Goal: Task Accomplishment & Management: Manage account settings

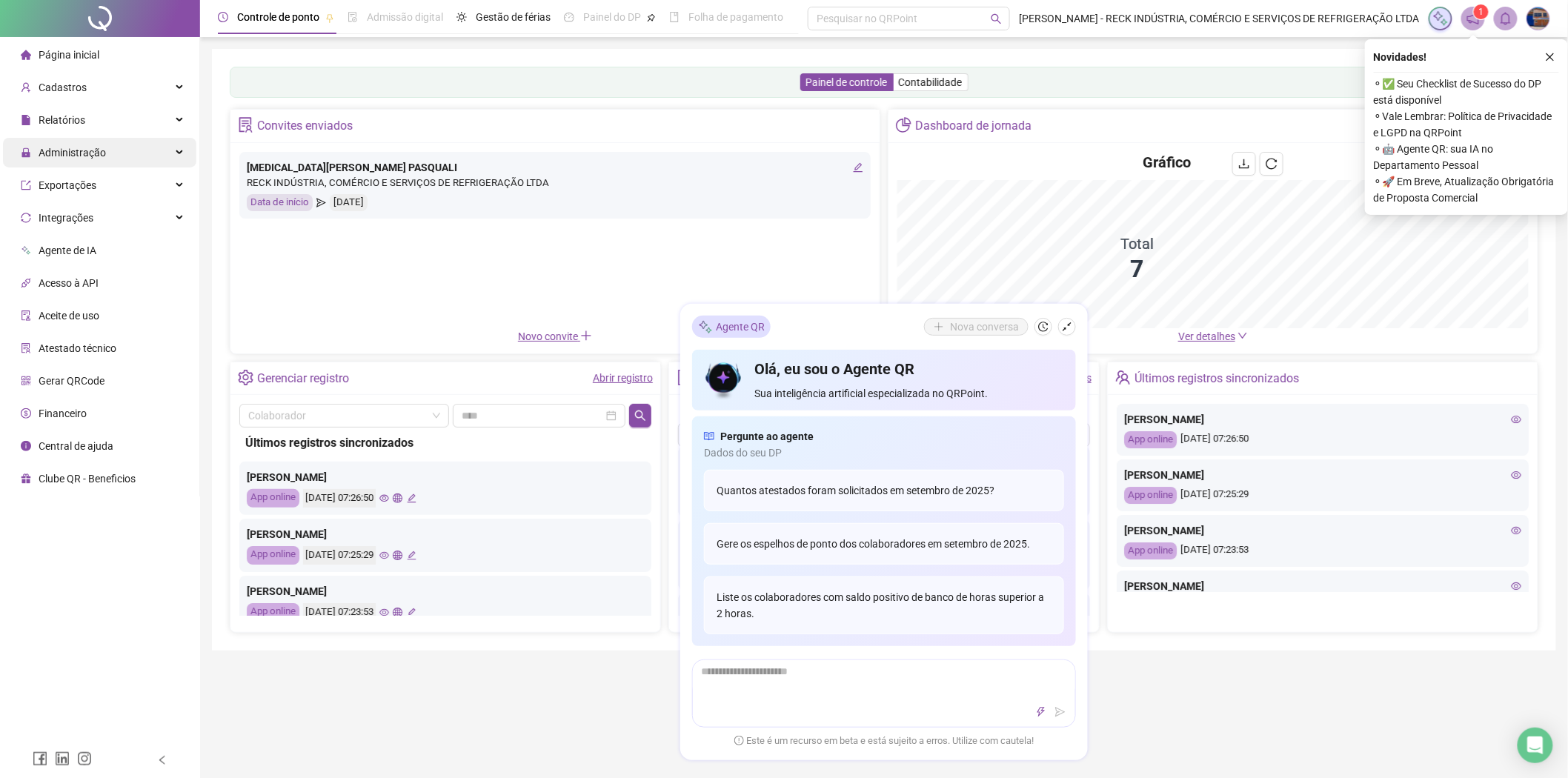
click at [63, 151] on span "Administração" at bounding box center [72, 153] width 67 height 12
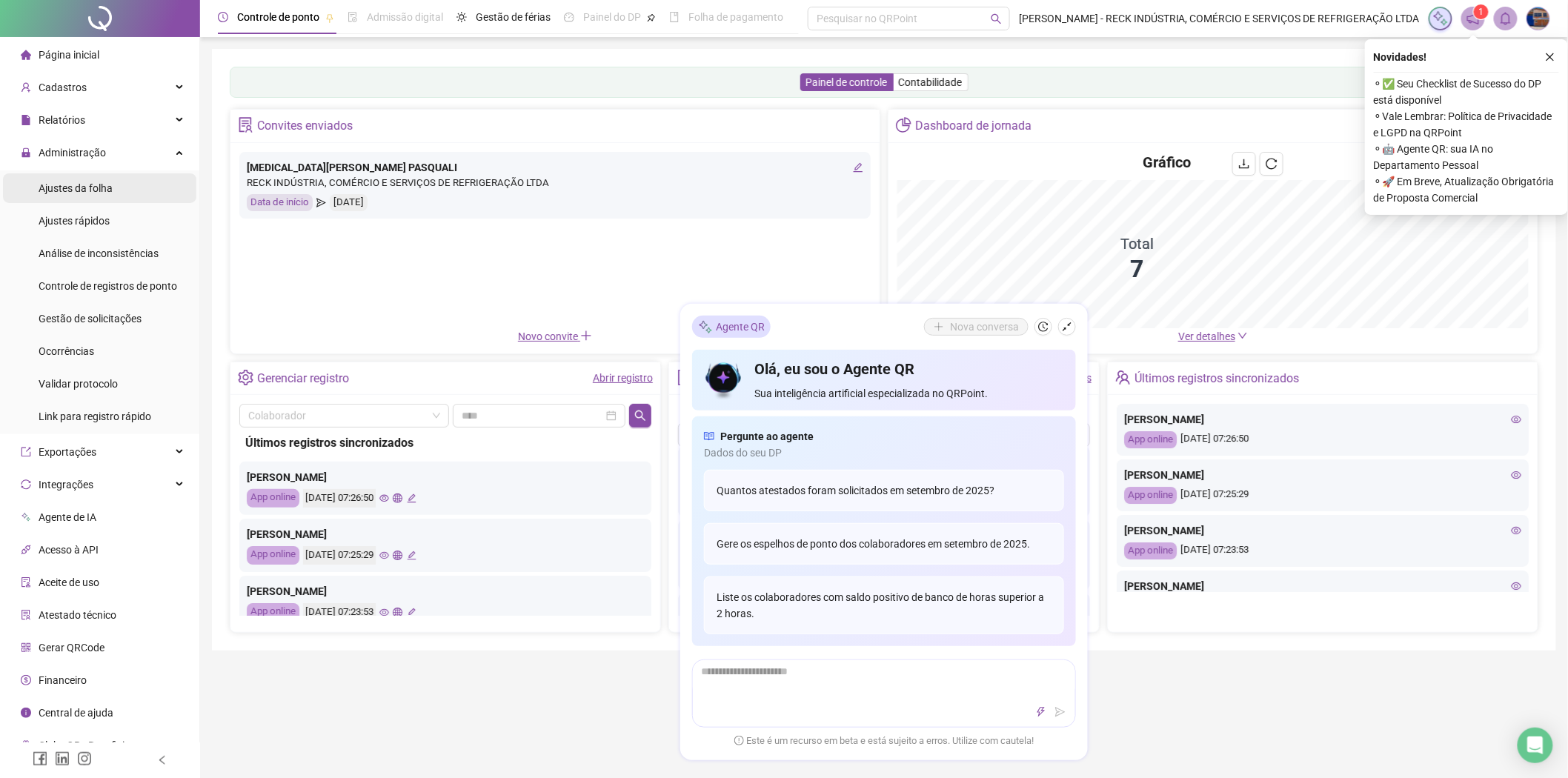
click at [57, 182] on span "Ajustes da folha" at bounding box center [75, 188] width 74 height 12
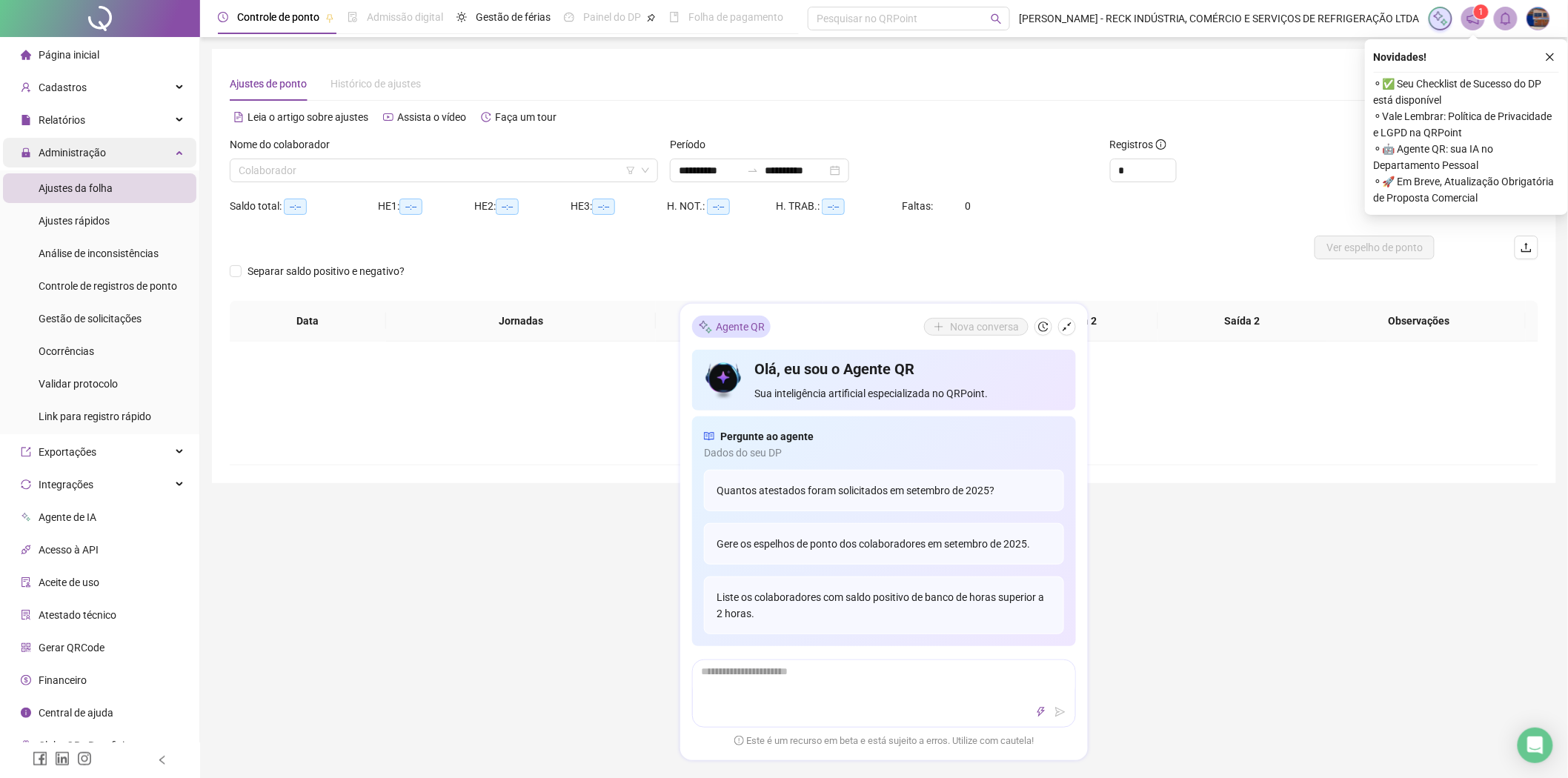
type input "**********"
drag, startPoint x: 289, startPoint y: 169, endPoint x: 863, endPoint y: 231, distance: 577.3
click at [308, 169] on input "search" at bounding box center [437, 170] width 397 height 22
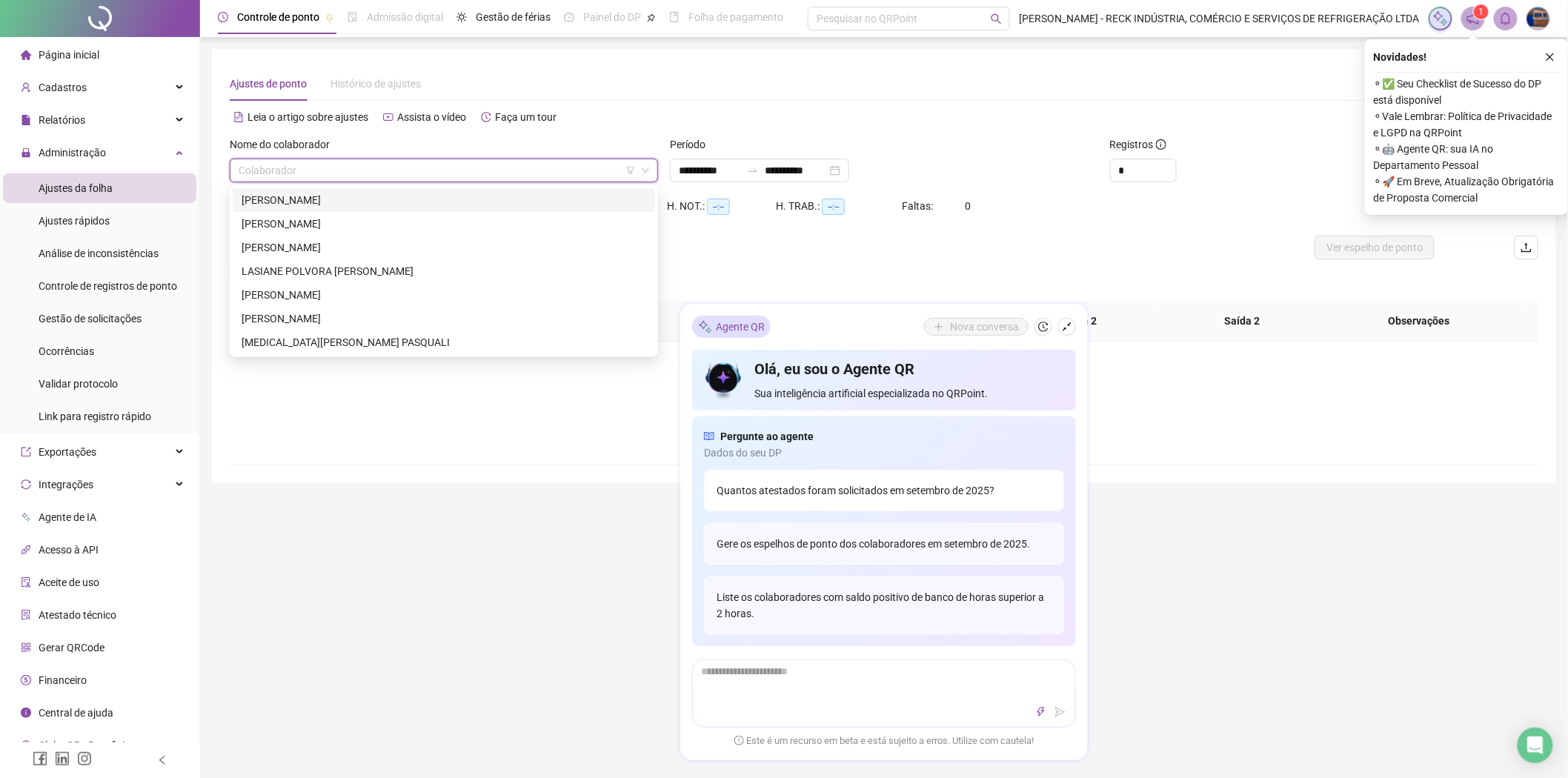
click at [827, 483] on div "Quantos atestados foram solicitados em setembro de 2025?" at bounding box center [885, 490] width 361 height 41
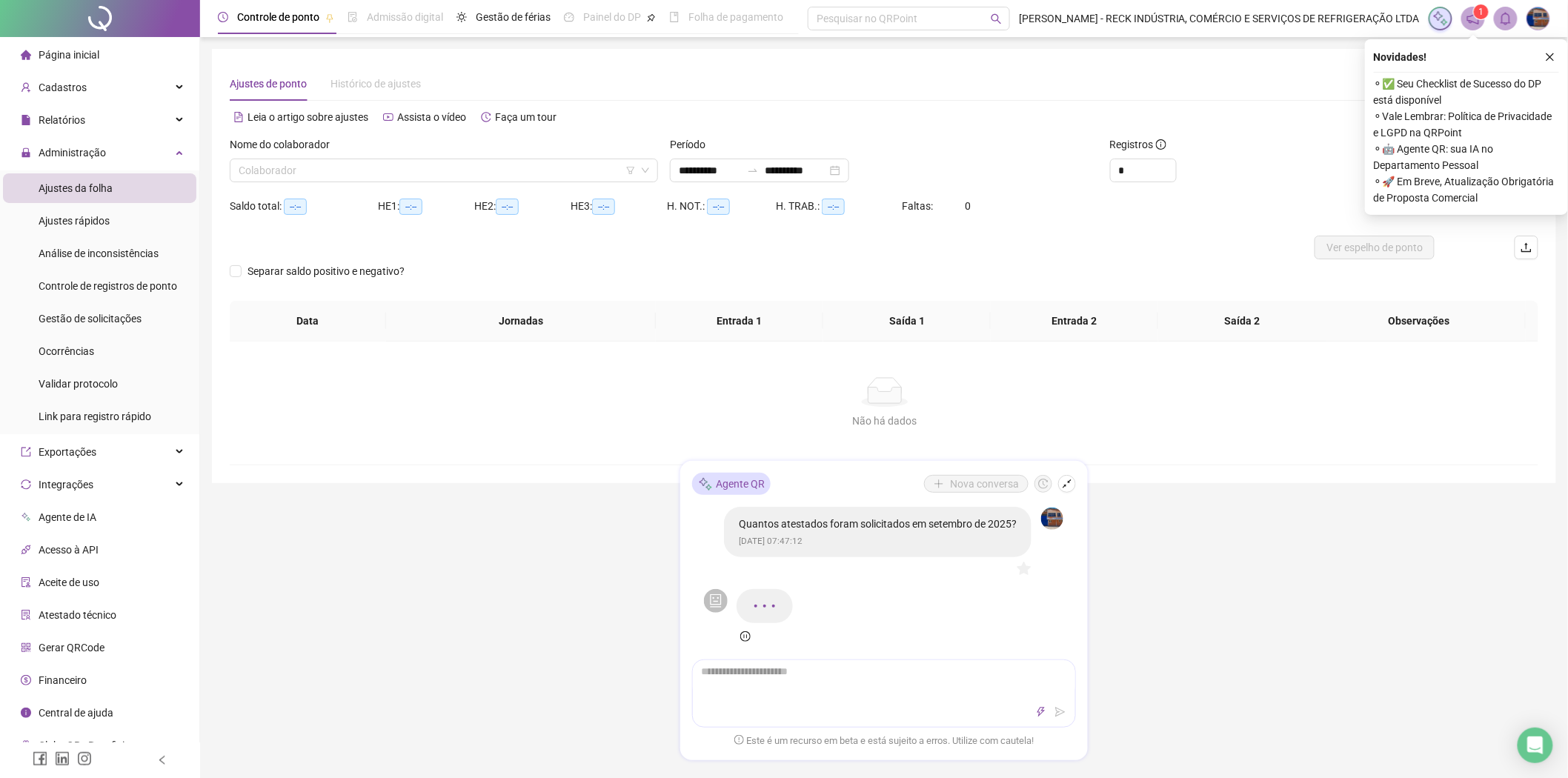
drag, startPoint x: 1551, startPoint y: 60, endPoint x: 1517, endPoint y: 67, distance: 34.7
click at [1551, 58] on icon "close" at bounding box center [1551, 57] width 11 height 11
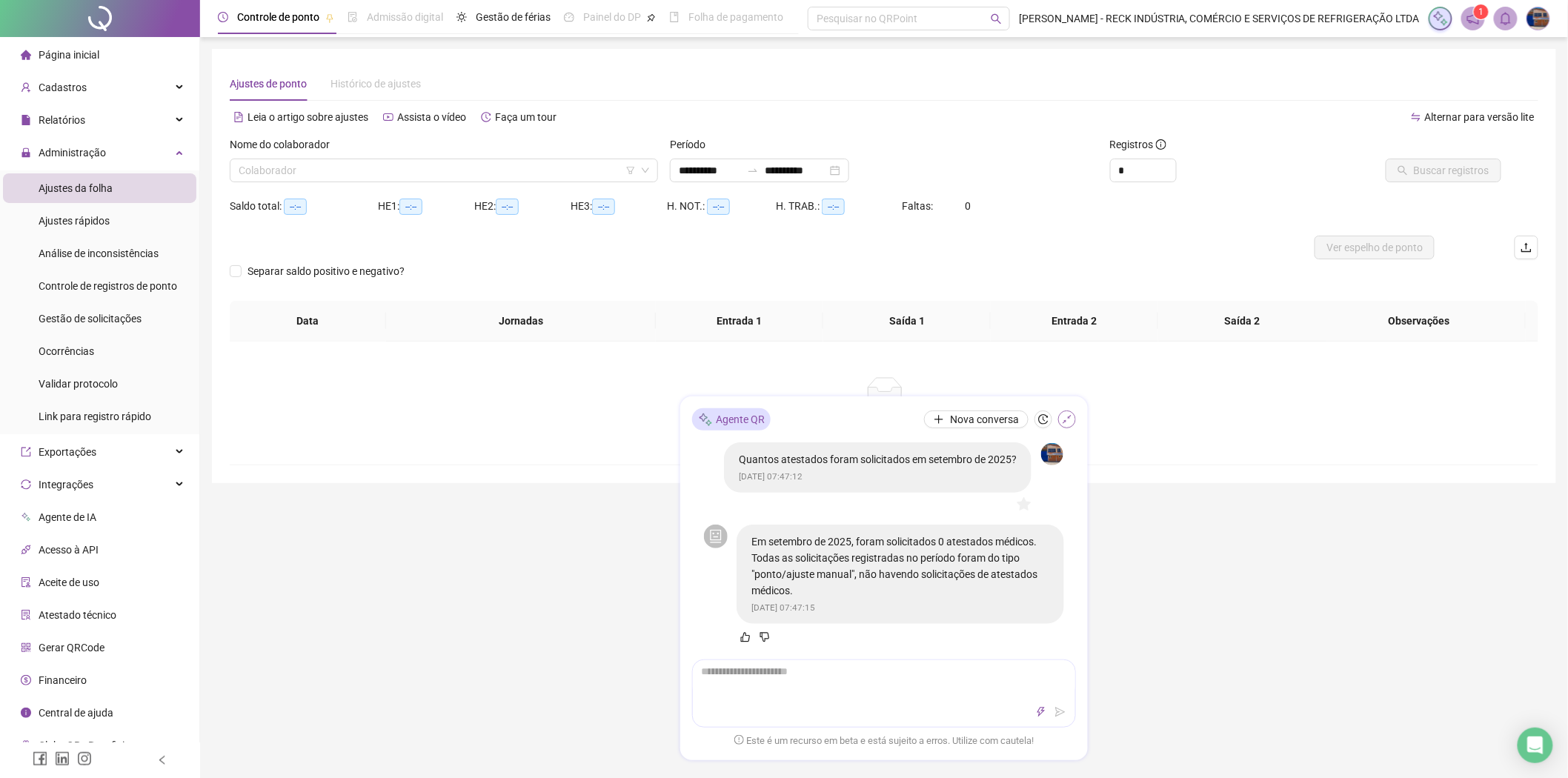
click at [1068, 418] on icon "shrink" at bounding box center [1067, 419] width 11 height 11
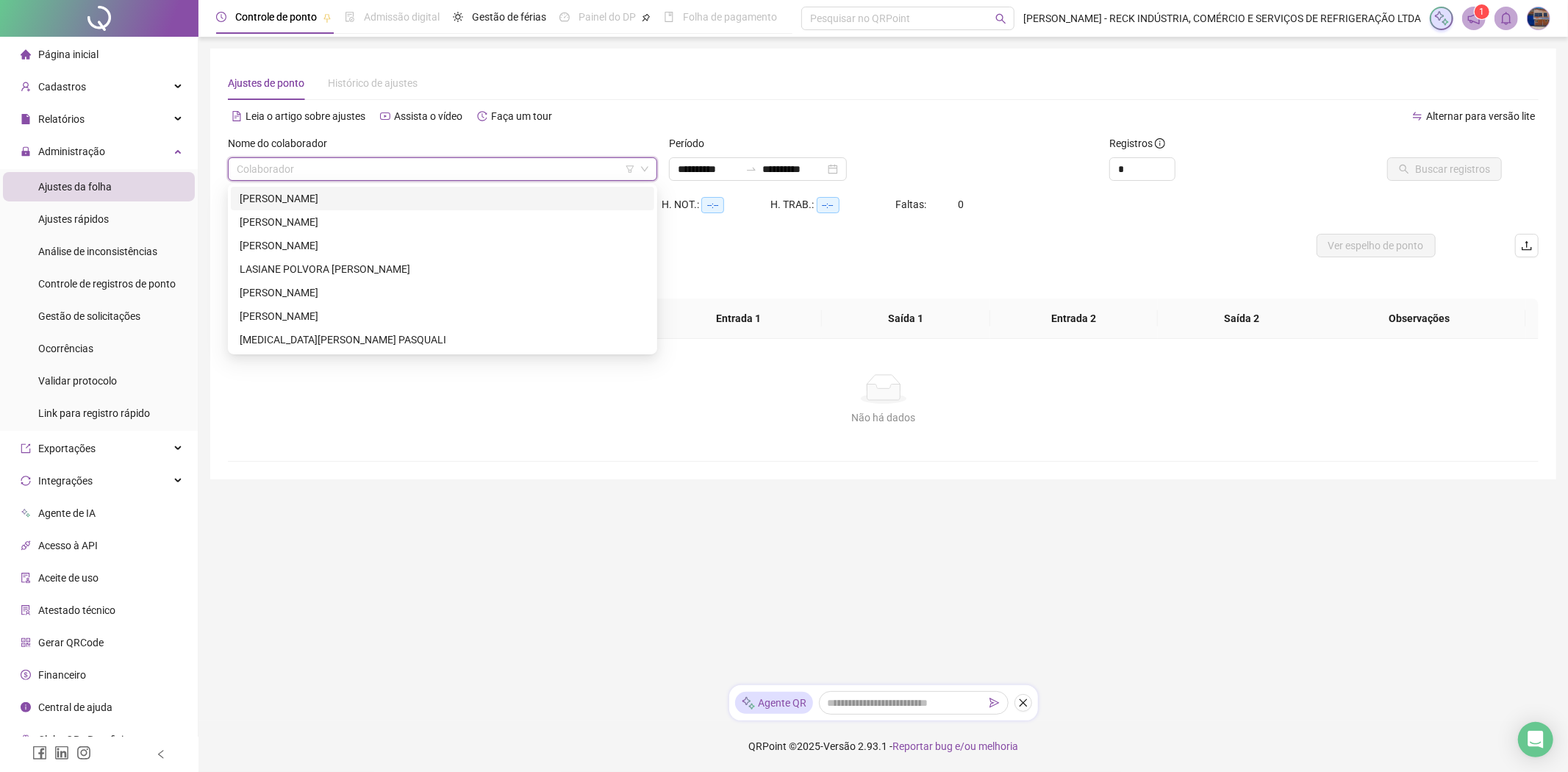
click at [302, 174] on input "search" at bounding box center [435, 168] width 399 height 22
click at [284, 203] on div "[PERSON_NAME]" at bounding box center [442, 199] width 405 height 16
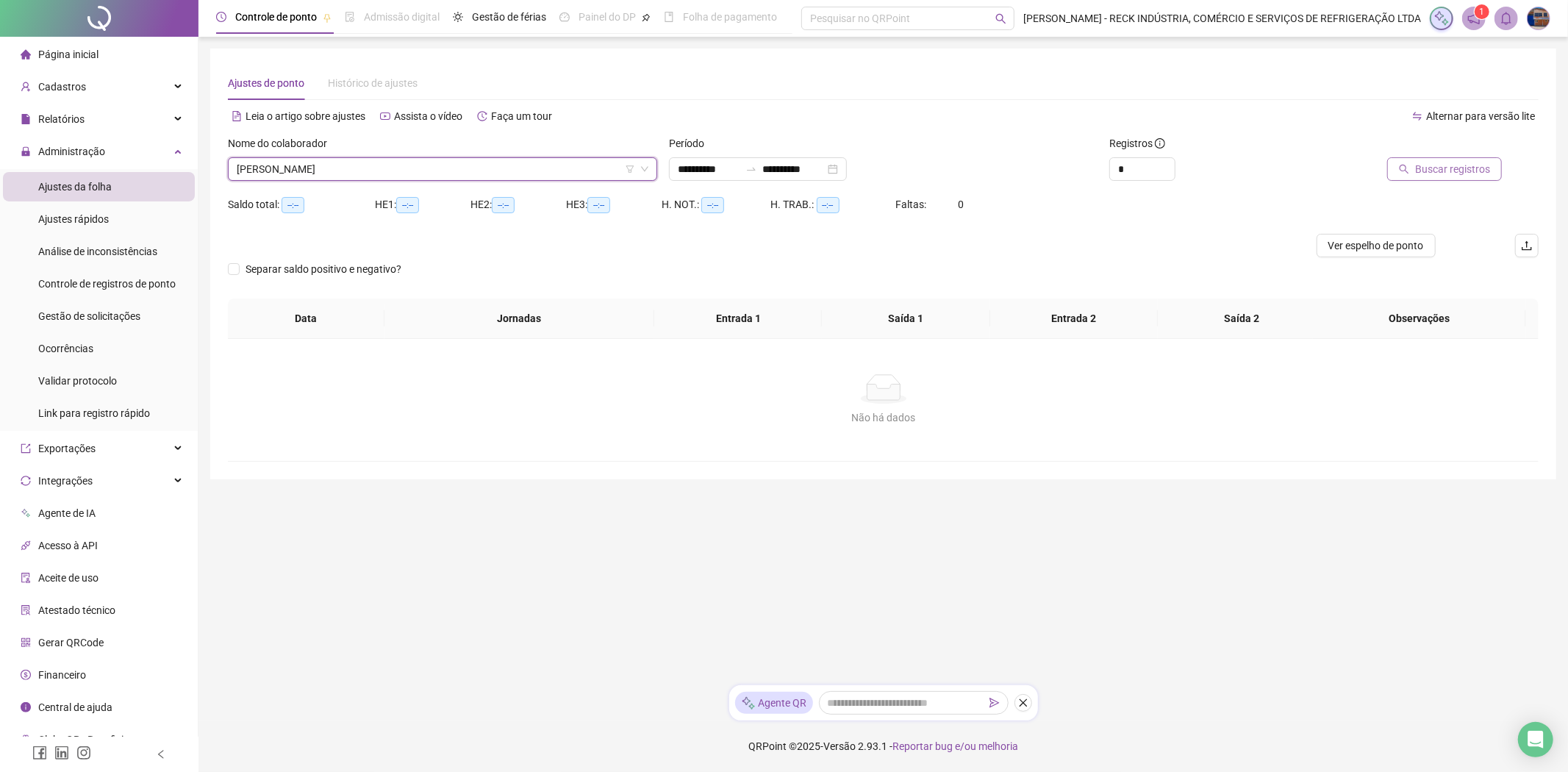
click at [1445, 162] on span "Buscar registros" at bounding box center [1453, 169] width 75 height 16
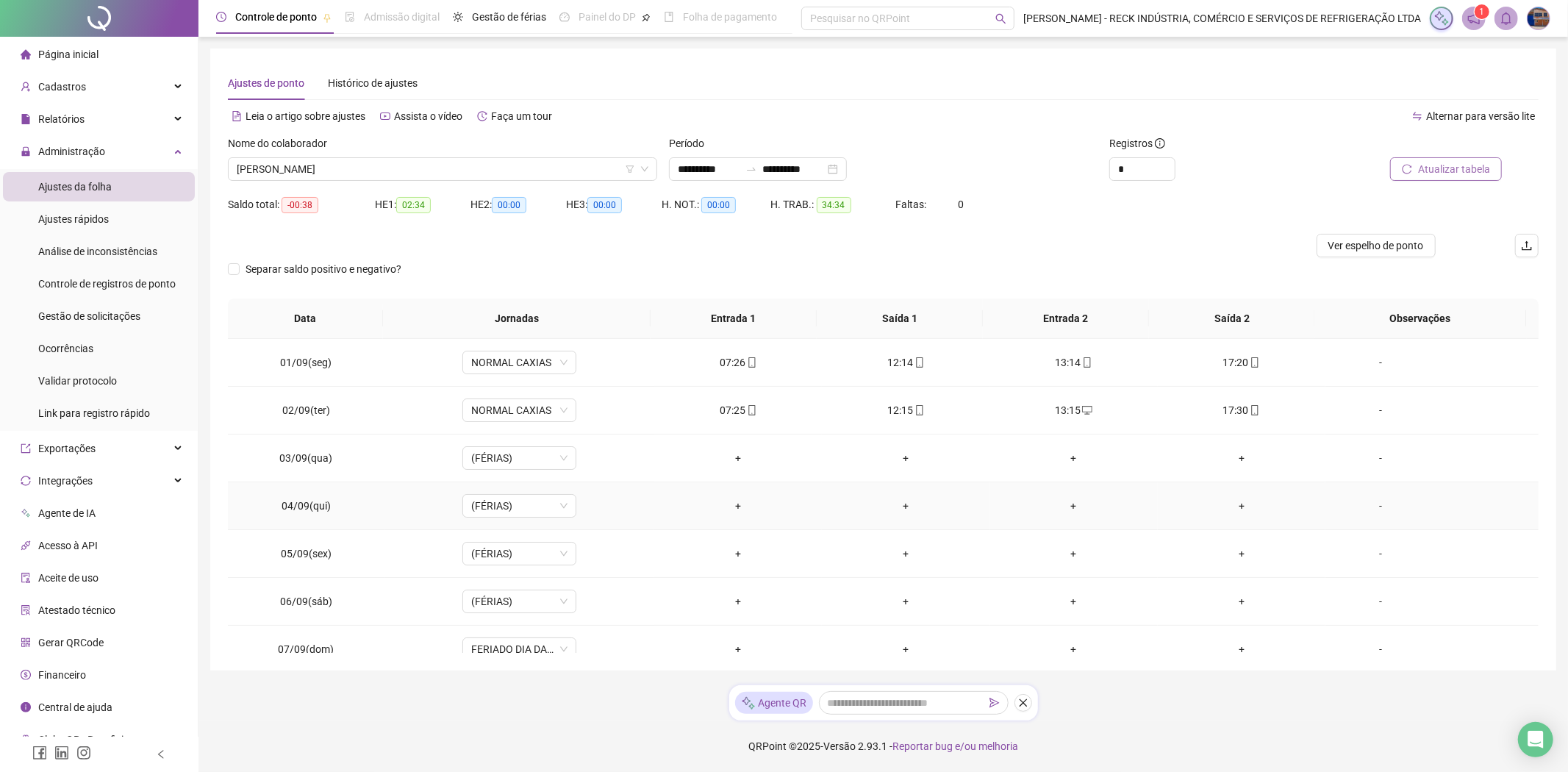
click at [848, 485] on td "+" at bounding box center [906, 506] width 168 height 48
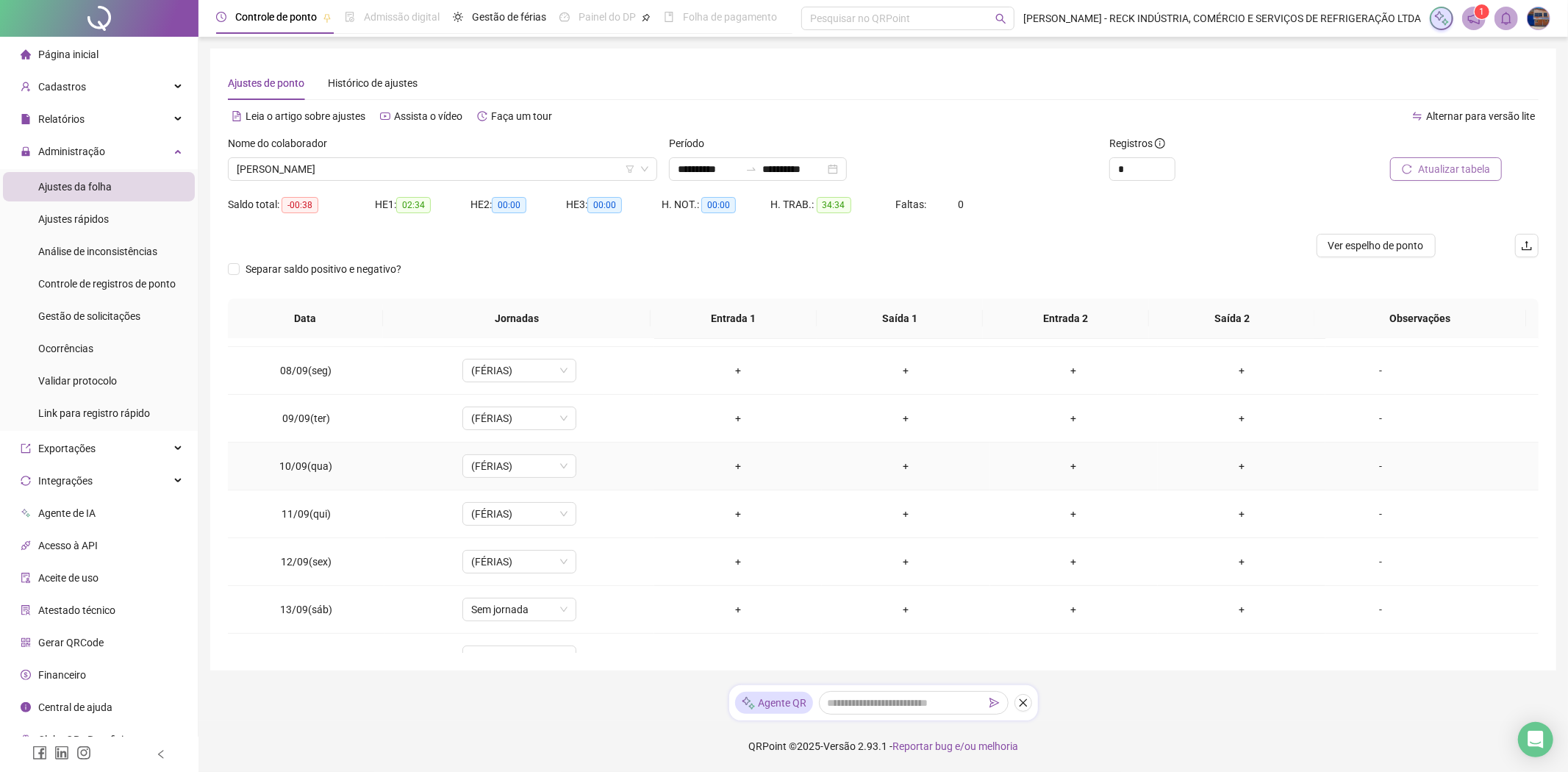
scroll to position [451, 0]
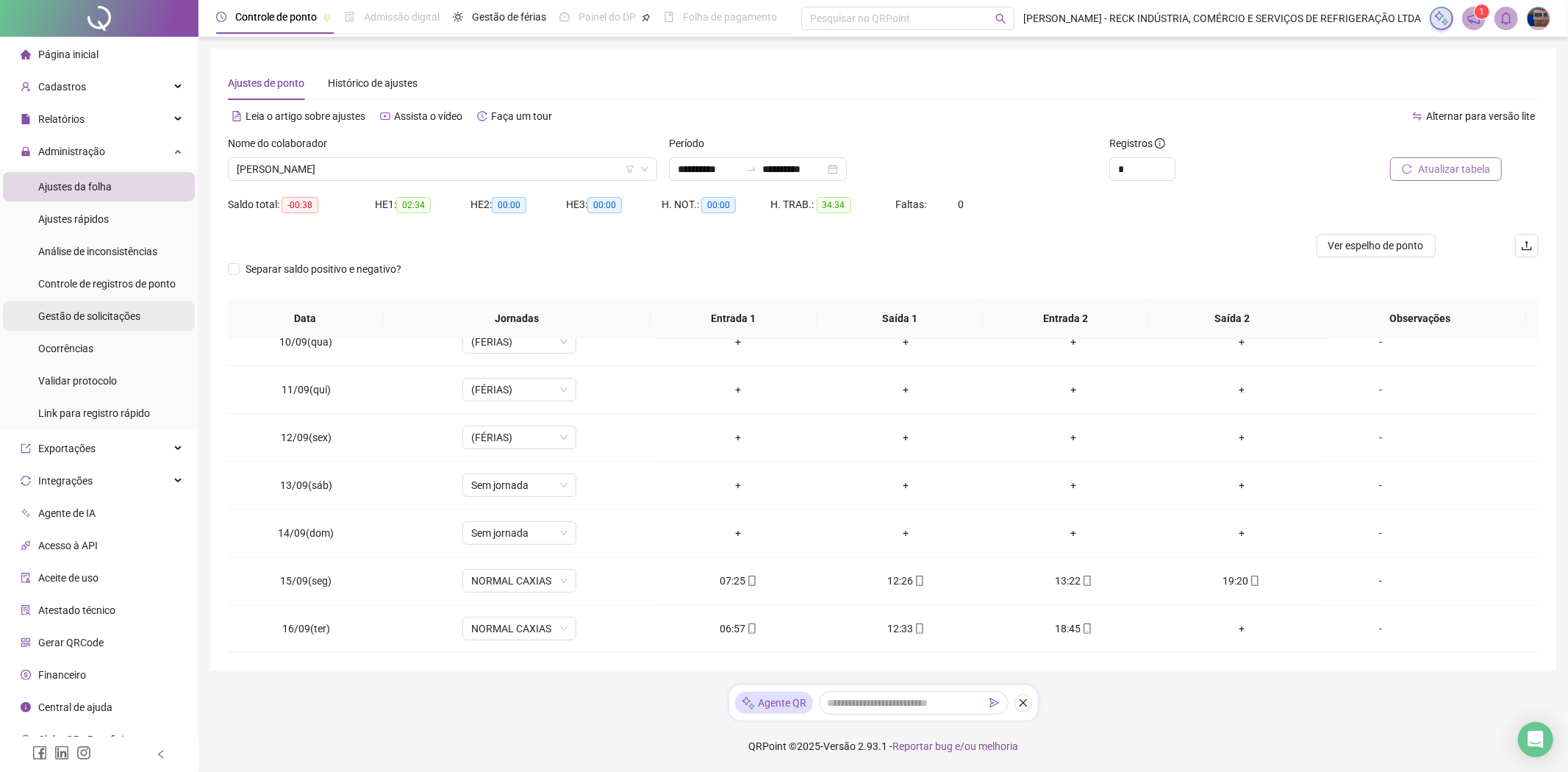
click at [76, 314] on span "Gestão de solicitações" at bounding box center [89, 316] width 102 height 12
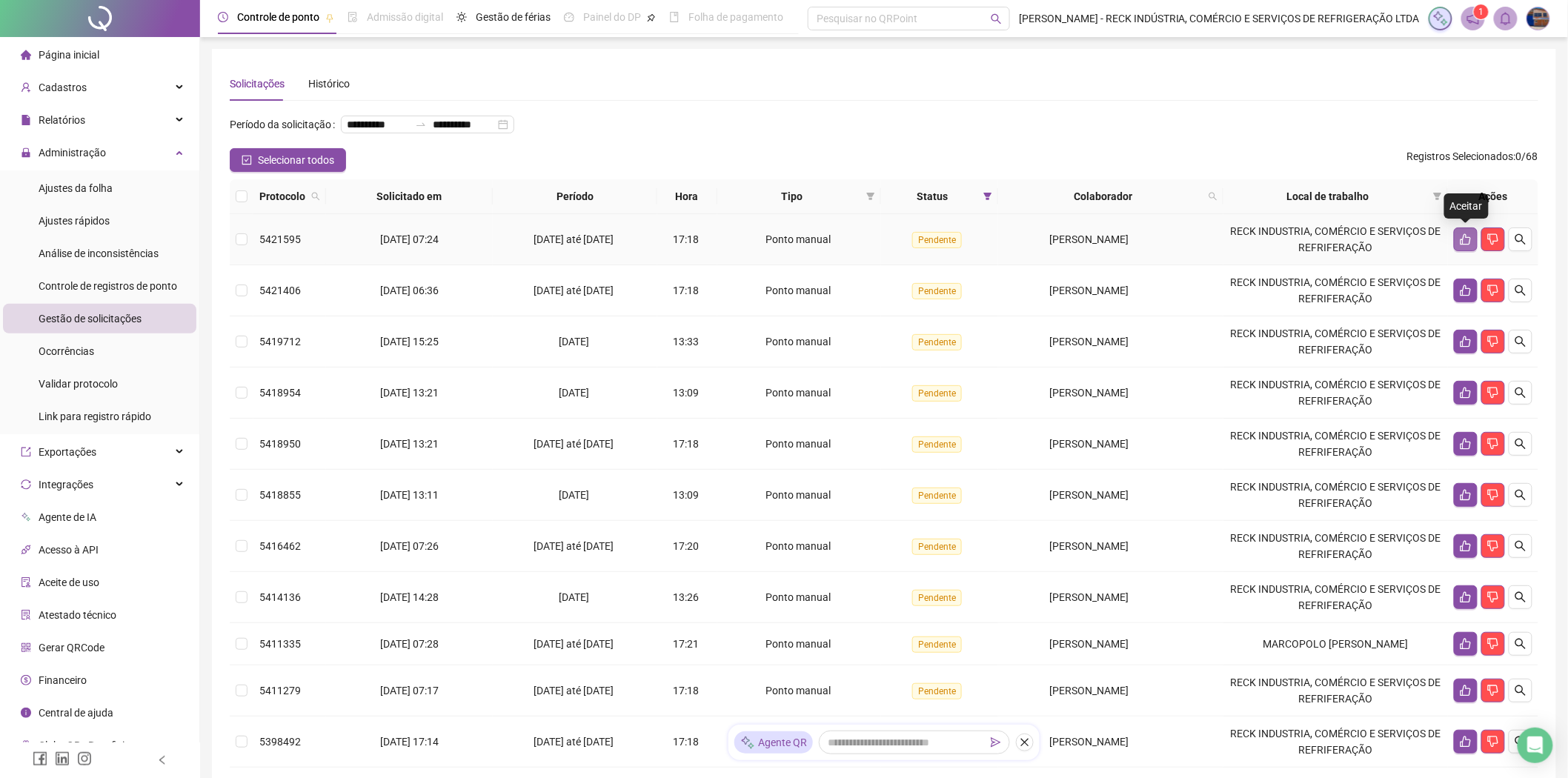
click at [1471, 234] on icon "like" at bounding box center [1466, 240] width 12 height 12
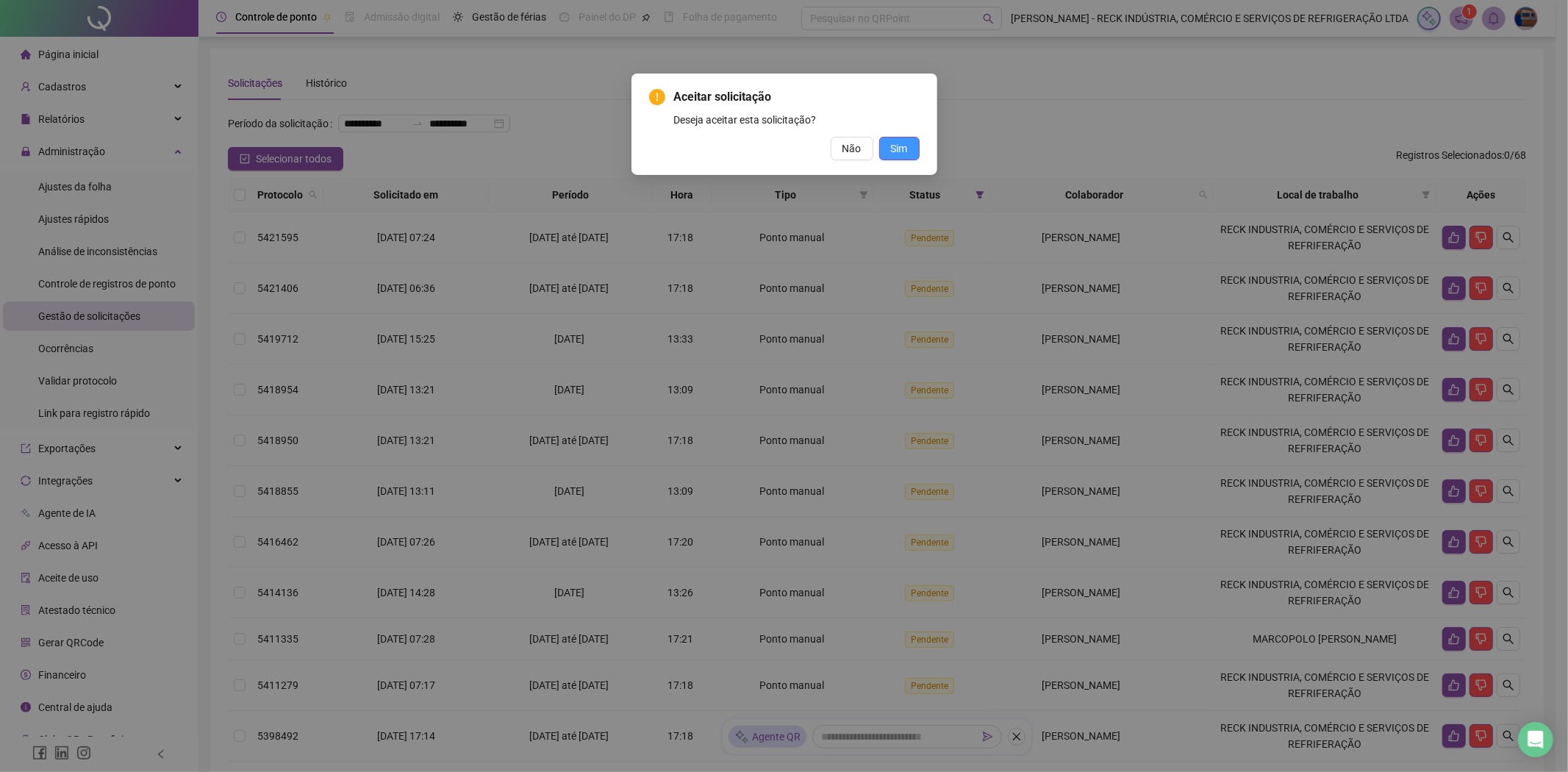
click at [903, 143] on span "Sim" at bounding box center [899, 149] width 17 height 16
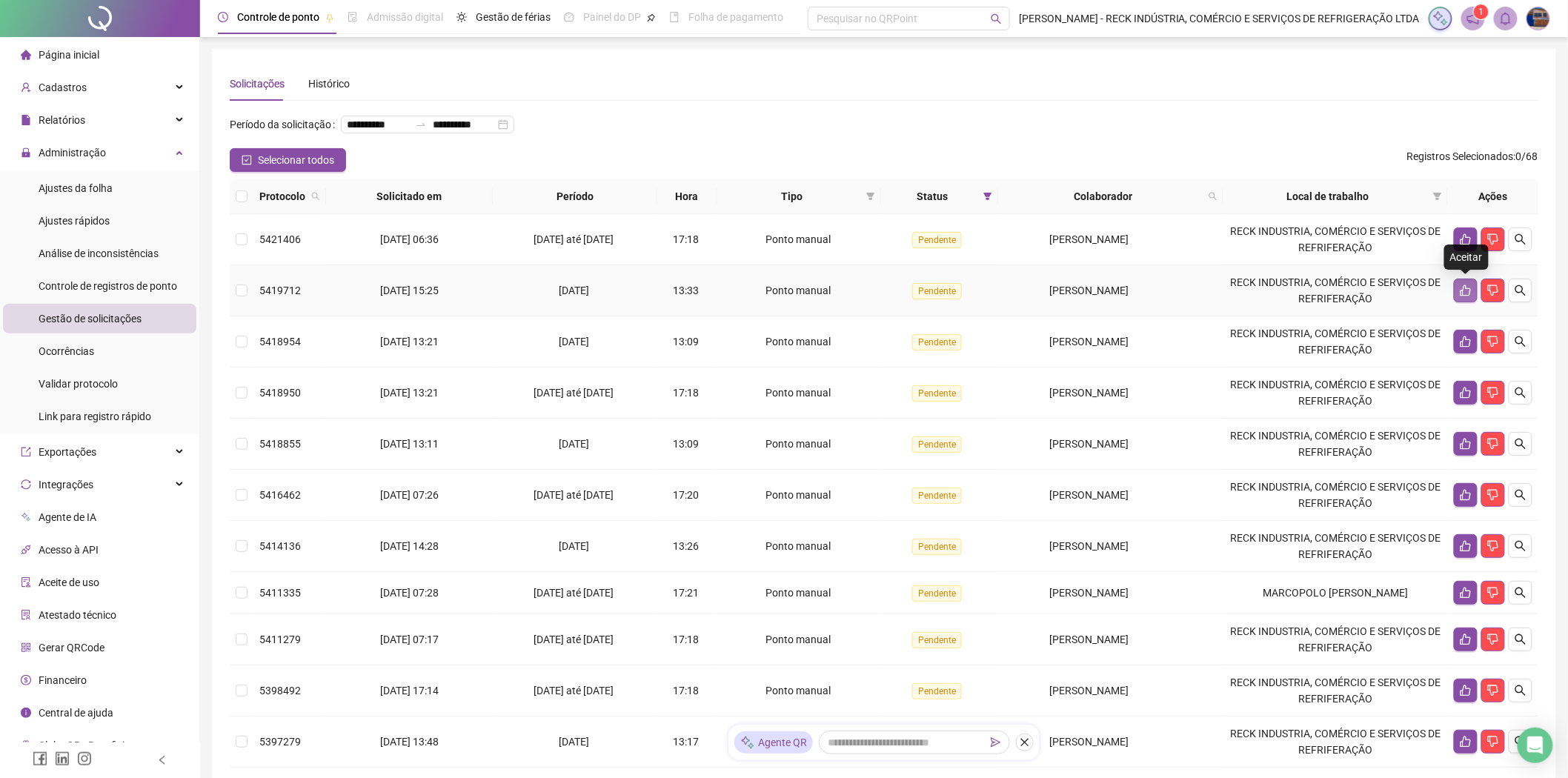
click at [1474, 293] on button "button" at bounding box center [1465, 289] width 23 height 23
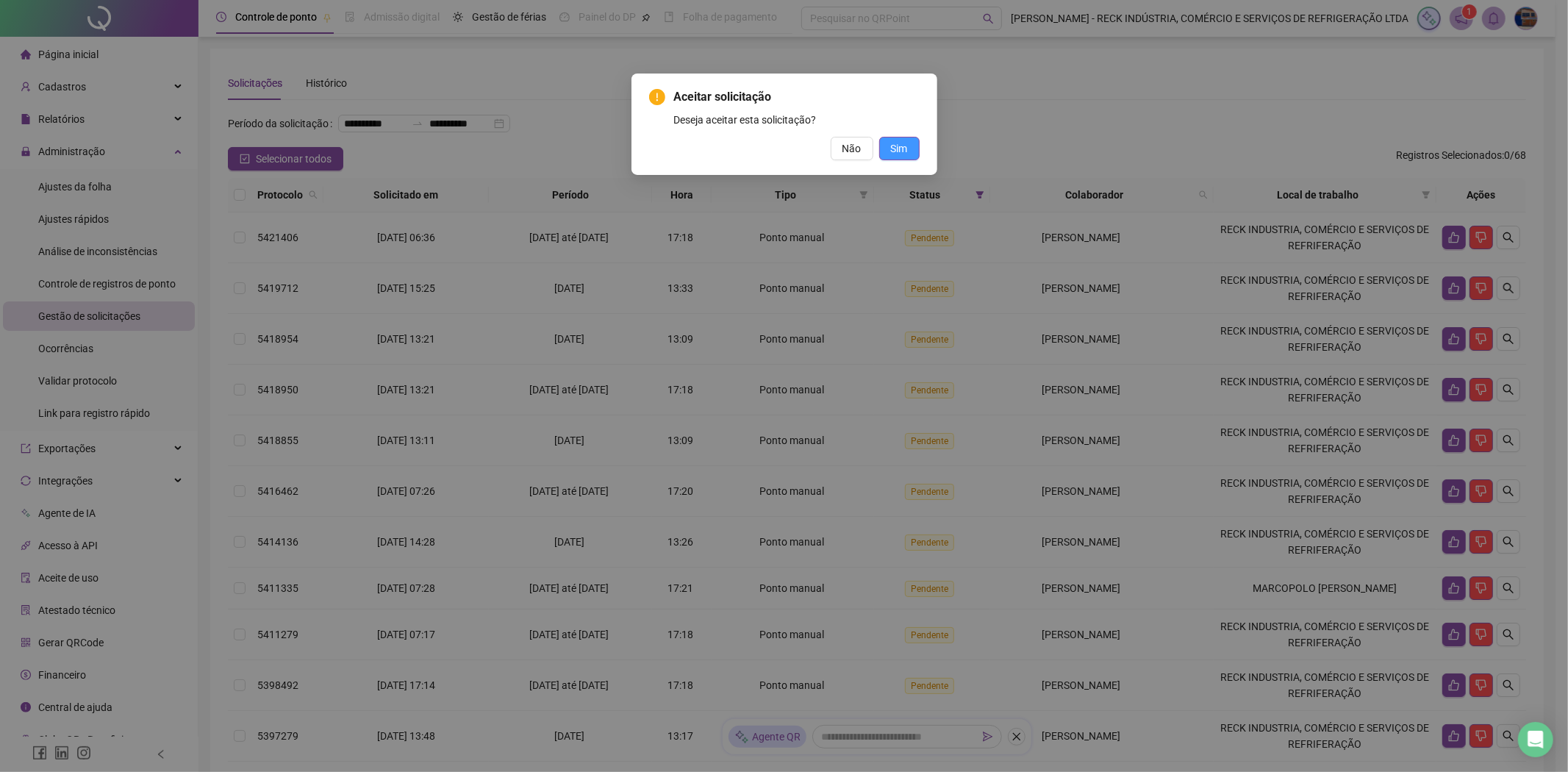
click at [895, 144] on span "Sim" at bounding box center [899, 149] width 17 height 16
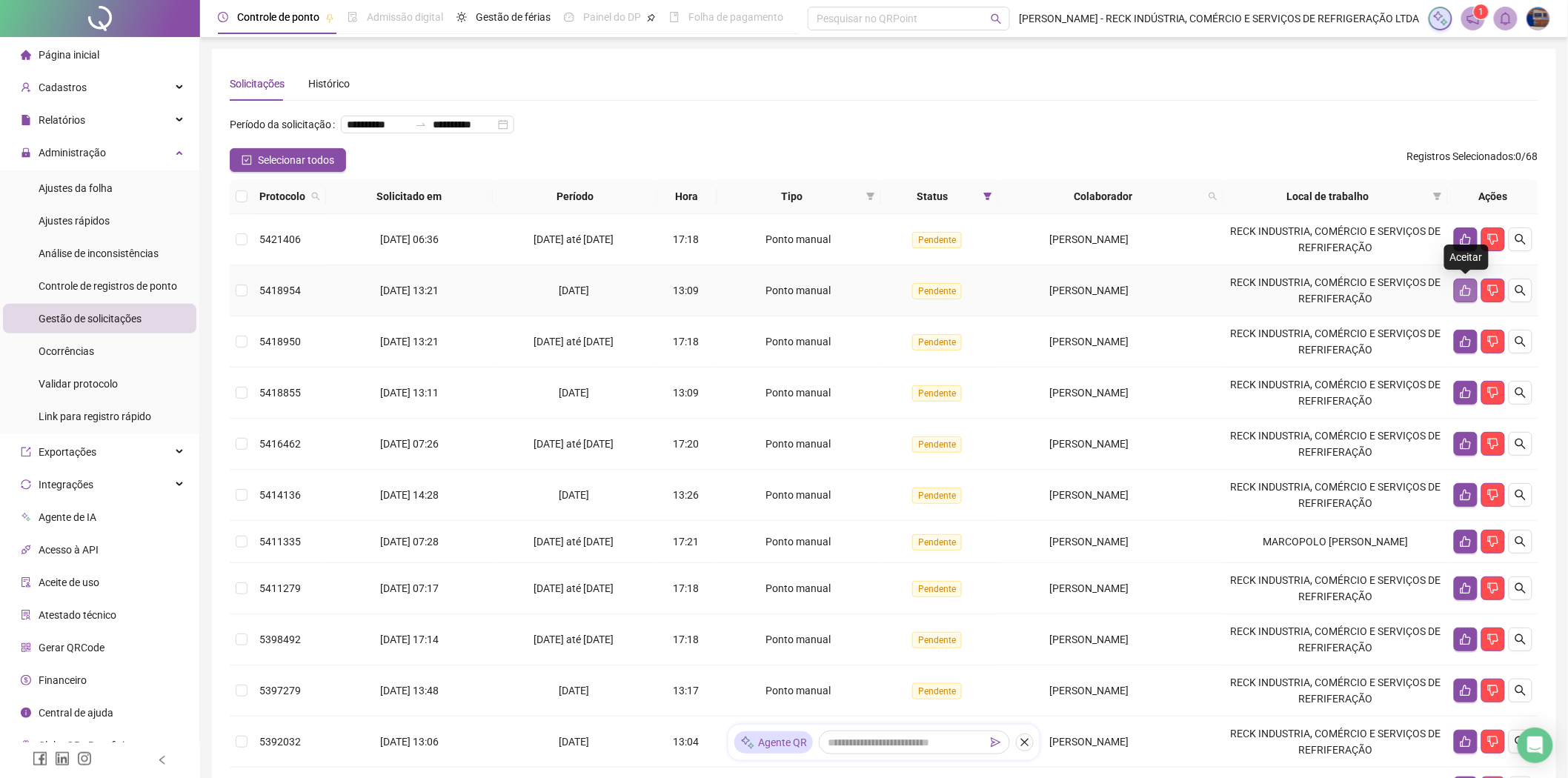
click at [1465, 293] on icon "like" at bounding box center [1466, 290] width 12 height 12
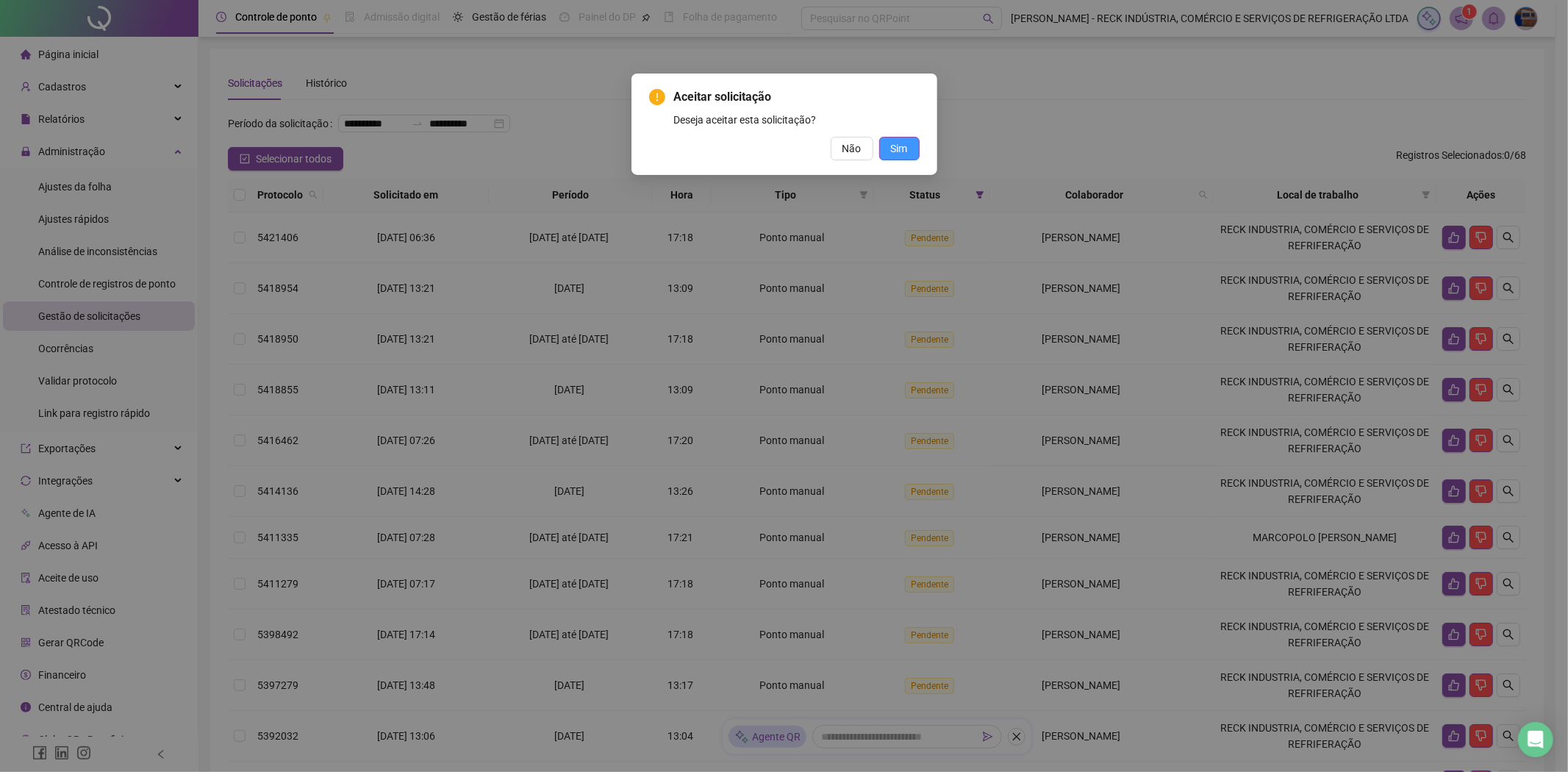
click at [900, 150] on span "Sim" at bounding box center [899, 149] width 17 height 16
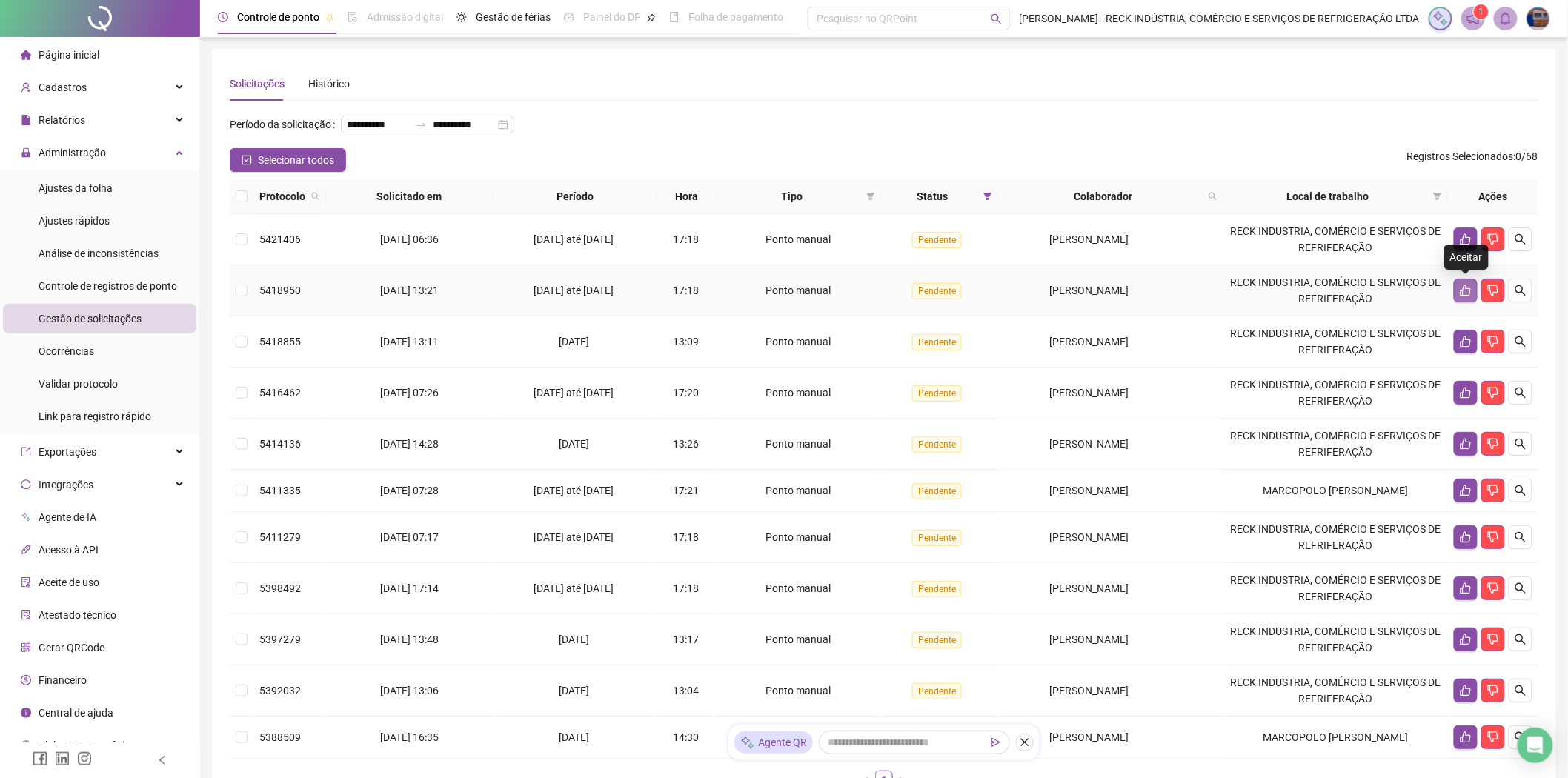
click at [1465, 289] on icon "like" at bounding box center [1466, 290] width 12 height 12
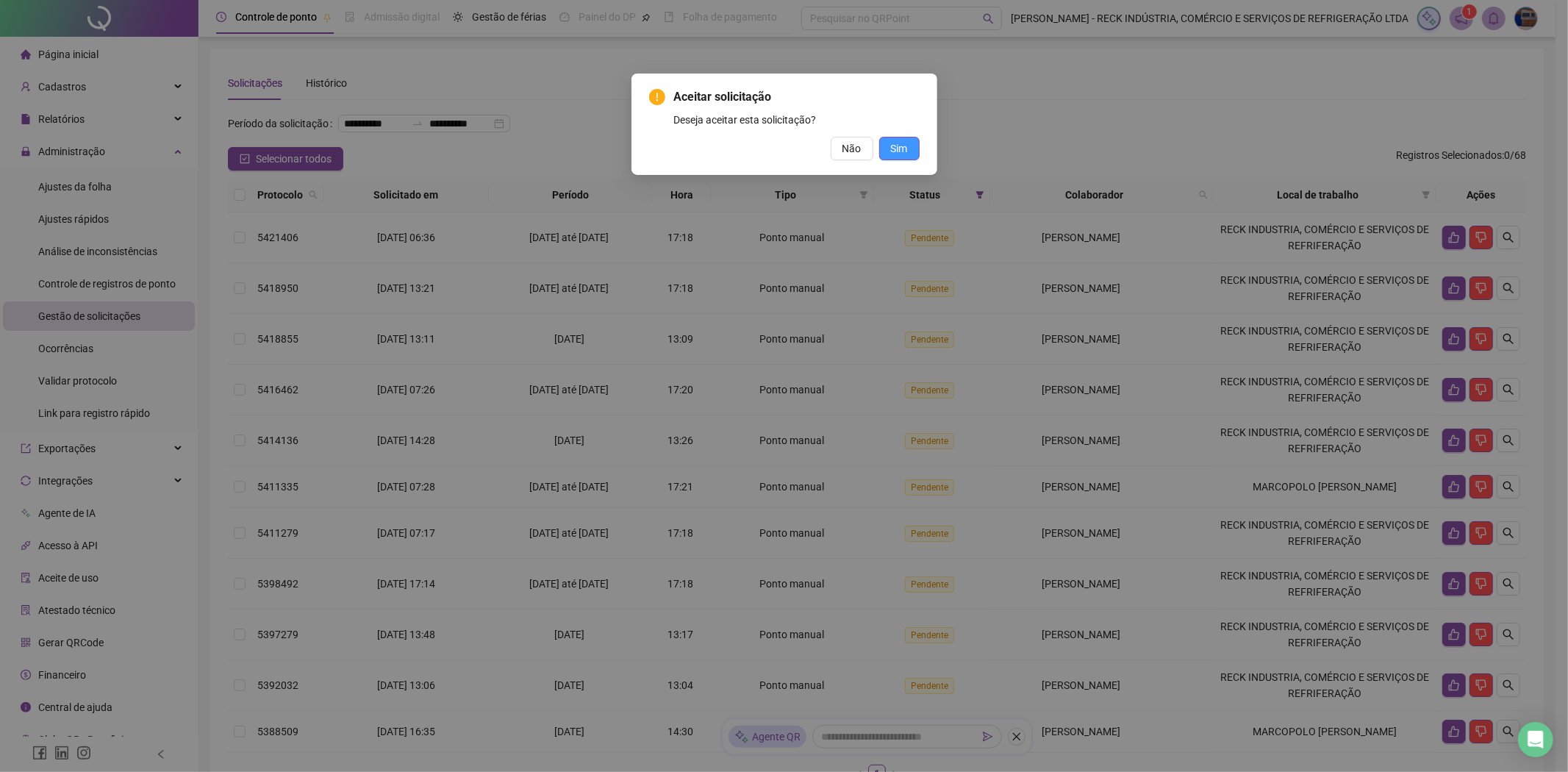
click at [905, 141] on span "Sim" at bounding box center [899, 149] width 17 height 16
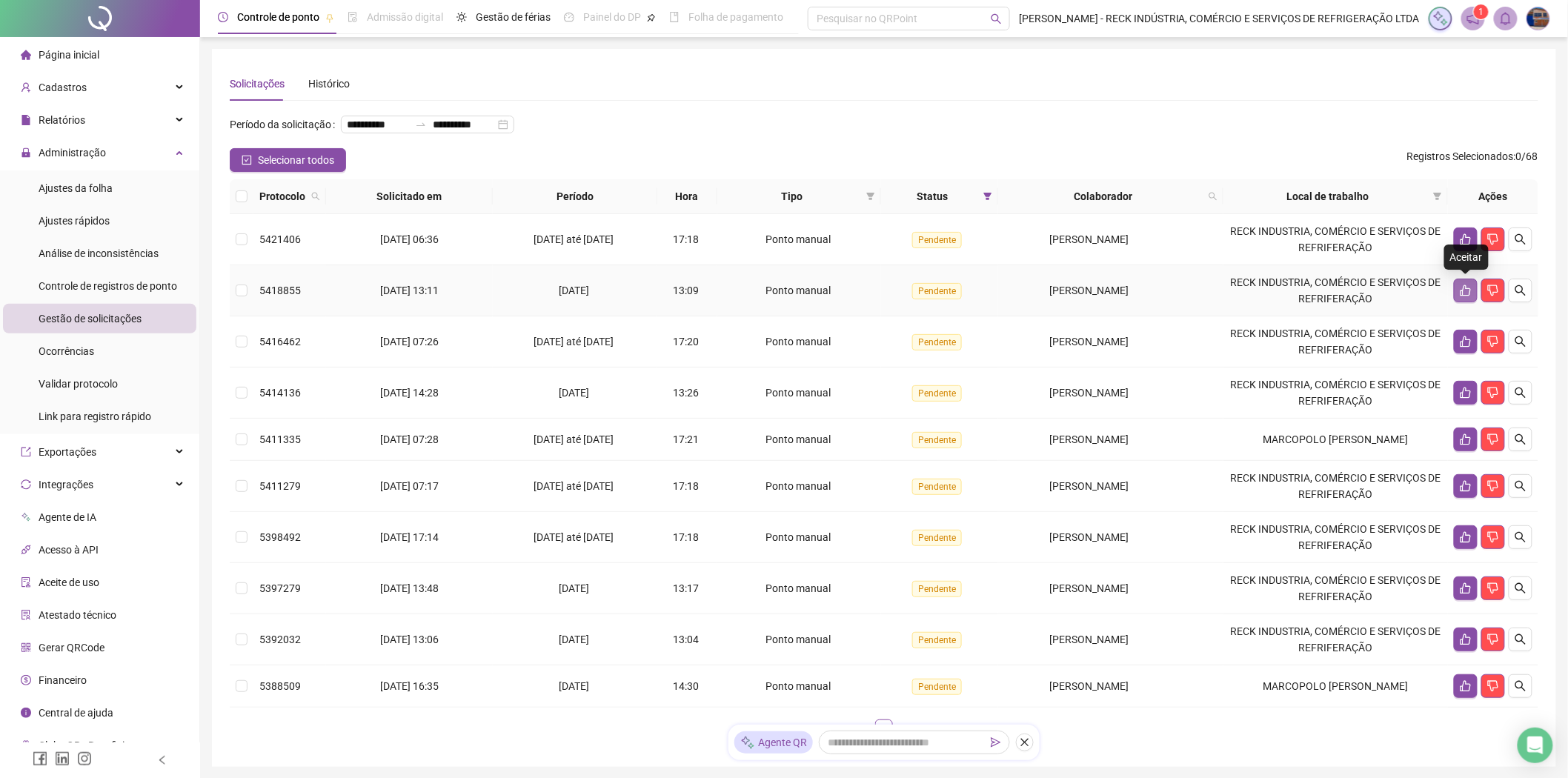
click at [1468, 292] on icon "like" at bounding box center [1466, 290] width 12 height 12
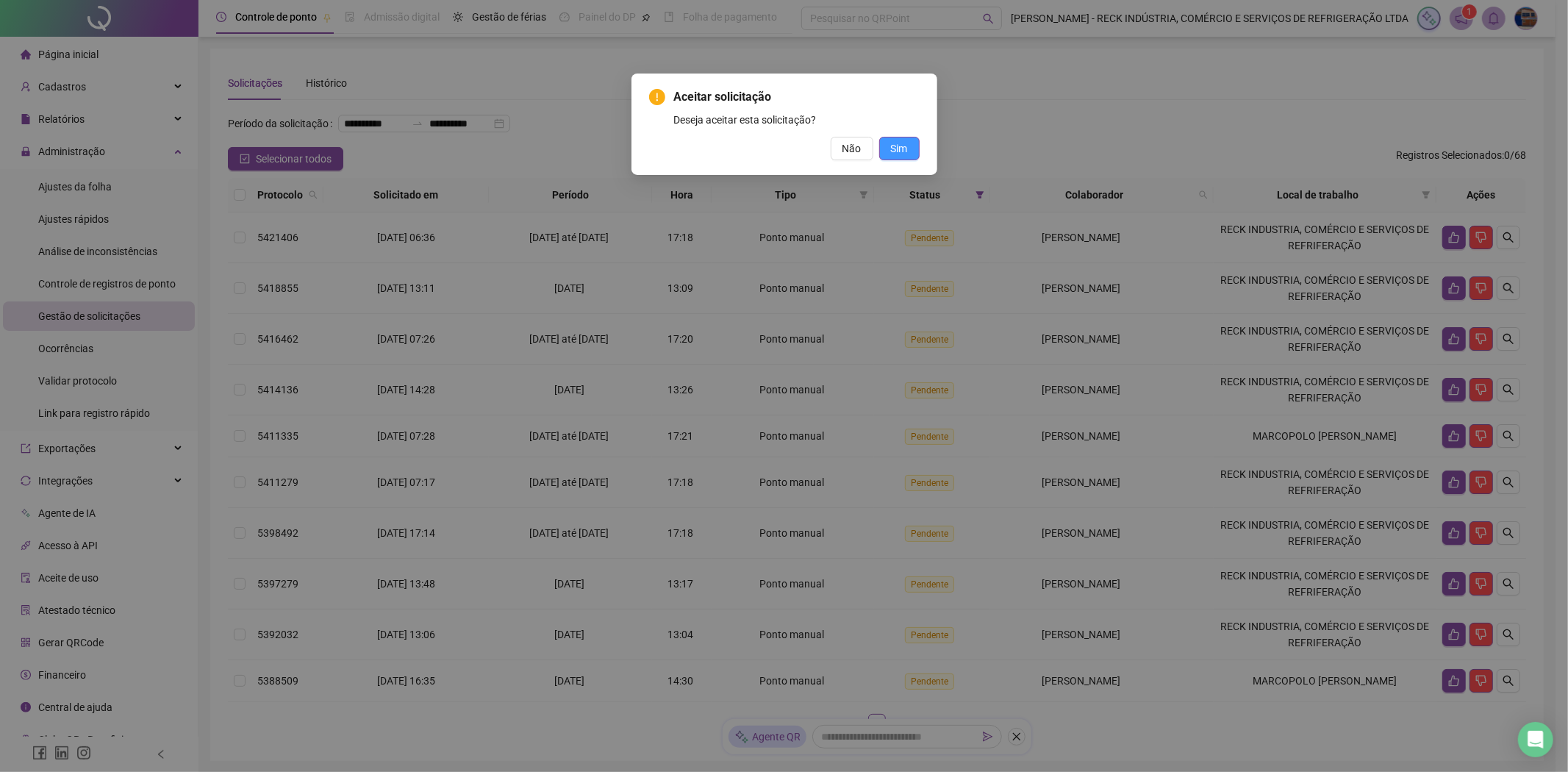
click at [902, 150] on span "Sim" at bounding box center [899, 149] width 17 height 16
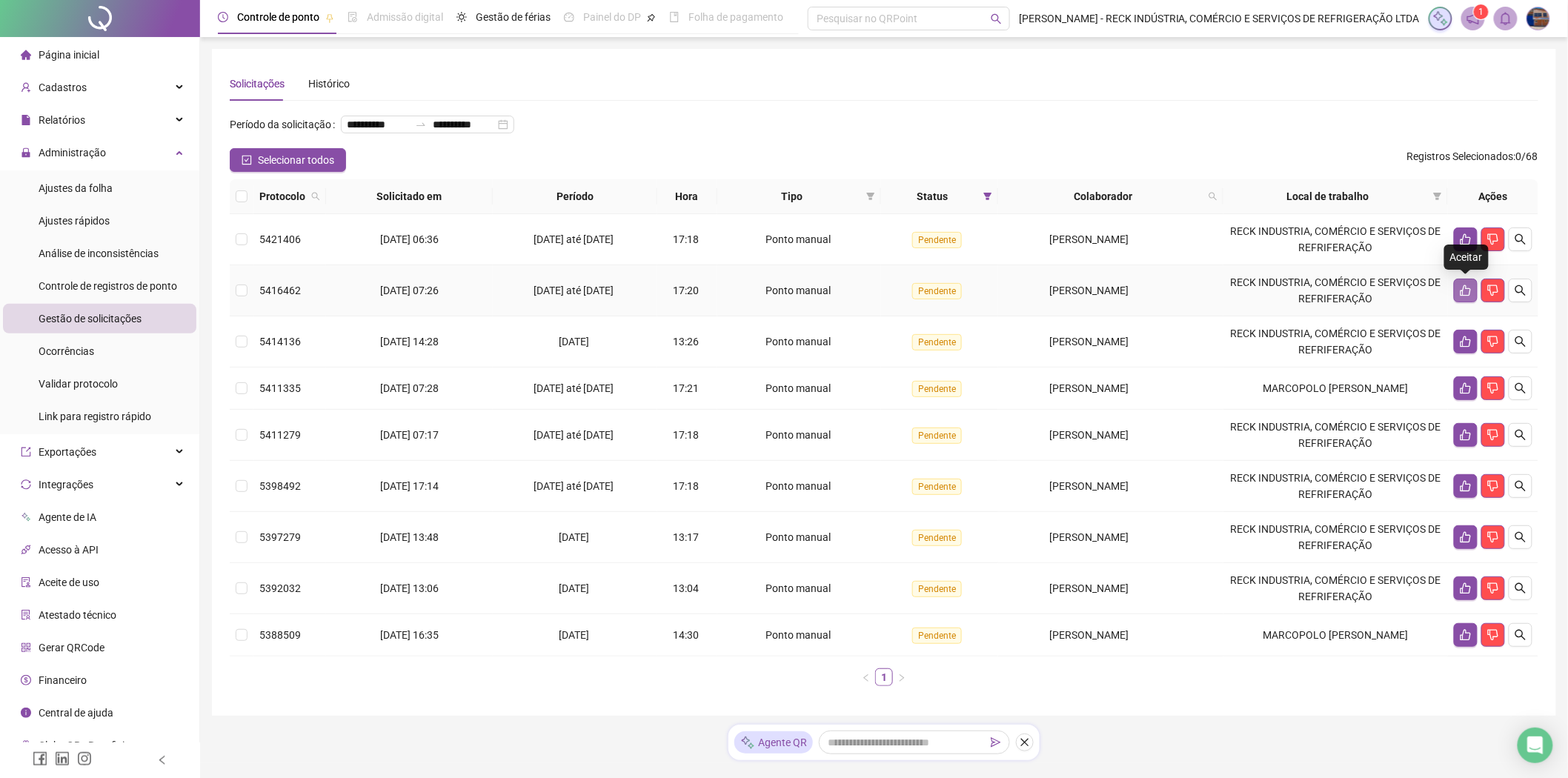
click at [1459, 285] on button "button" at bounding box center [1465, 289] width 23 height 23
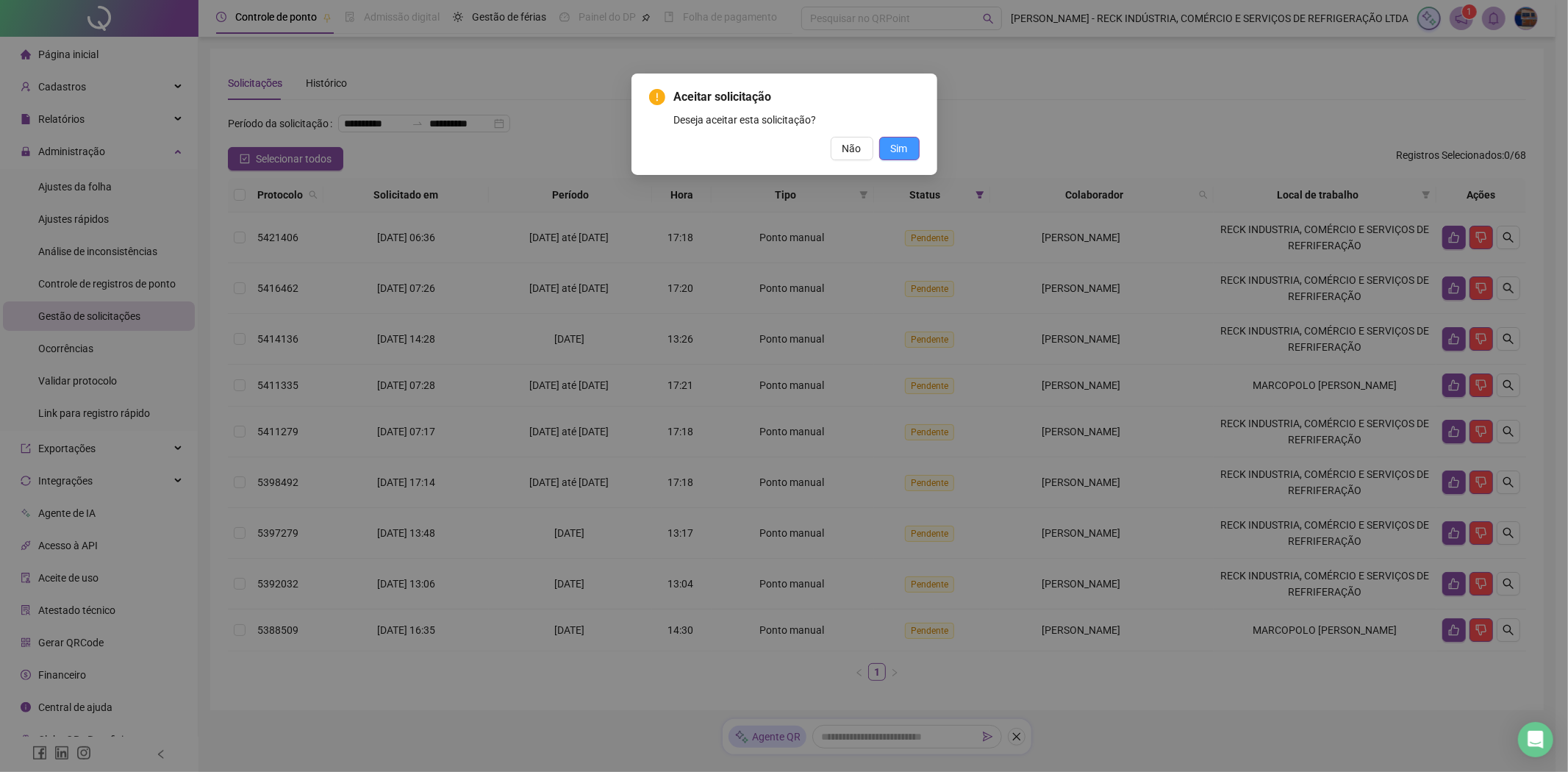
drag, startPoint x: 904, startPoint y: 148, endPoint x: 919, endPoint y: 148, distance: 15.0
click at [911, 148] on button "Sim" at bounding box center [899, 148] width 40 height 23
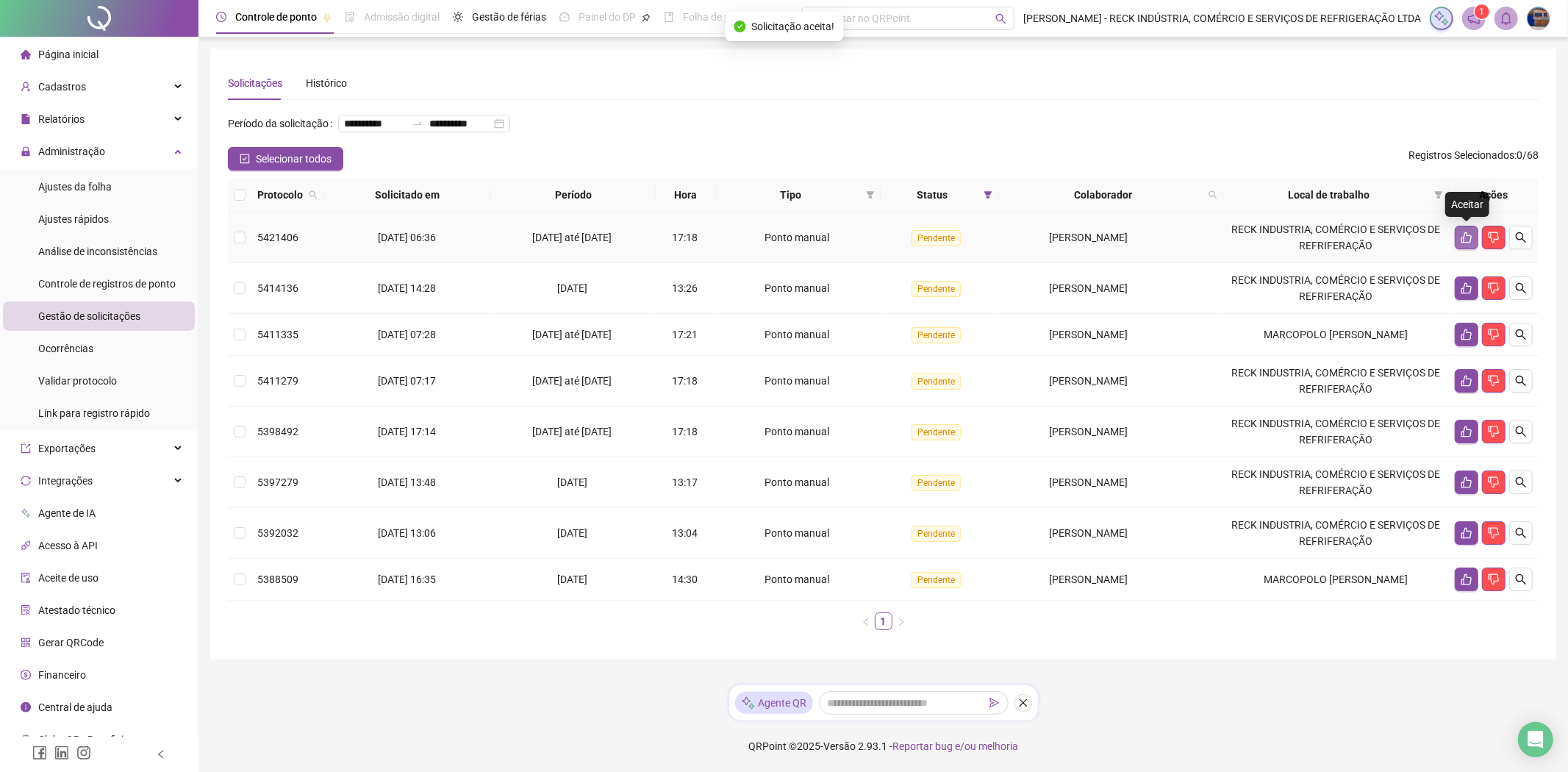
click at [1462, 237] on icon "like" at bounding box center [1467, 238] width 10 height 11
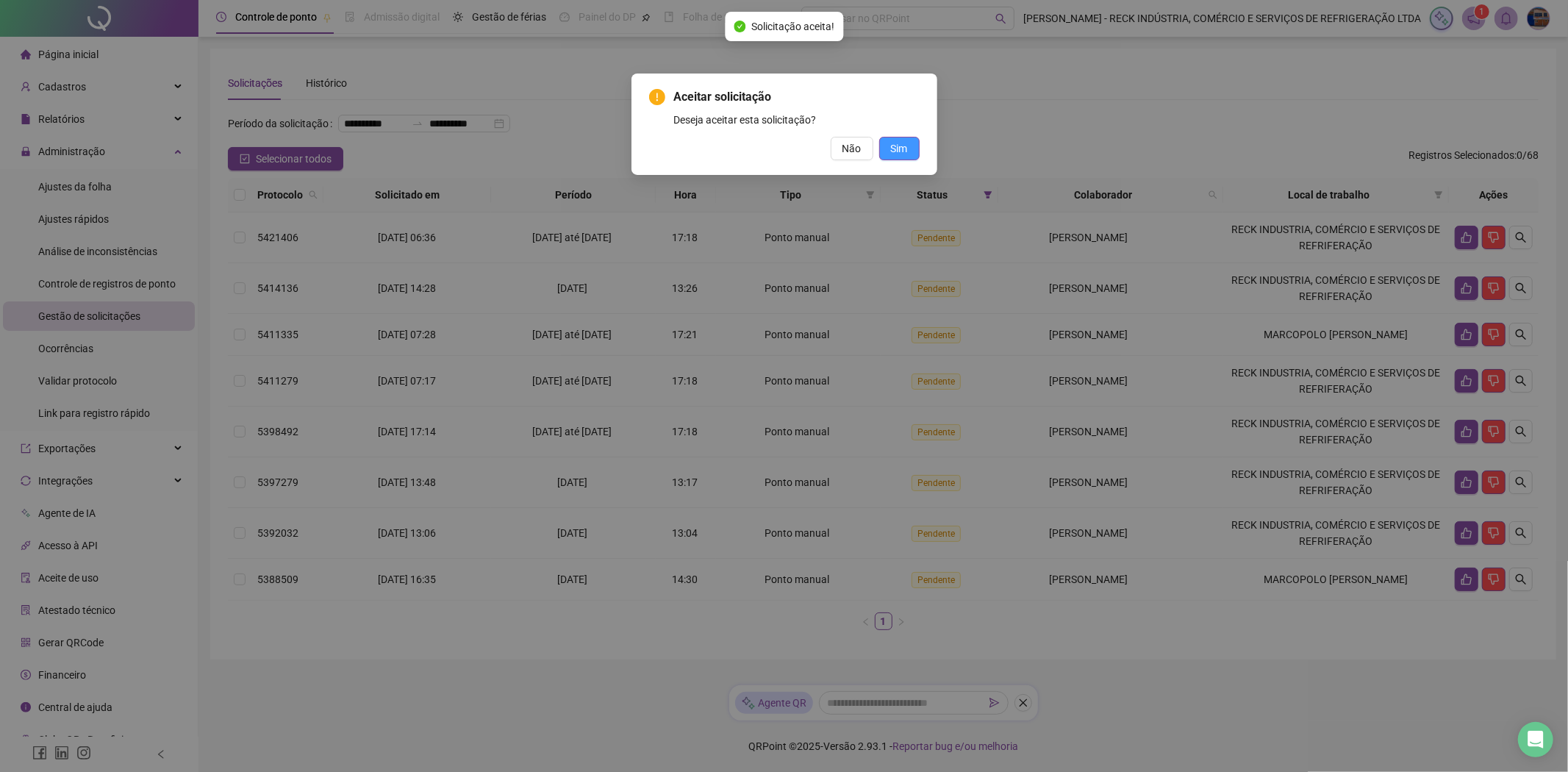
click at [905, 140] on button "Sim" at bounding box center [899, 148] width 40 height 23
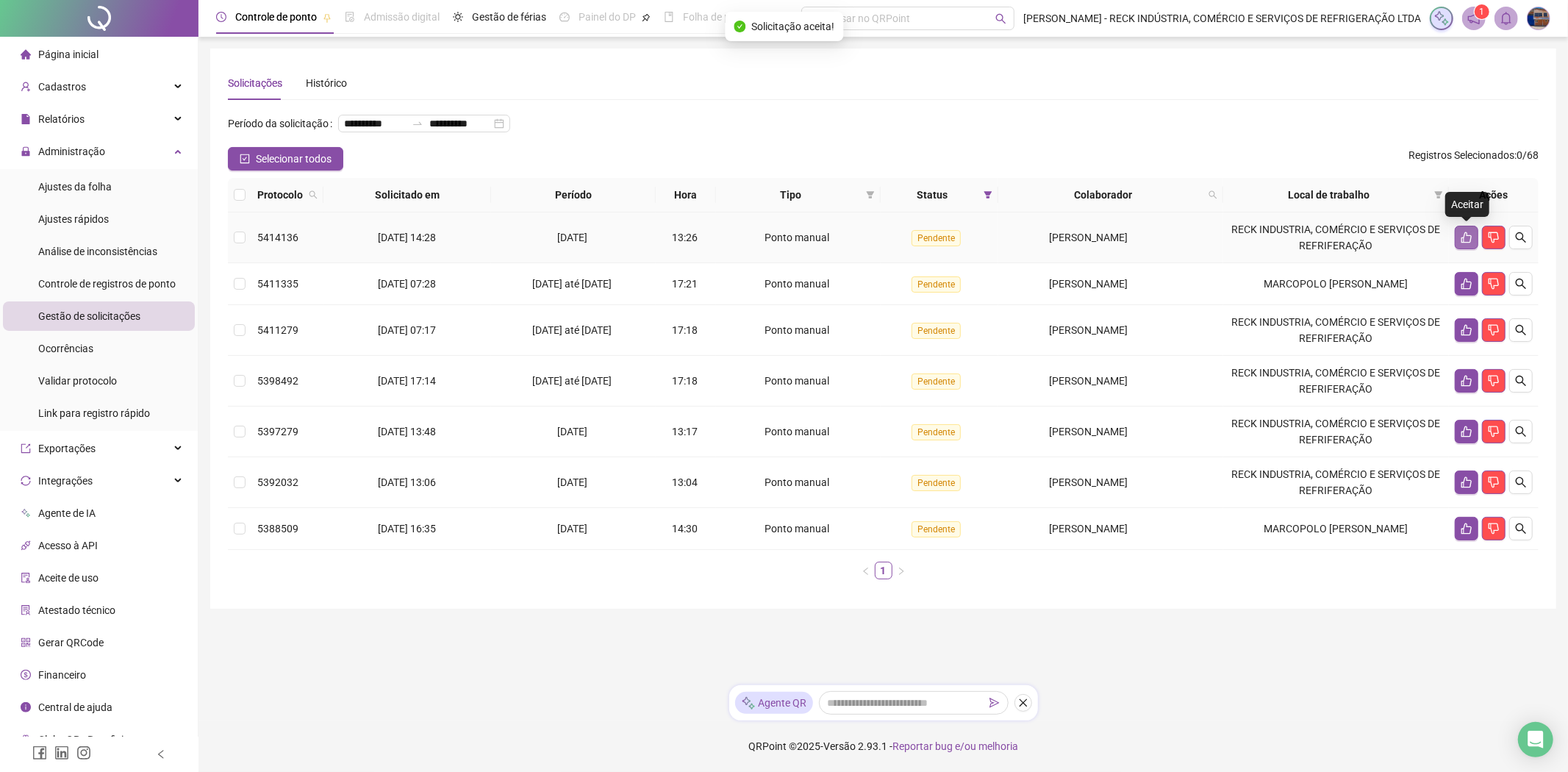
click at [1471, 239] on icon "like" at bounding box center [1467, 238] width 12 height 12
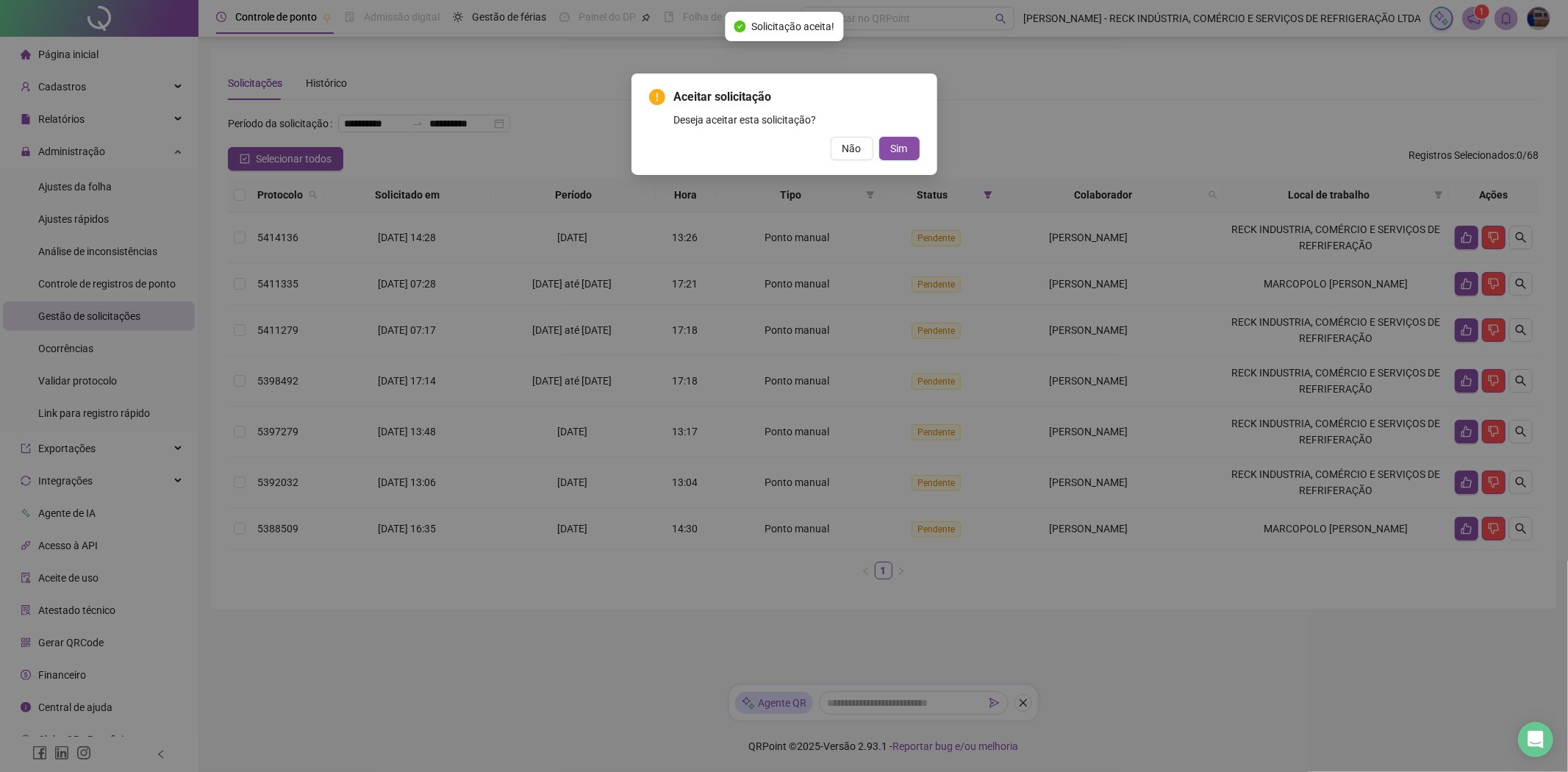
drag, startPoint x: 903, startPoint y: 154, endPoint x: 943, endPoint y: 152, distance: 40.0
click at [913, 152] on button "Sim" at bounding box center [899, 148] width 40 height 23
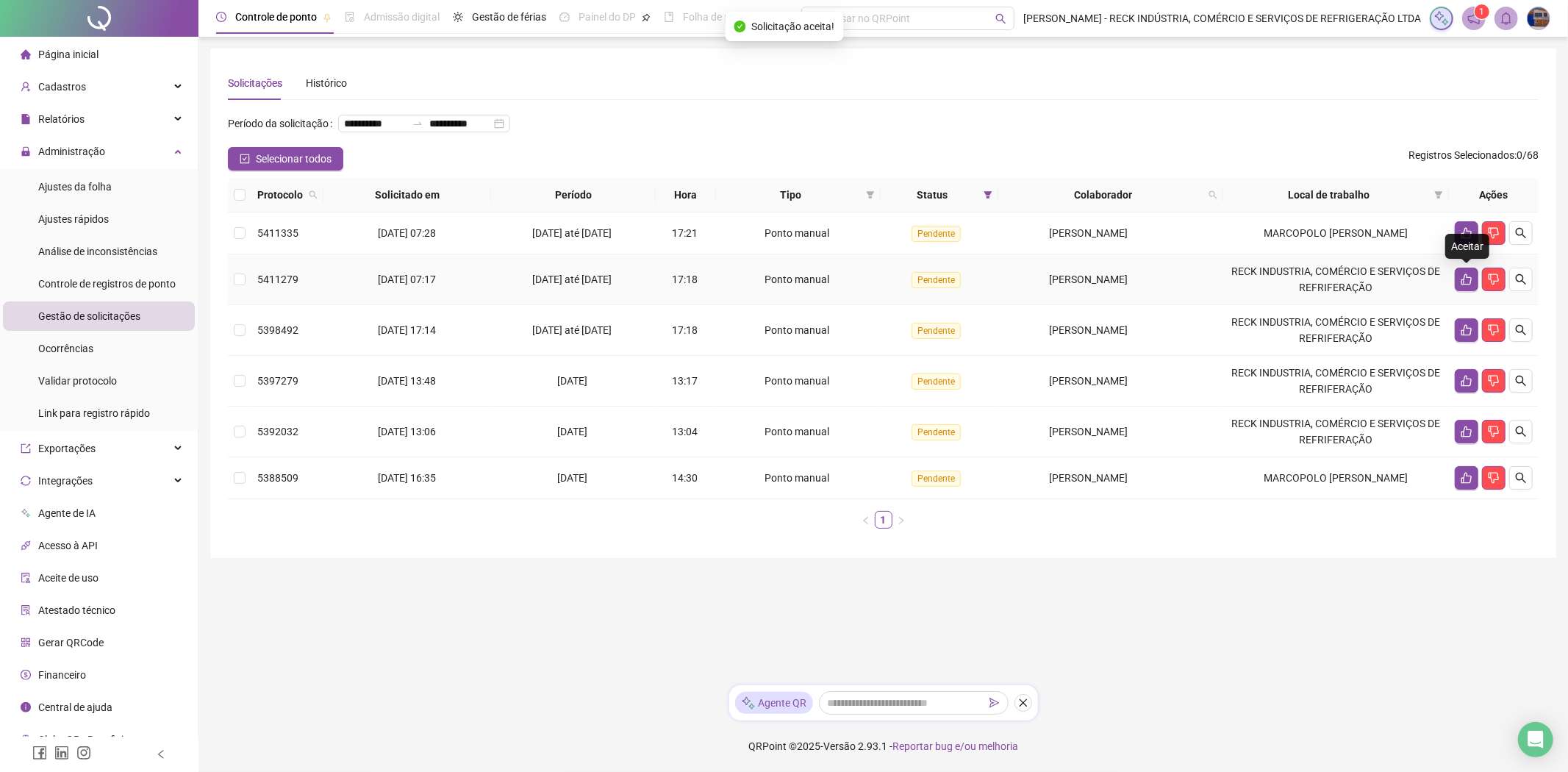
click at [1467, 242] on div "Aceitar" at bounding box center [1467, 245] width 44 height 25
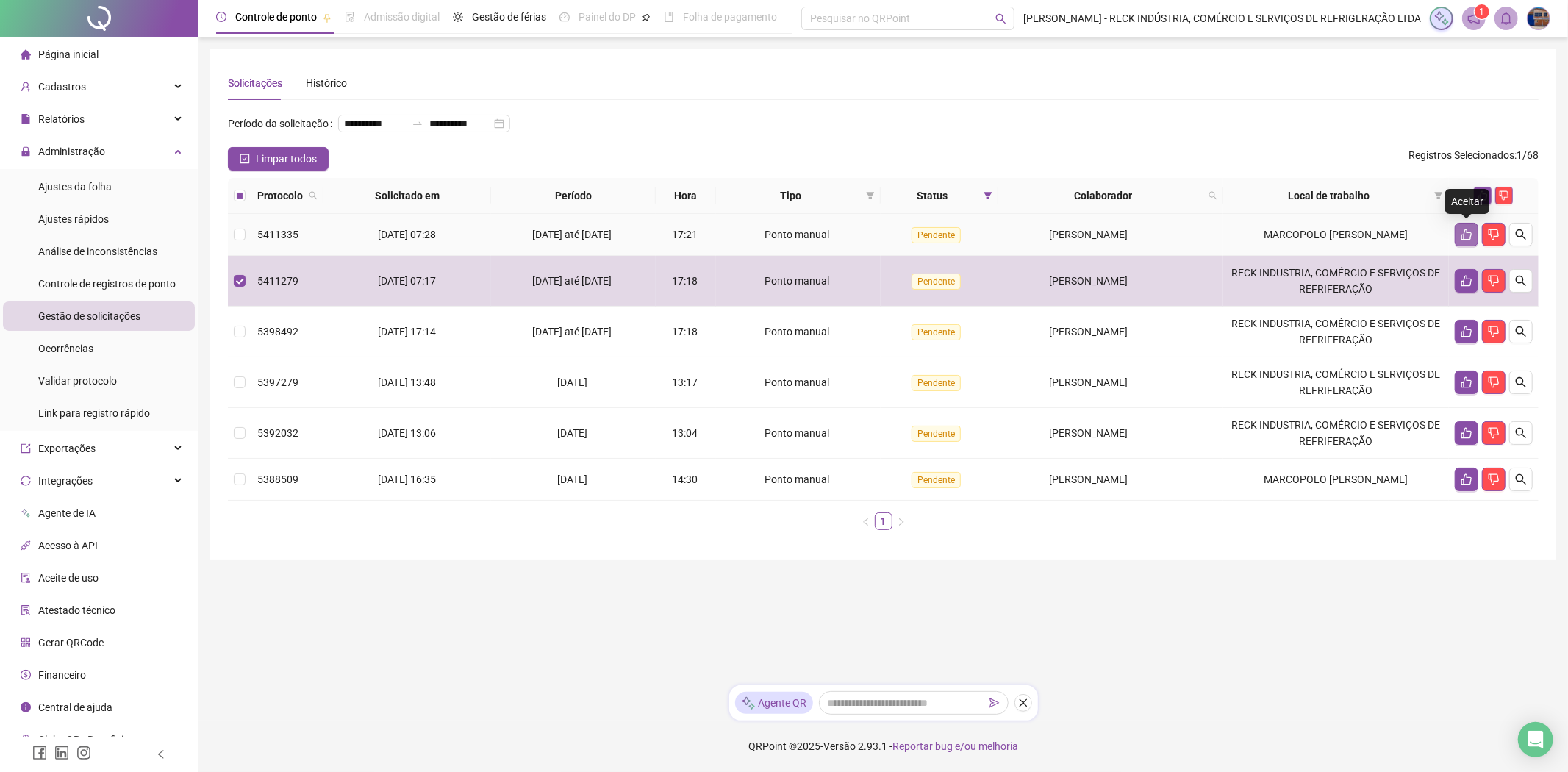
click at [1466, 226] on button "button" at bounding box center [1466, 234] width 23 height 23
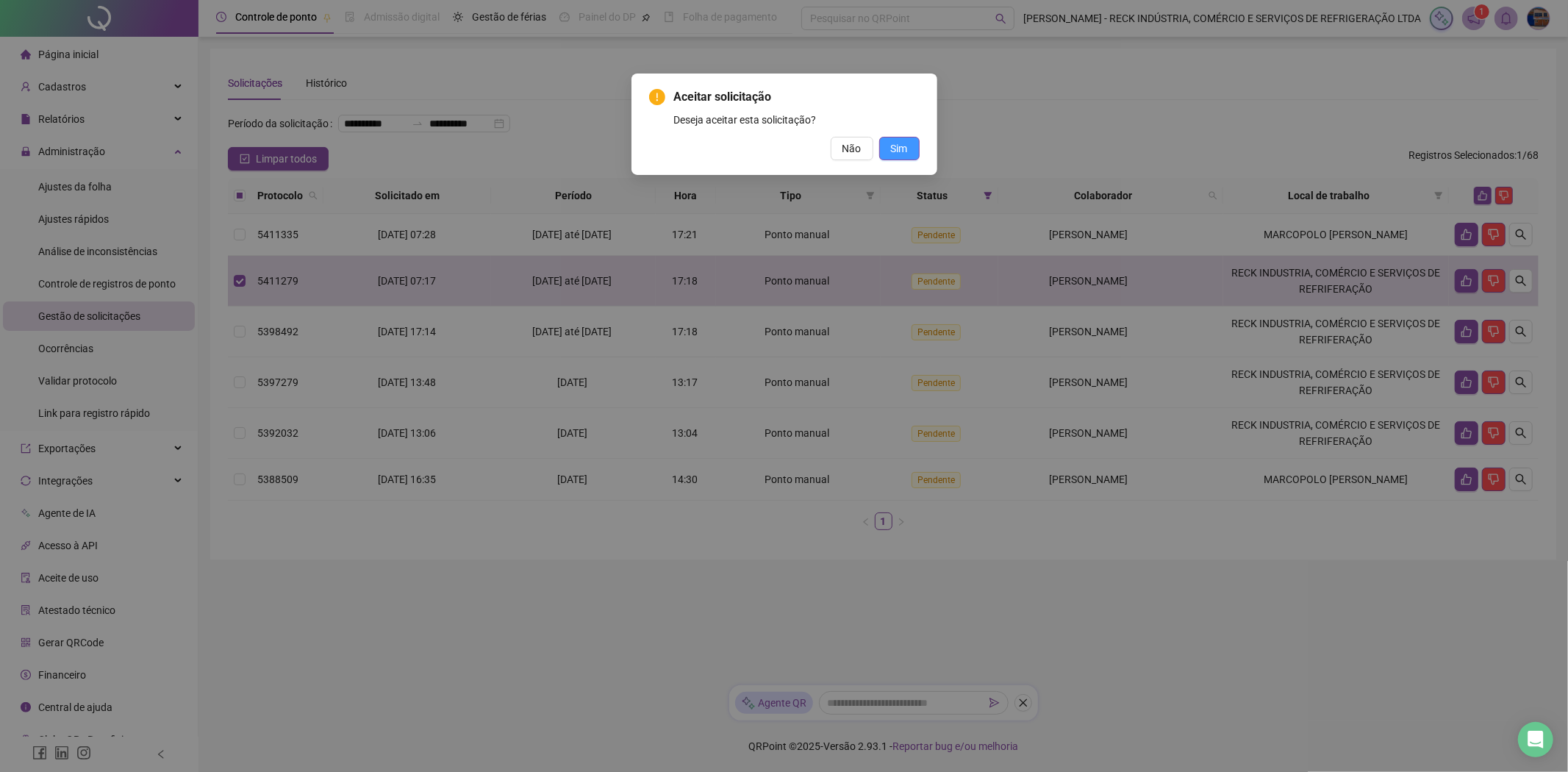
click at [916, 146] on button "Sim" at bounding box center [899, 148] width 40 height 23
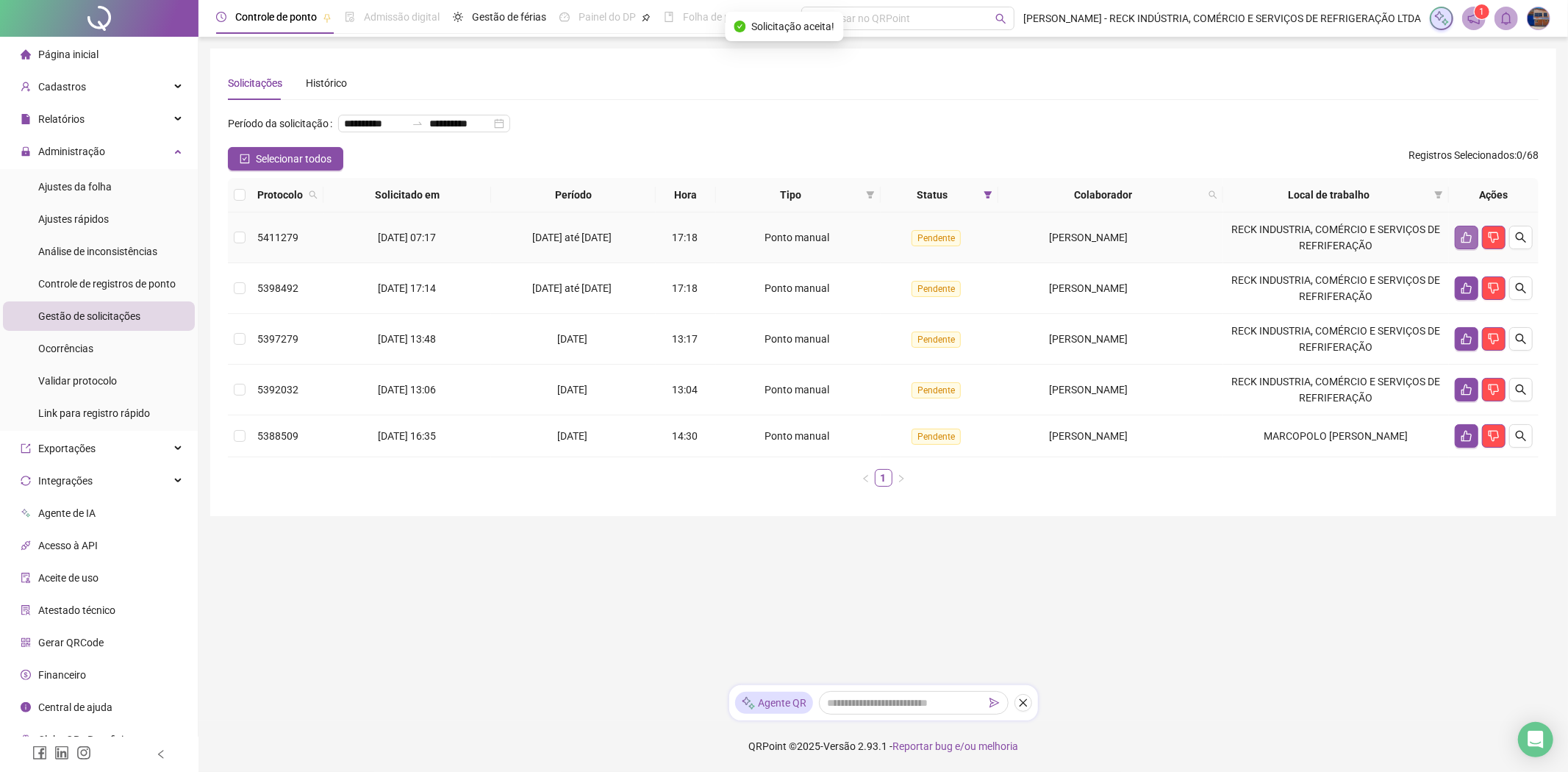
click at [1457, 233] on button "button" at bounding box center [1466, 237] width 23 height 23
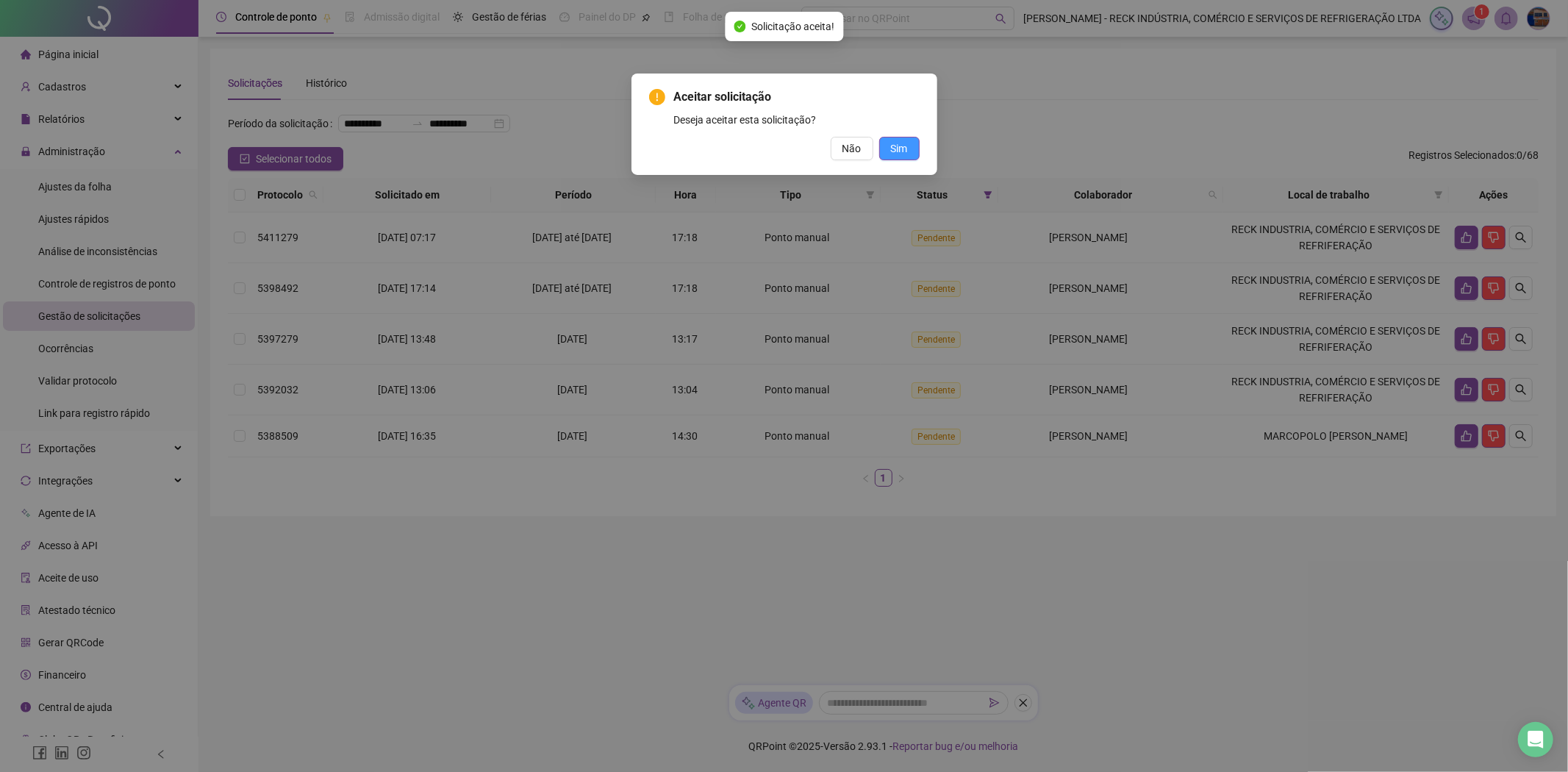
click at [905, 146] on span "Sim" at bounding box center [899, 149] width 17 height 16
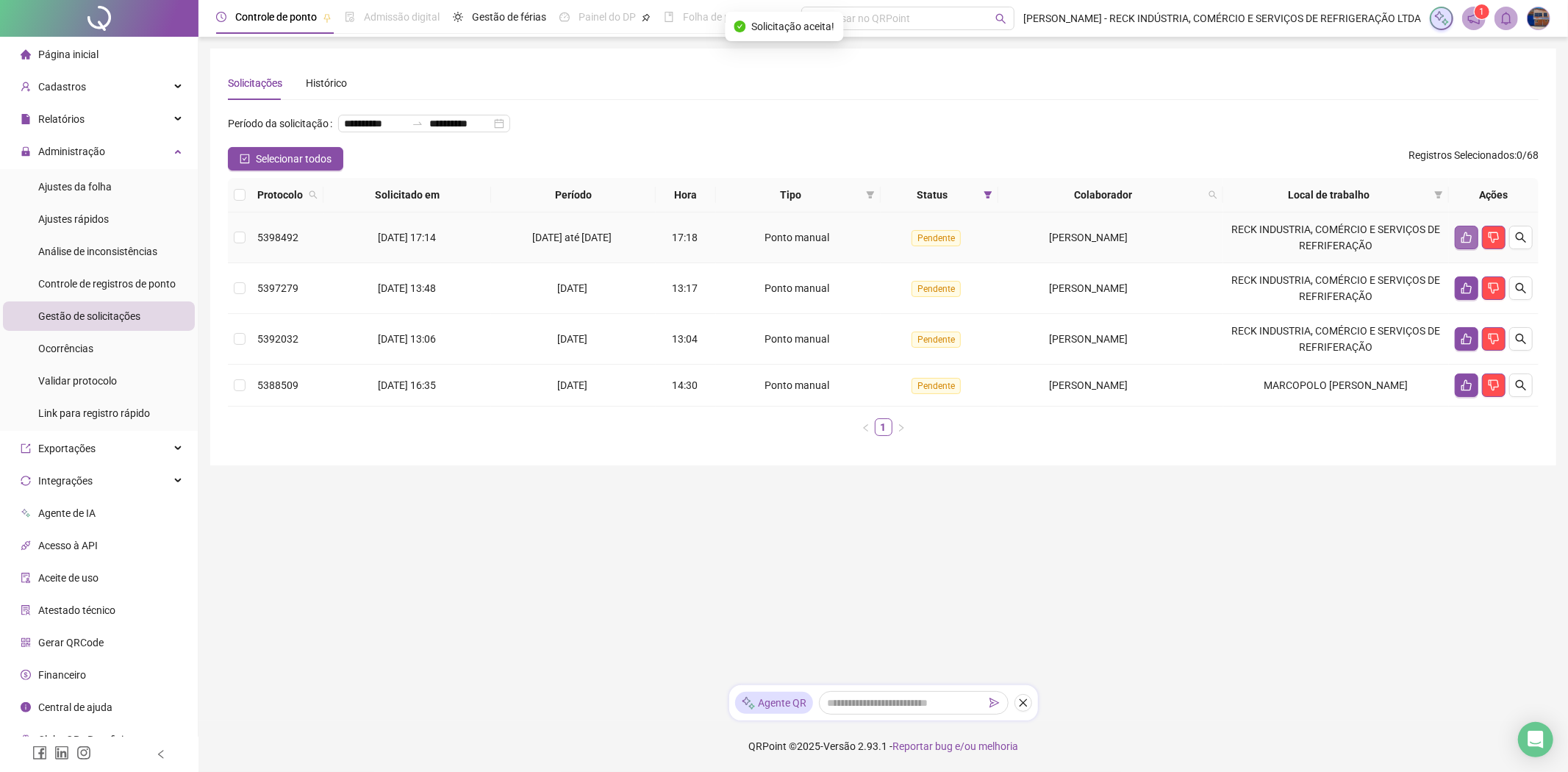
click at [1465, 233] on icon "like" at bounding box center [1467, 238] width 10 height 11
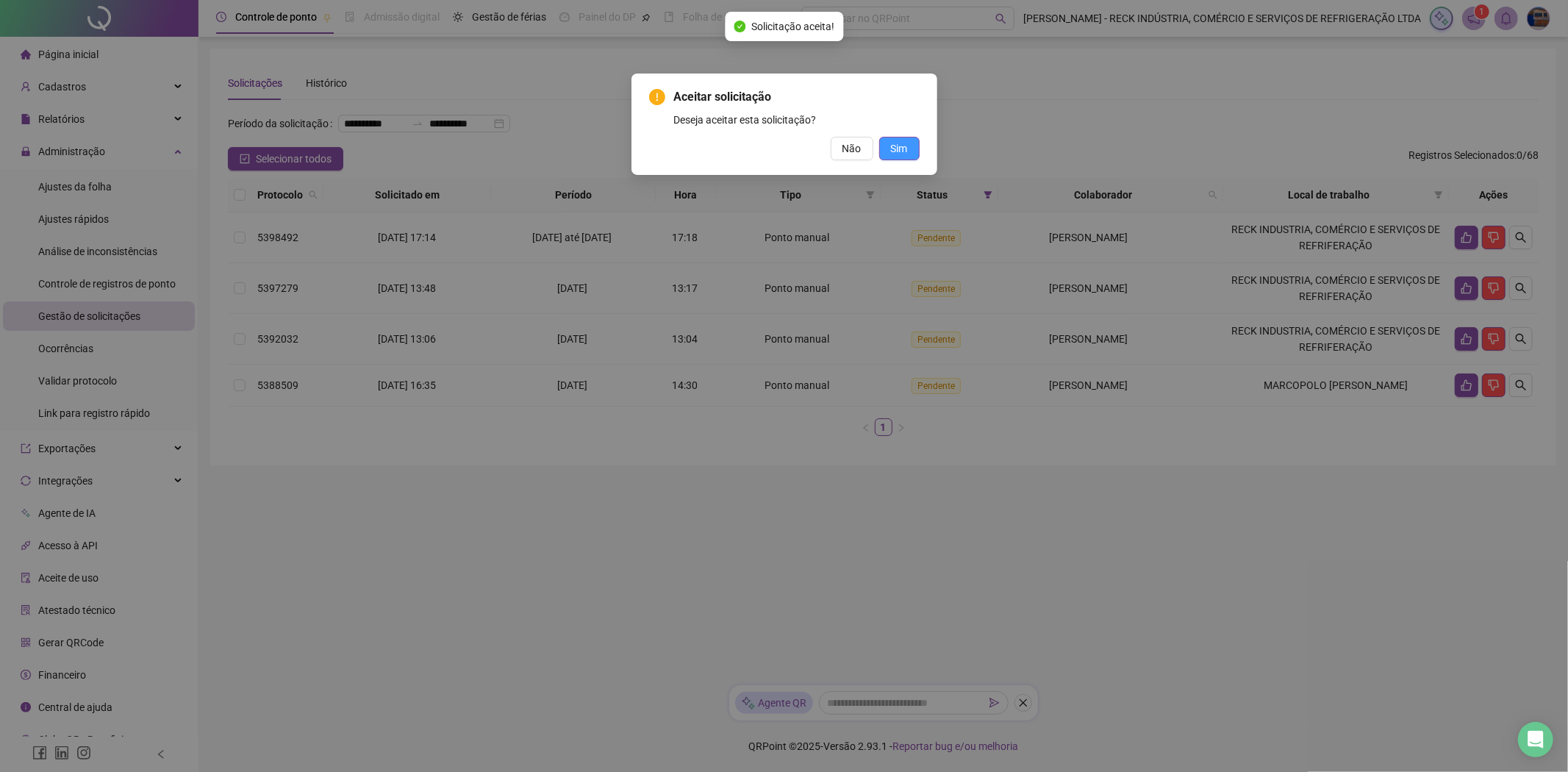
click at [900, 142] on span "Sim" at bounding box center [899, 149] width 17 height 16
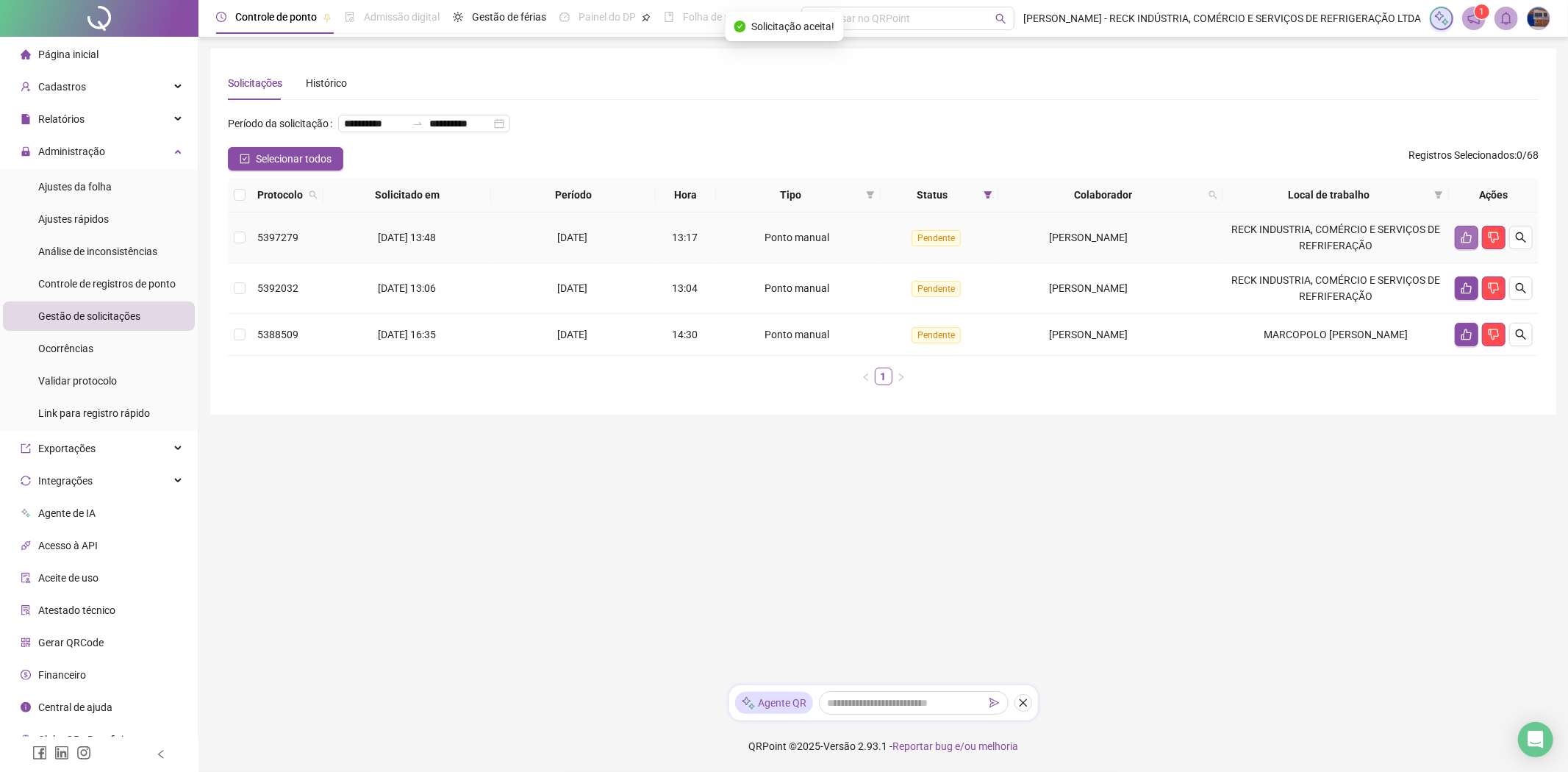
click at [1463, 240] on icon "like" at bounding box center [1467, 238] width 10 height 11
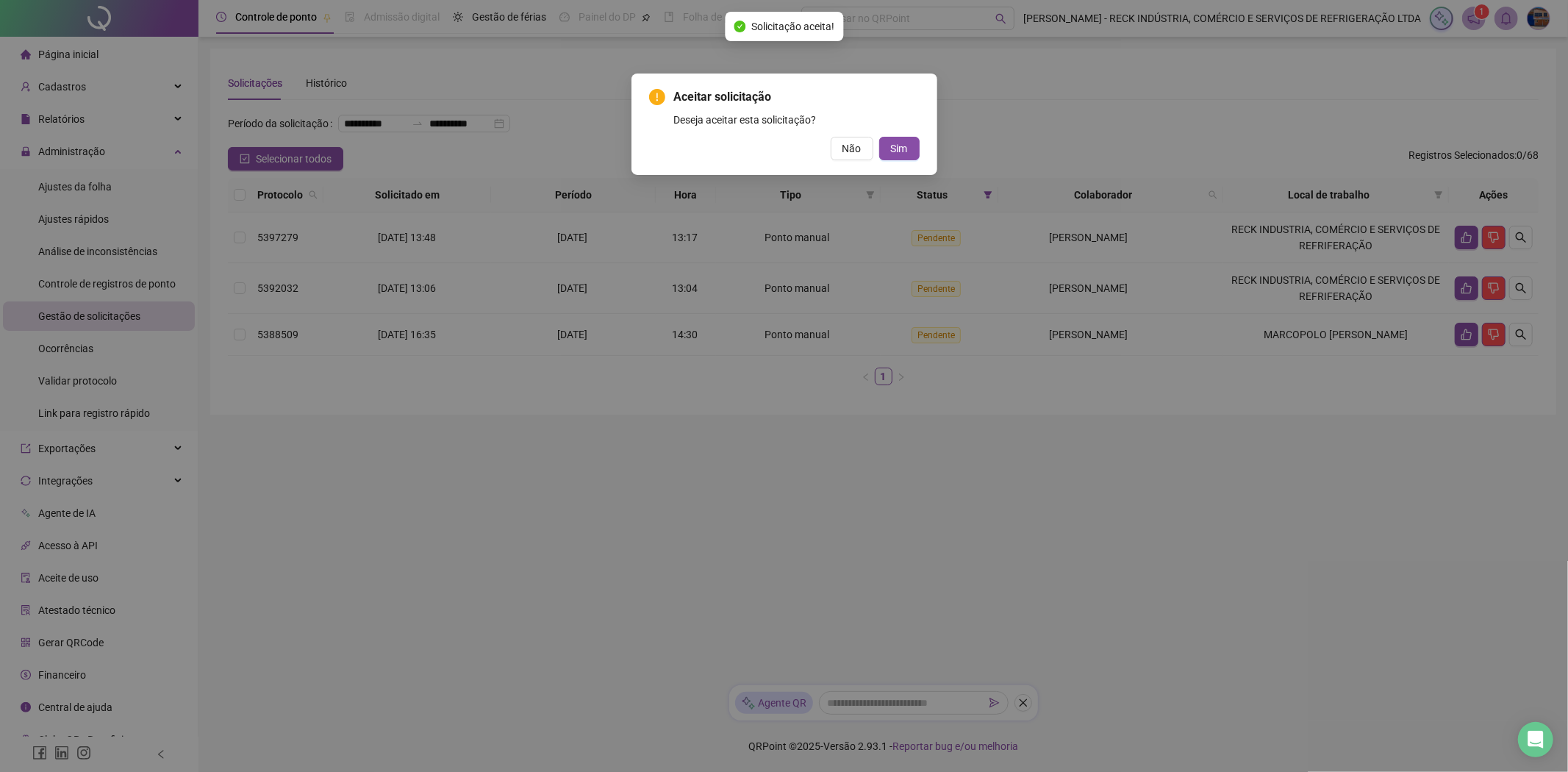
drag, startPoint x: 888, startPoint y: 149, endPoint x: 934, endPoint y: 149, distance: 46.0
click at [889, 149] on button "Sim" at bounding box center [899, 148] width 40 height 23
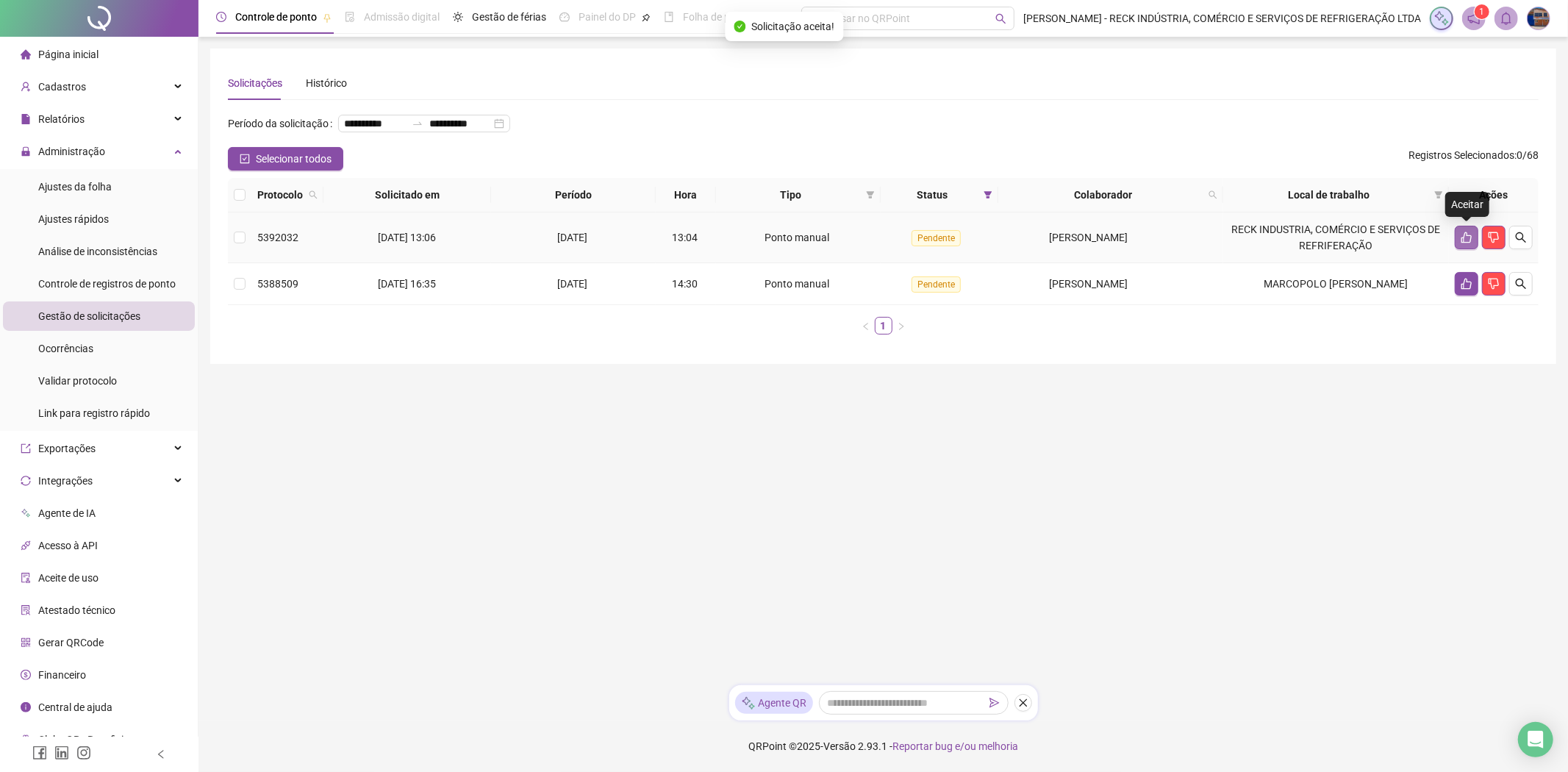
click at [1462, 237] on icon "like" at bounding box center [1467, 238] width 10 height 11
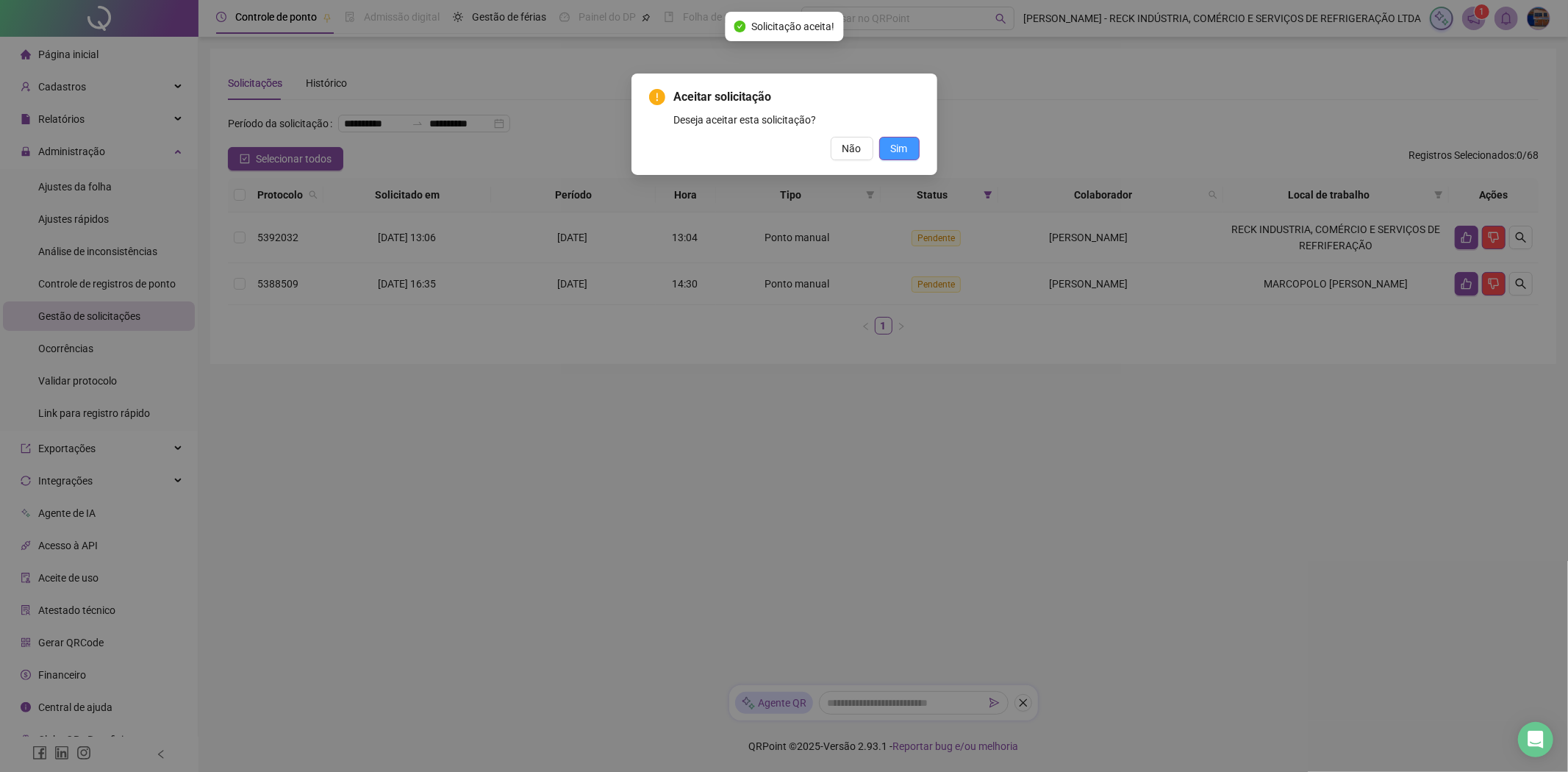
click at [903, 148] on span "Sim" at bounding box center [899, 149] width 17 height 16
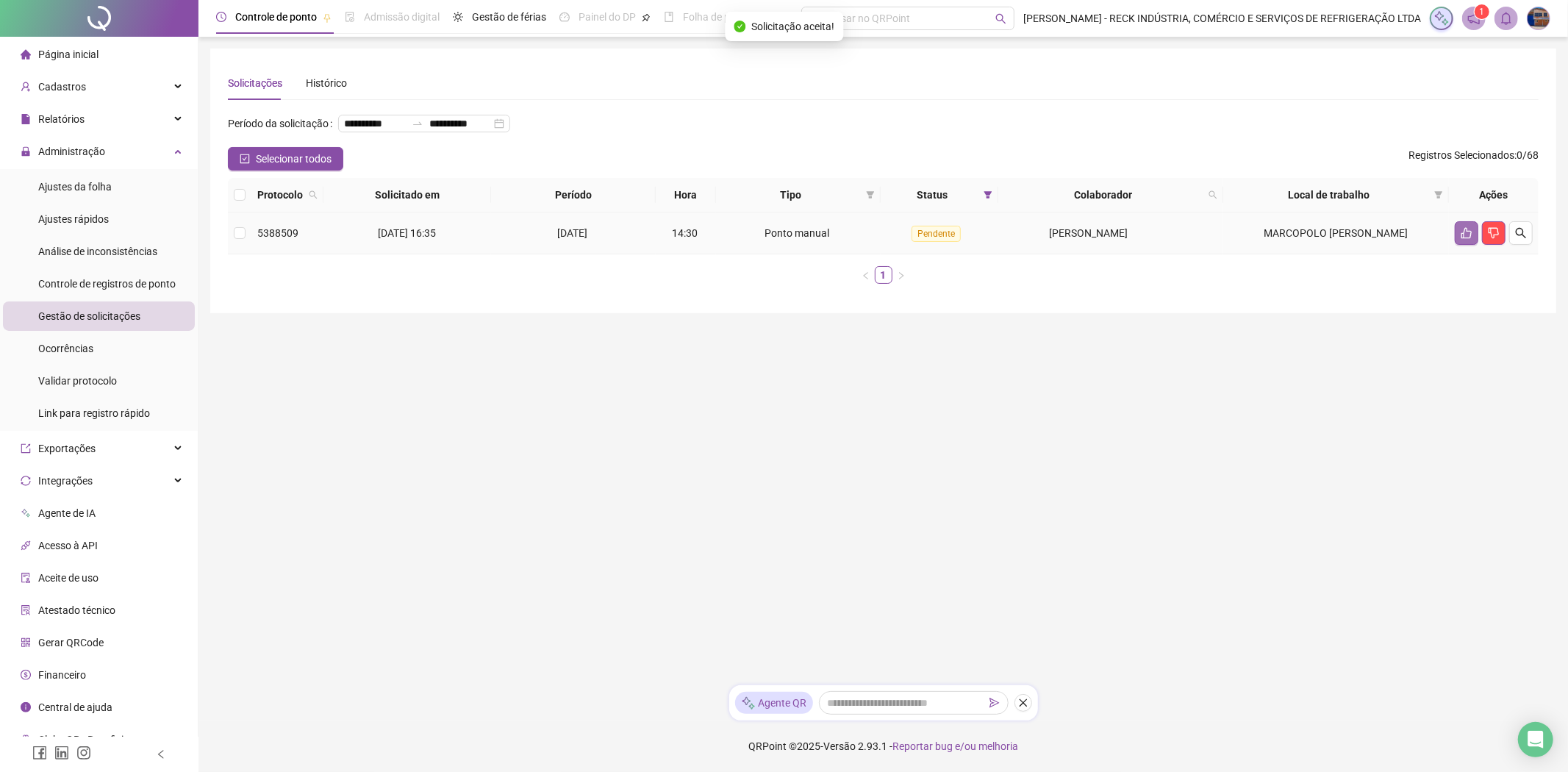
click at [1469, 233] on icon "like" at bounding box center [1467, 233] width 12 height 12
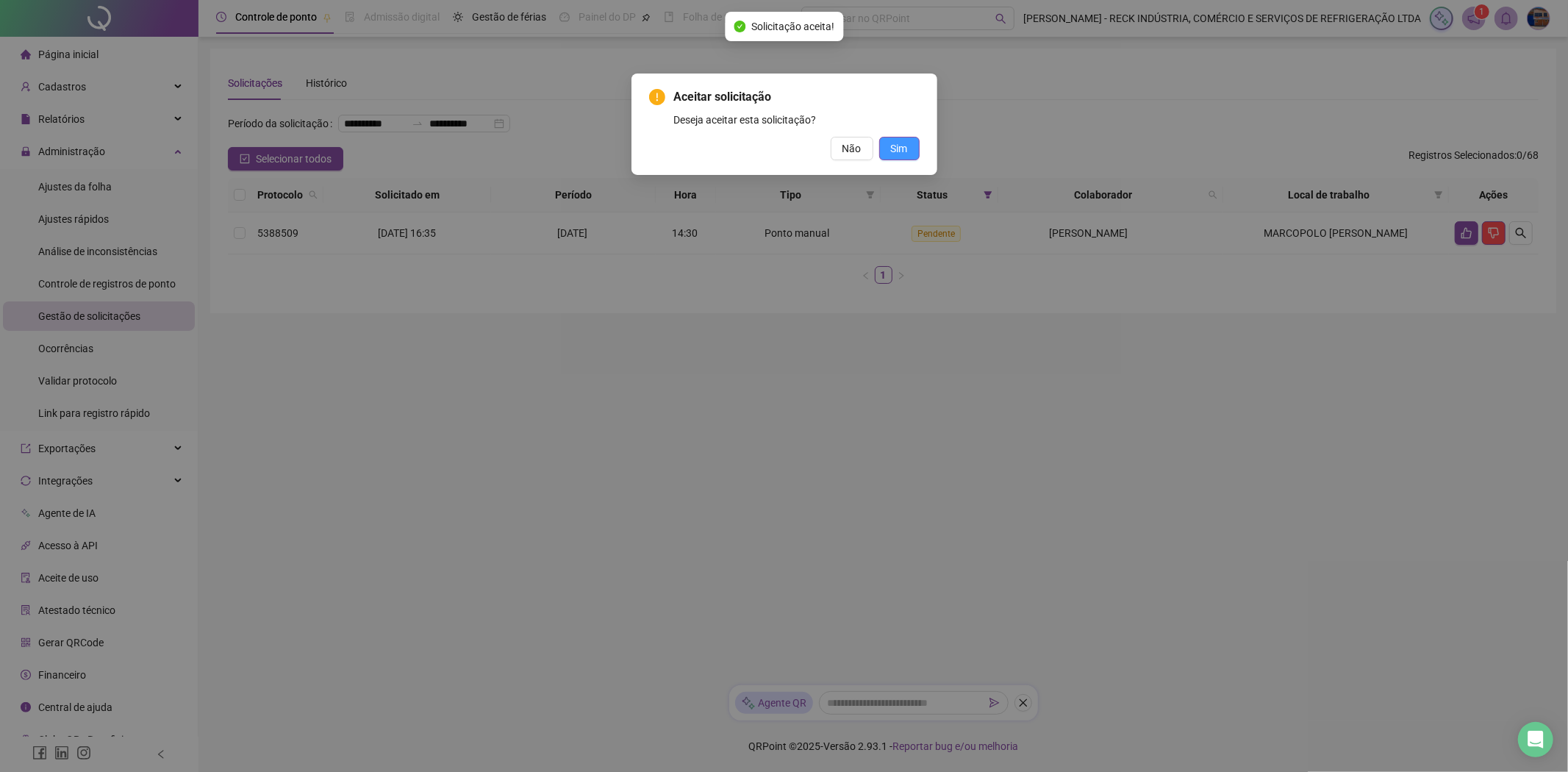
click at [893, 150] on span "Sim" at bounding box center [899, 149] width 17 height 16
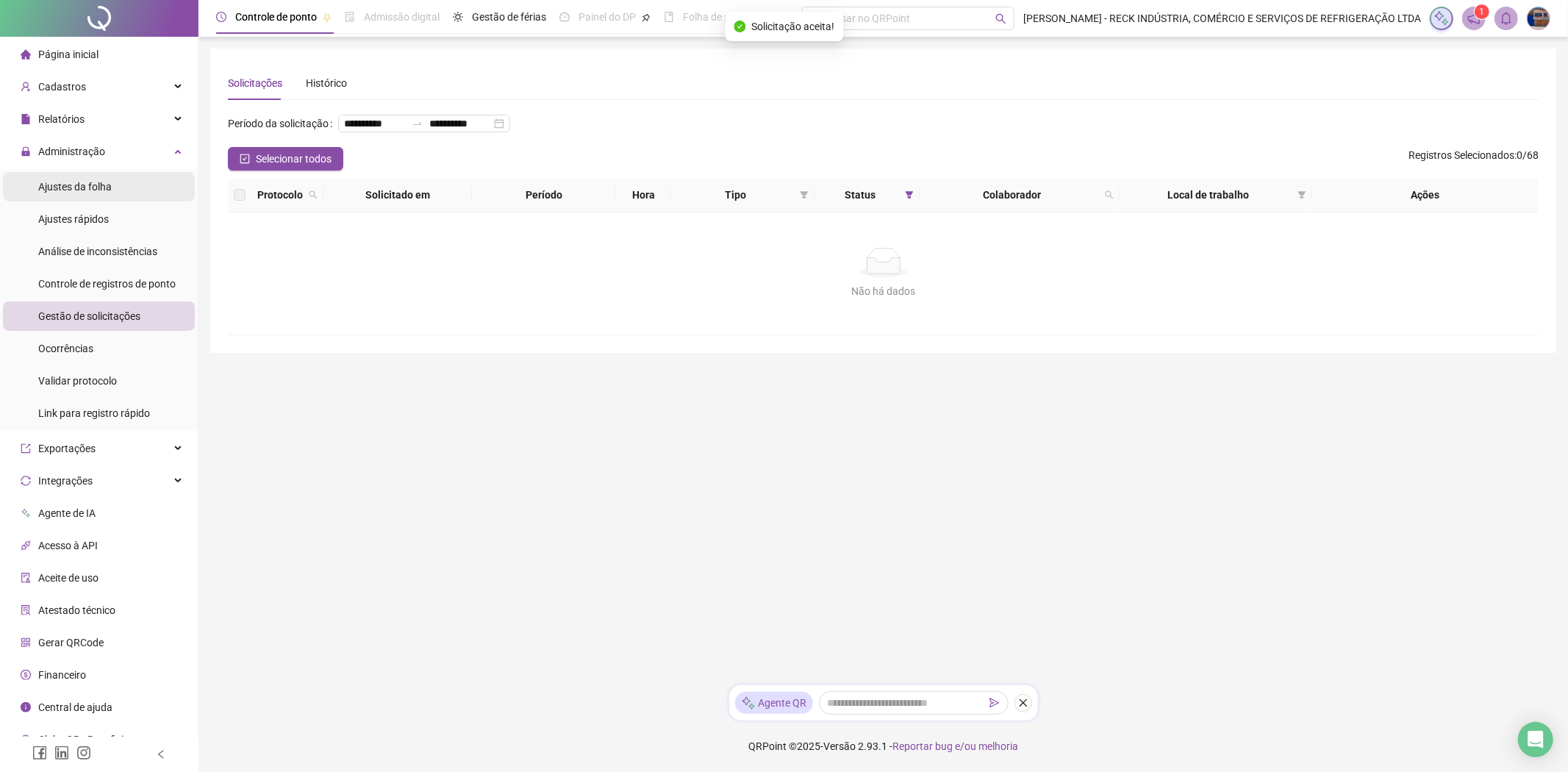
click at [70, 188] on span "Ajustes da folha" at bounding box center [75, 187] width 73 height 12
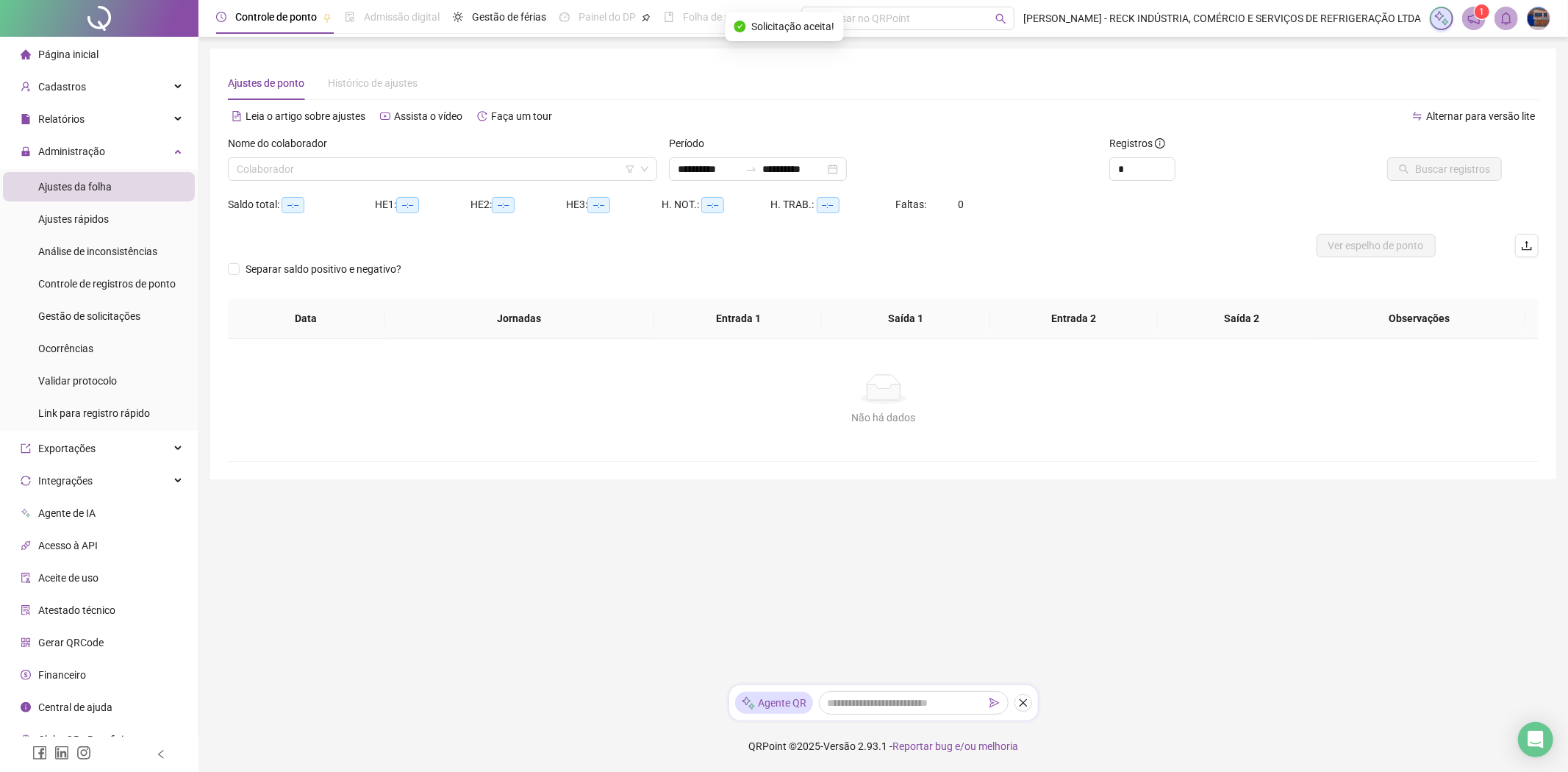
type input "**********"
click at [275, 168] on input "search" at bounding box center [435, 168] width 399 height 22
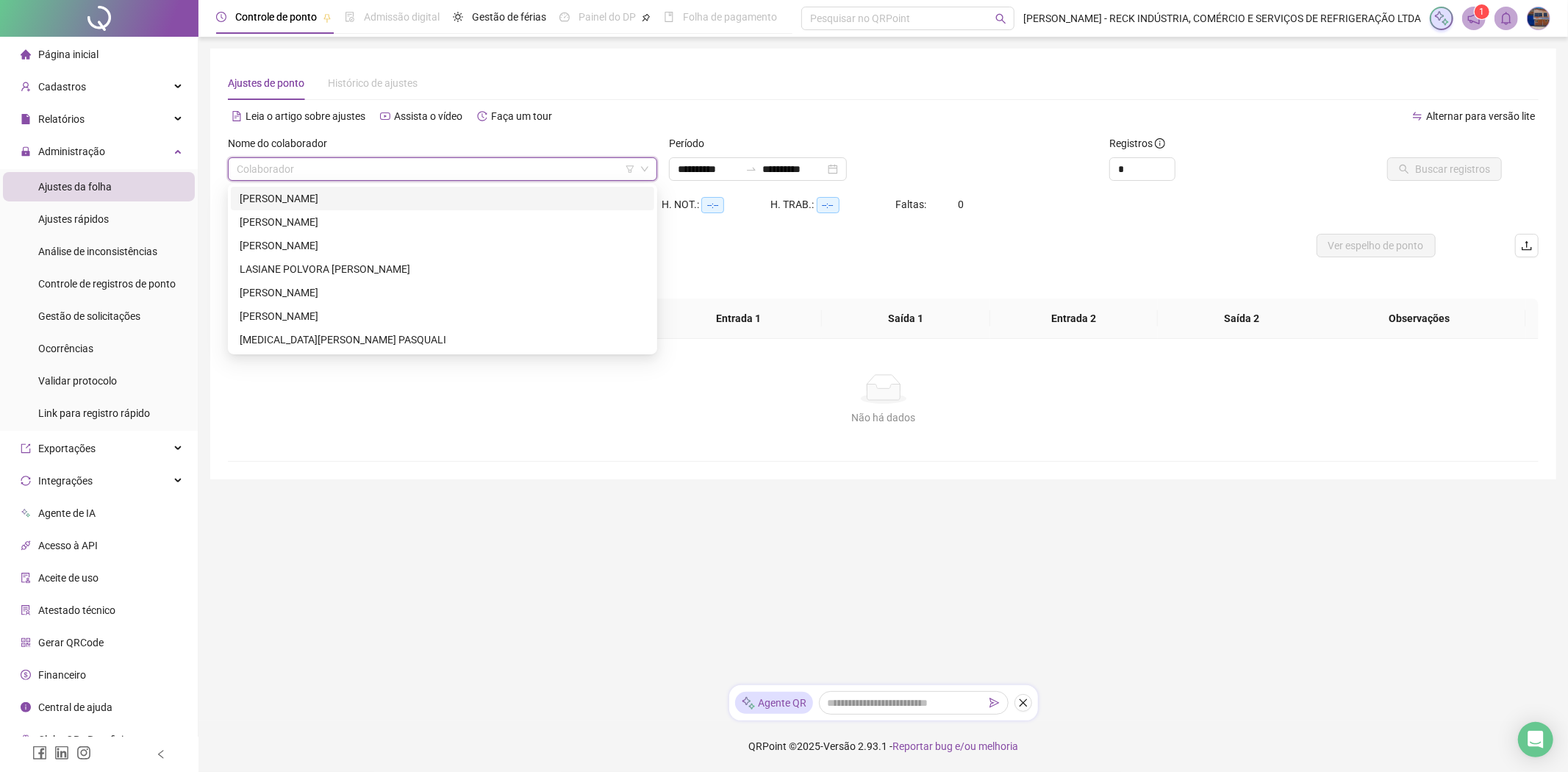
click at [271, 203] on div "[PERSON_NAME]" at bounding box center [442, 199] width 405 height 16
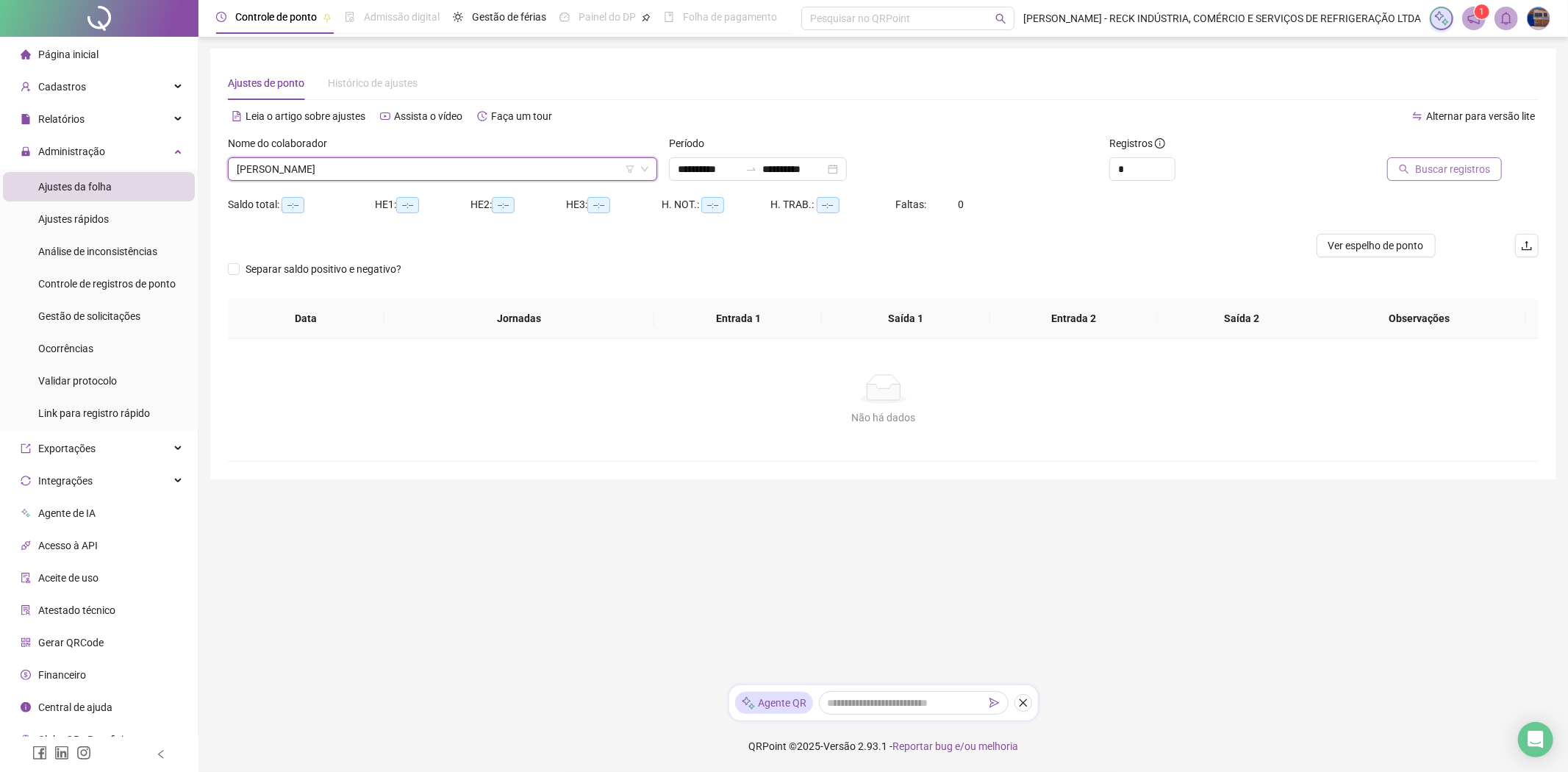
click at [1480, 173] on span "Buscar registros" at bounding box center [1453, 169] width 75 height 16
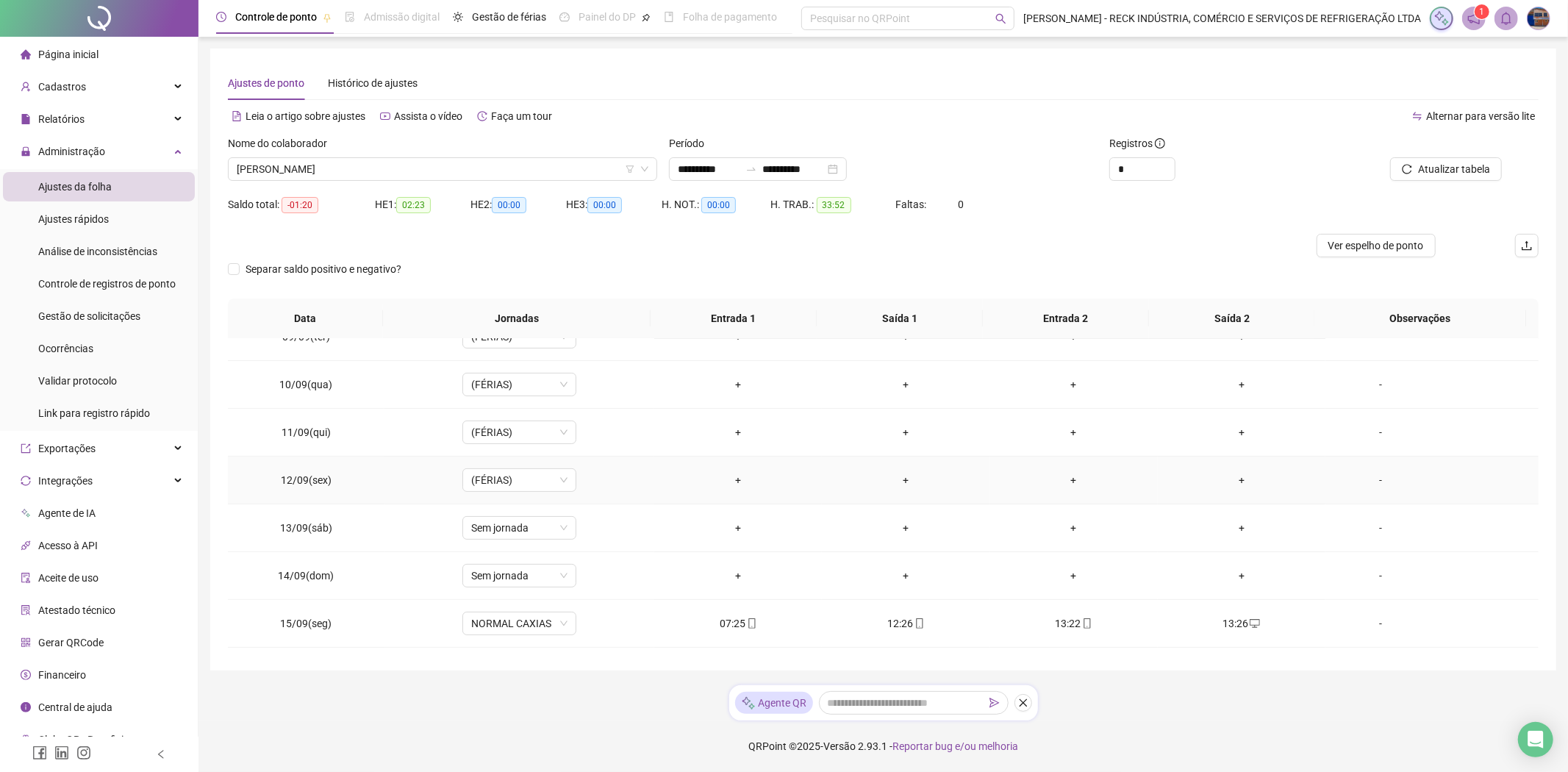
scroll to position [451, 0]
click at [322, 166] on span "[PERSON_NAME]" at bounding box center [442, 168] width 411 height 22
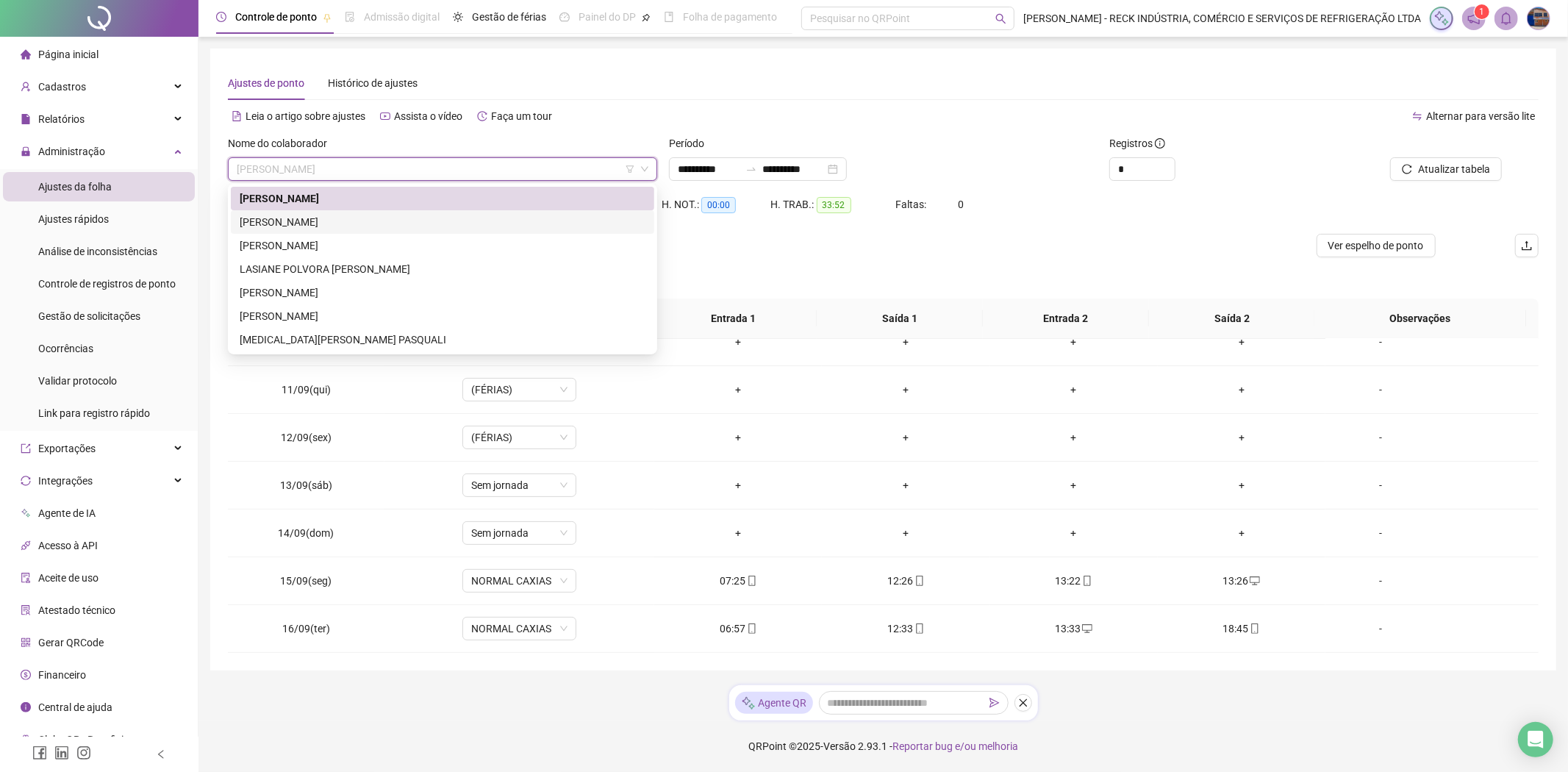
click at [267, 218] on div "[PERSON_NAME]" at bounding box center [442, 222] width 405 height 16
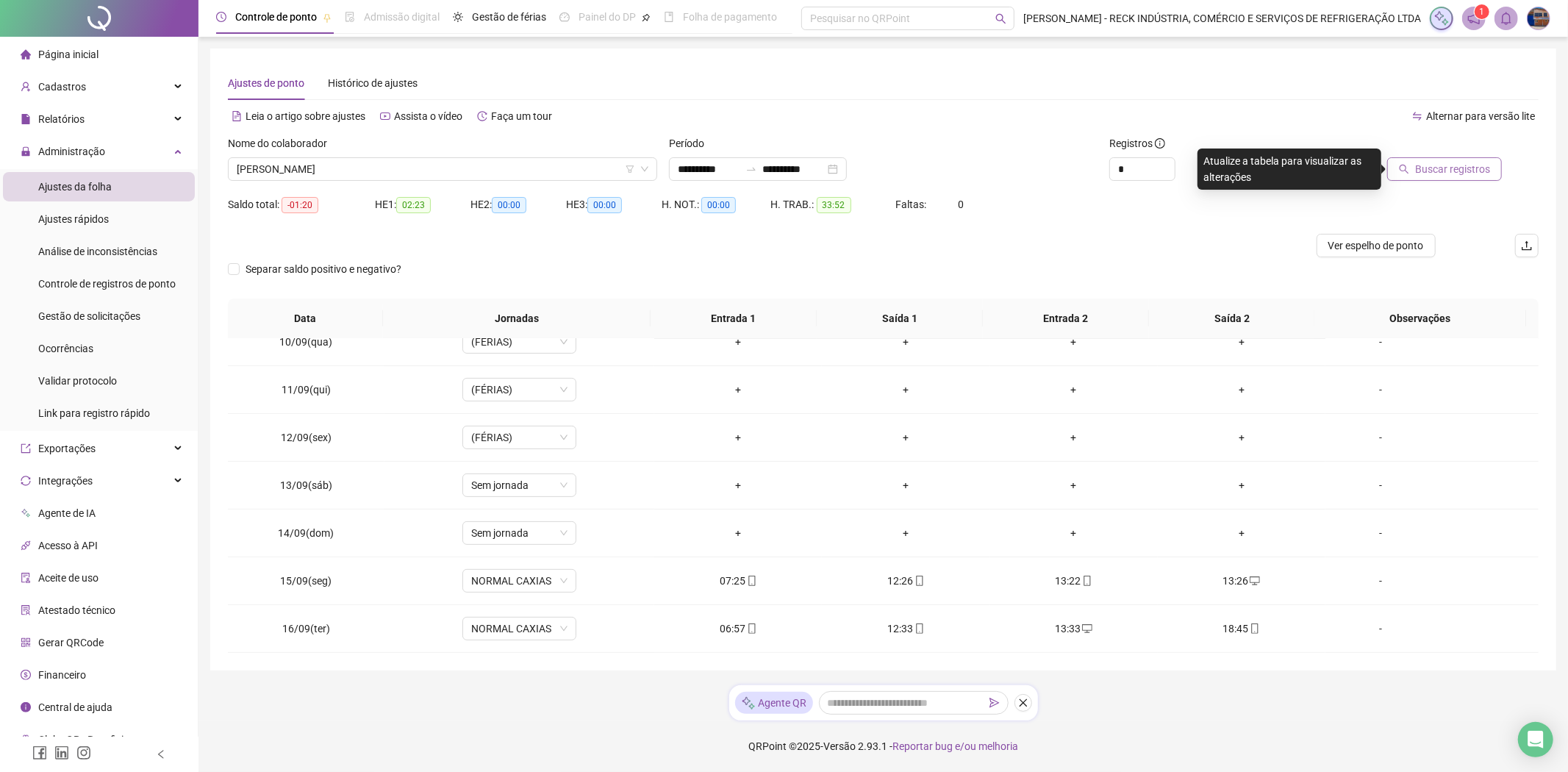
click at [1445, 162] on span "Buscar registros" at bounding box center [1453, 169] width 75 height 16
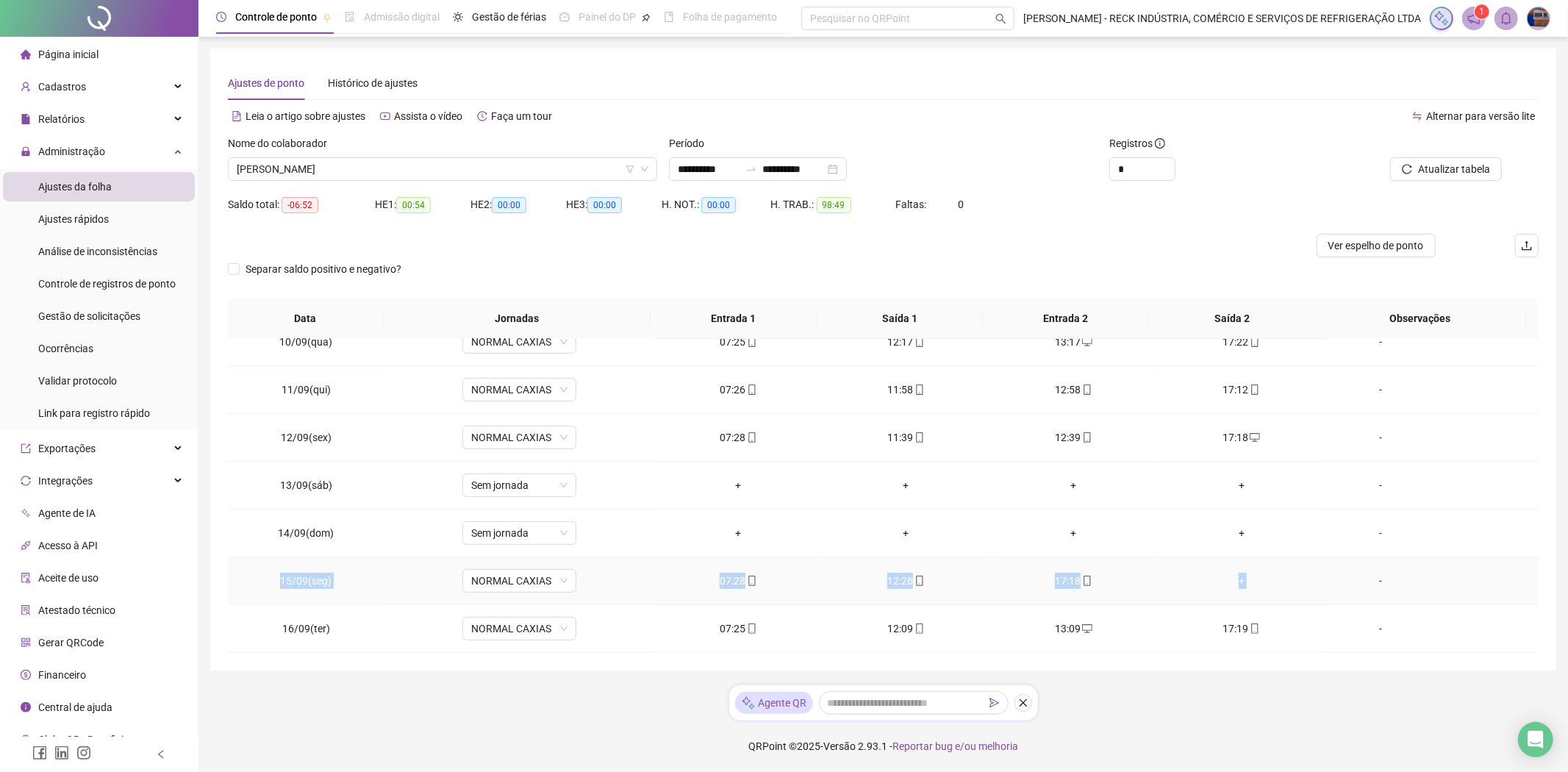
drag, startPoint x: 247, startPoint y: 580, endPoint x: 1370, endPoint y: 591, distance: 1123.1
click at [1370, 591] on tr "15/09(seg) NORMAL CAXIAS 07:28 12:26 17:18 + -" at bounding box center [883, 581] width 1311 height 48
copy tr "15/09(seg) NORMAL CAXIAS 07:28 12:26 17:18 +"
click at [297, 162] on span "[PERSON_NAME]" at bounding box center [442, 168] width 411 height 22
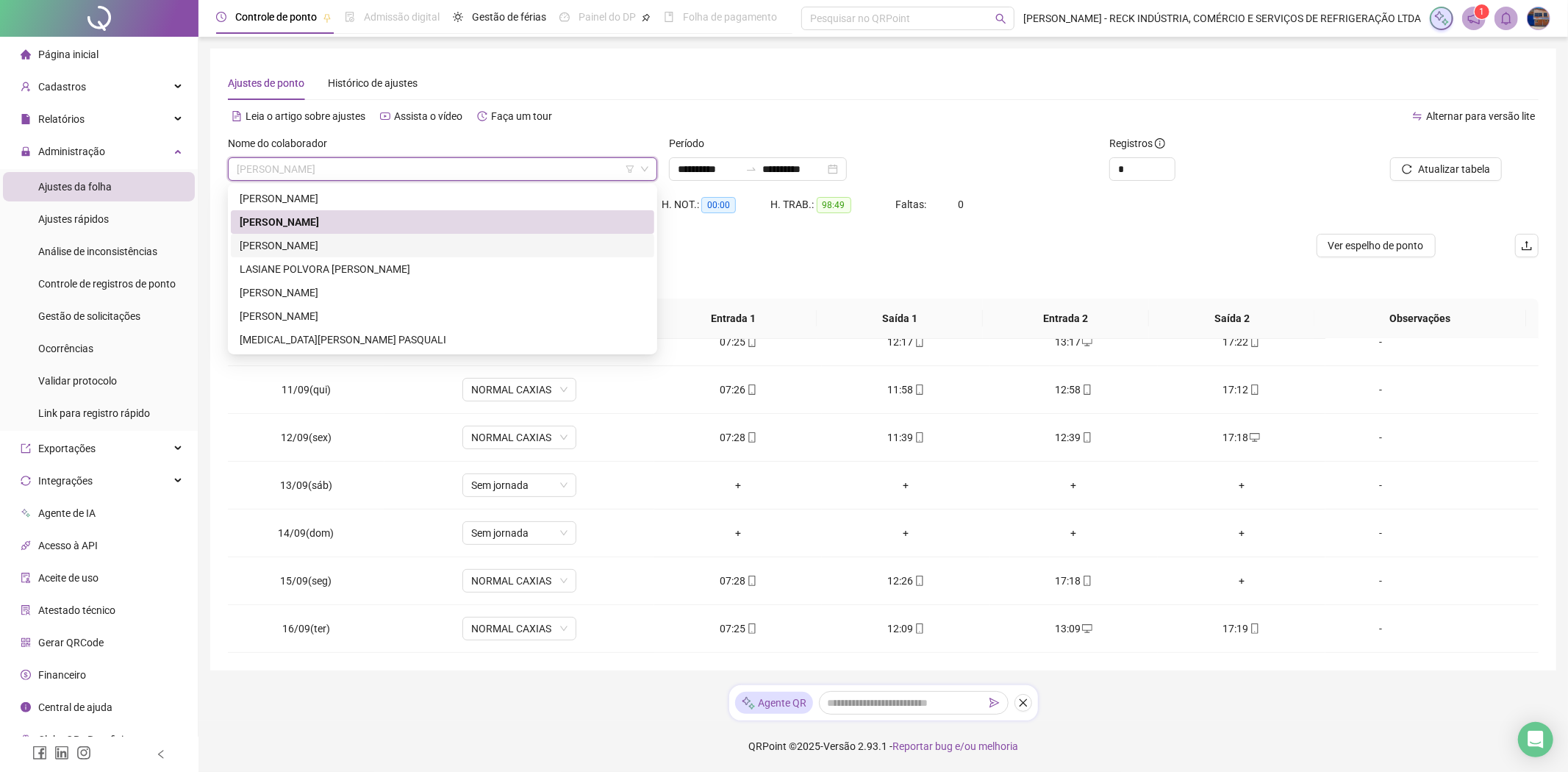
click at [275, 246] on div "[PERSON_NAME]" at bounding box center [442, 245] width 405 height 16
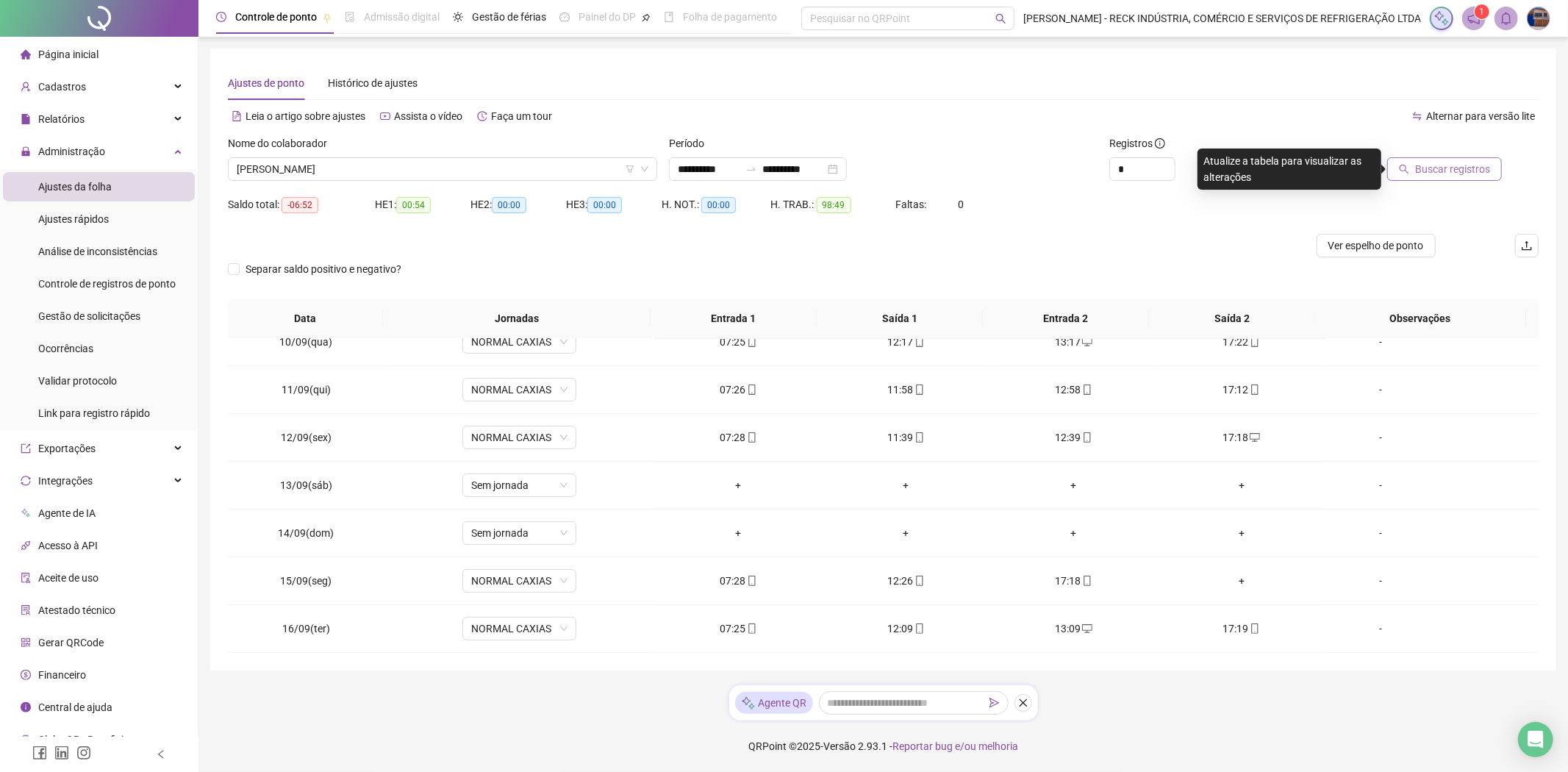
click at [1454, 171] on span "Buscar registros" at bounding box center [1453, 169] width 75 height 16
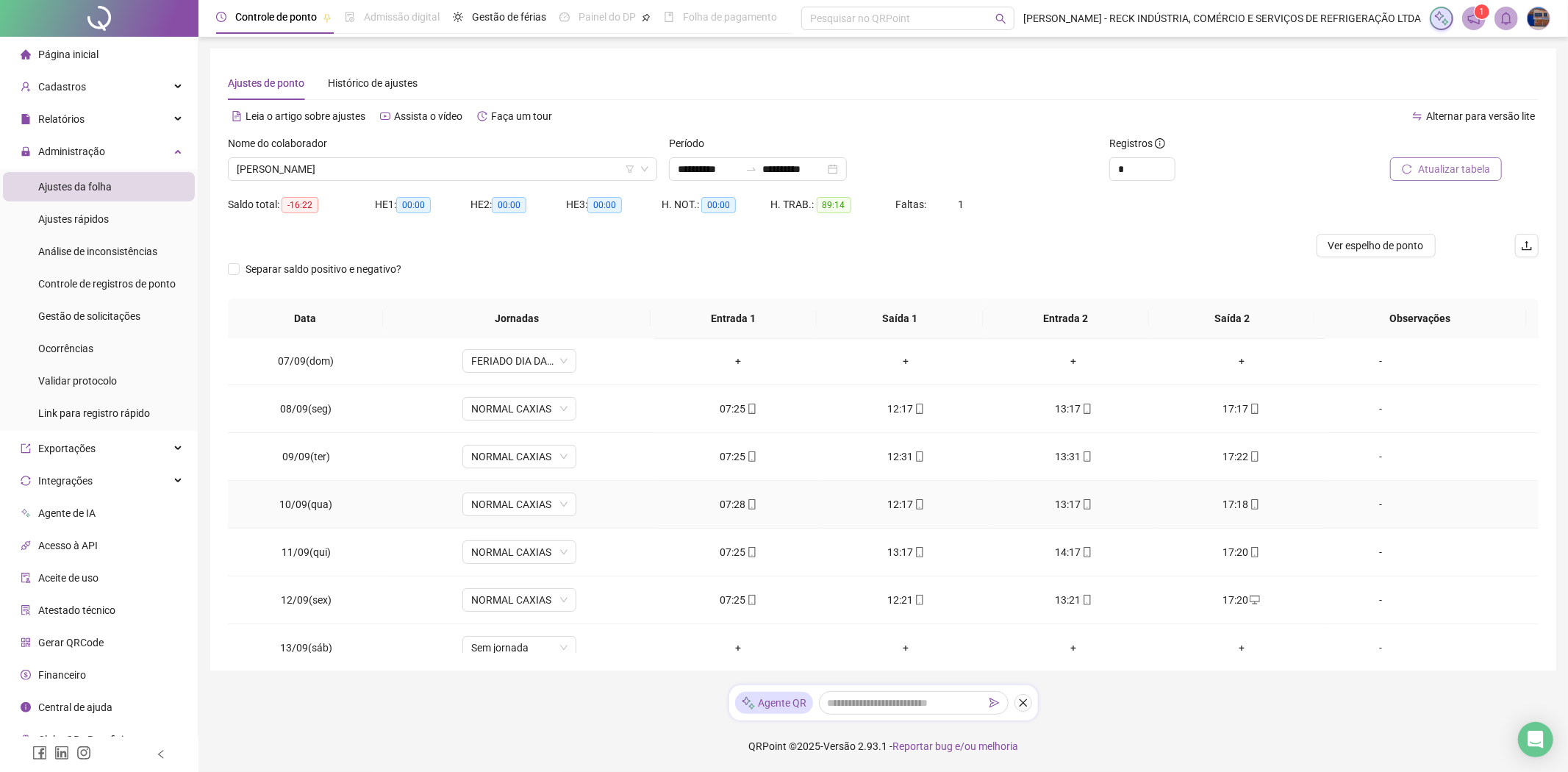
scroll to position [0, 0]
drag, startPoint x: 283, startPoint y: 364, endPoint x: 1373, endPoint y: 362, distance: 1090.0
click at [1373, 362] on tr "01/09(seg) NORMAL CAXIAS 07:30 12:15 17:23 + -" at bounding box center [883, 363] width 1311 height 48
copy tr "01/09(seg) NORMAL CAXIAS 07:30 12:15 17:23 + -"
drag, startPoint x: 272, startPoint y: 503, endPoint x: 1290, endPoint y: 502, distance: 1018.0
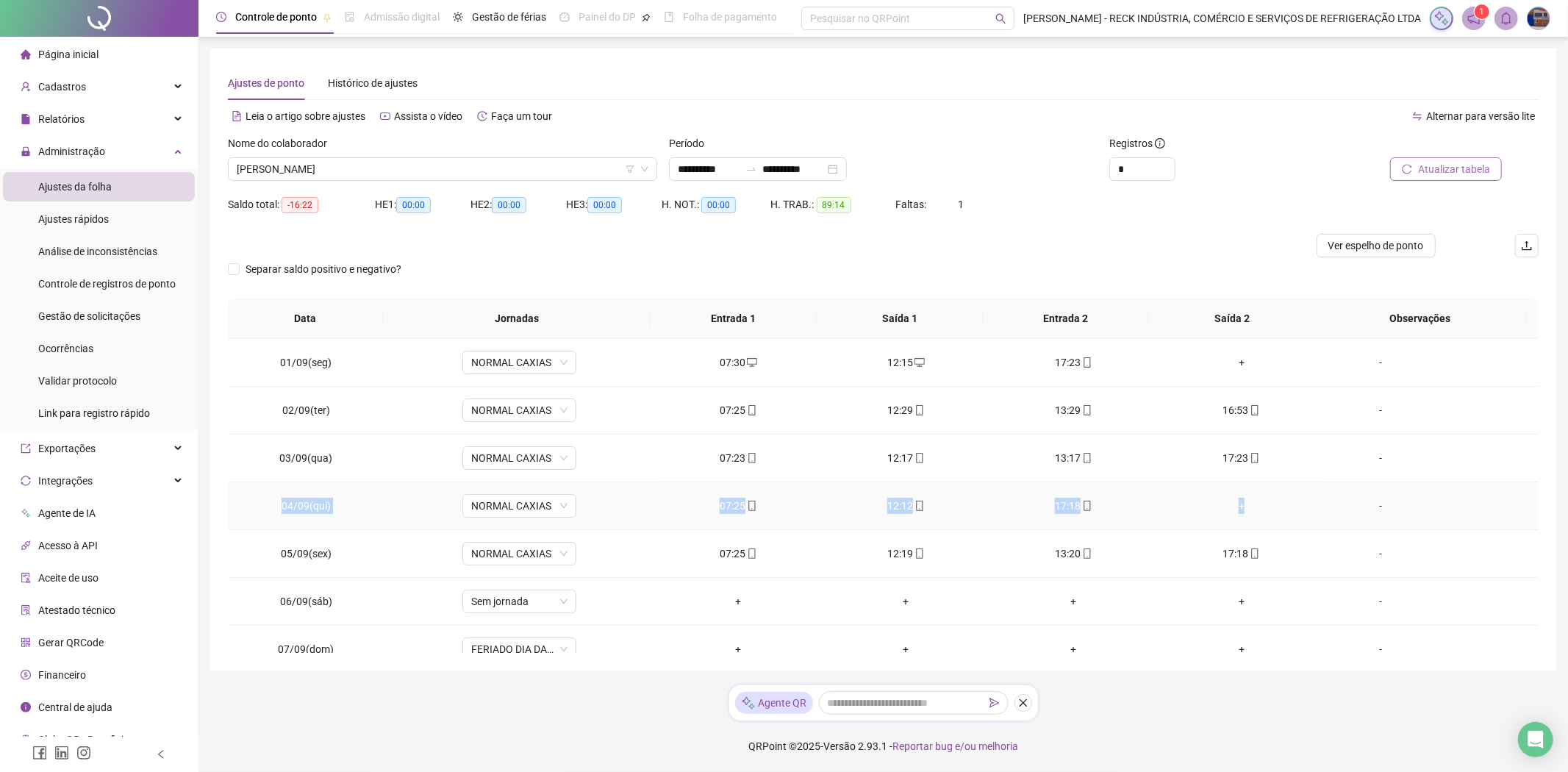
click at [1290, 502] on tr "04/09(qui) NORMAL CAXIAS 07:25 12:12 17:18 + -" at bounding box center [883, 506] width 1311 height 48
copy tr "04/09(qui) NORMAL CAXIAS 07:25 12:12 17:18 +"
click at [1062, 554] on div "13:20" at bounding box center [1074, 554] width 144 height 16
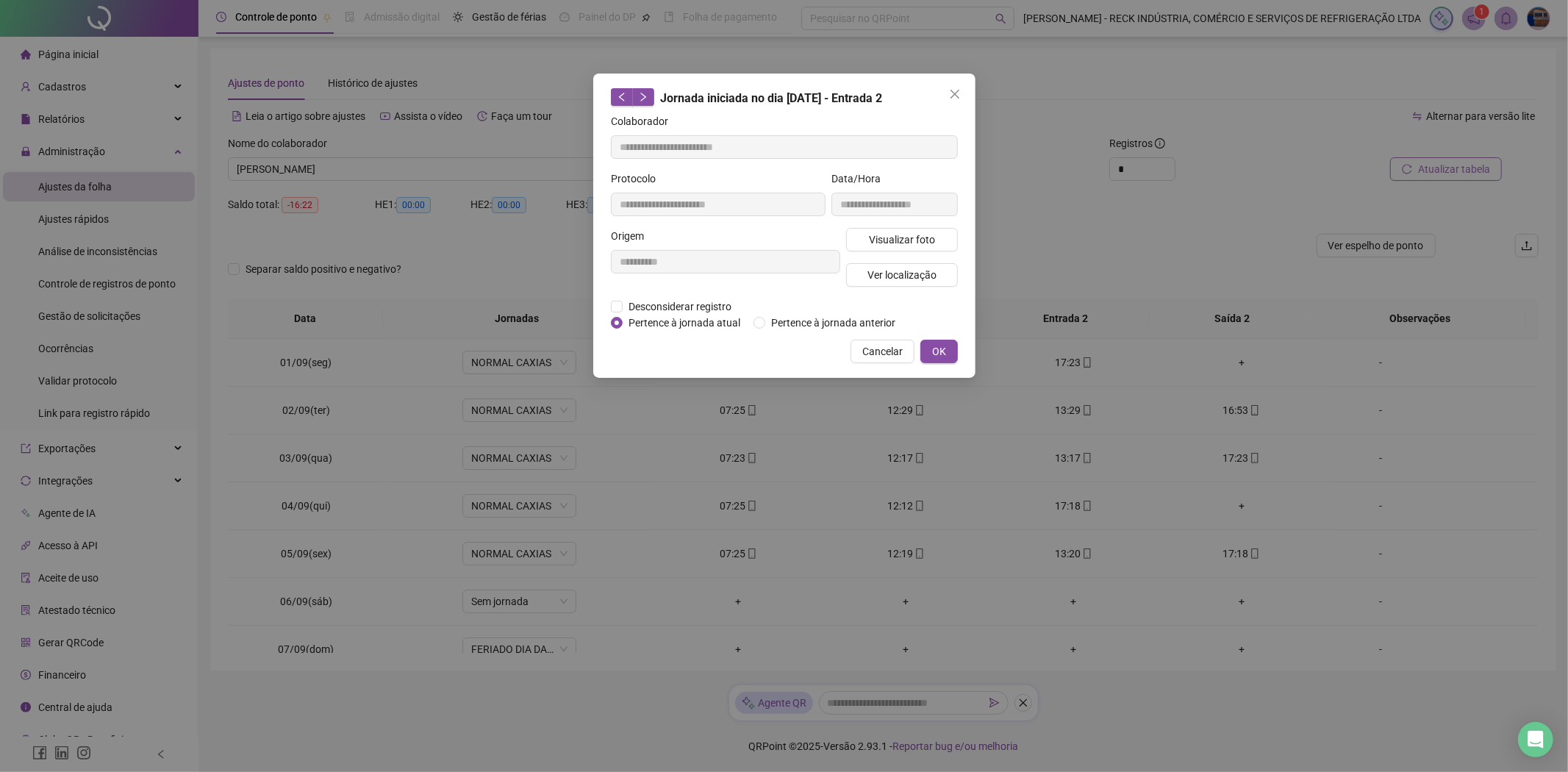
type input "**********"
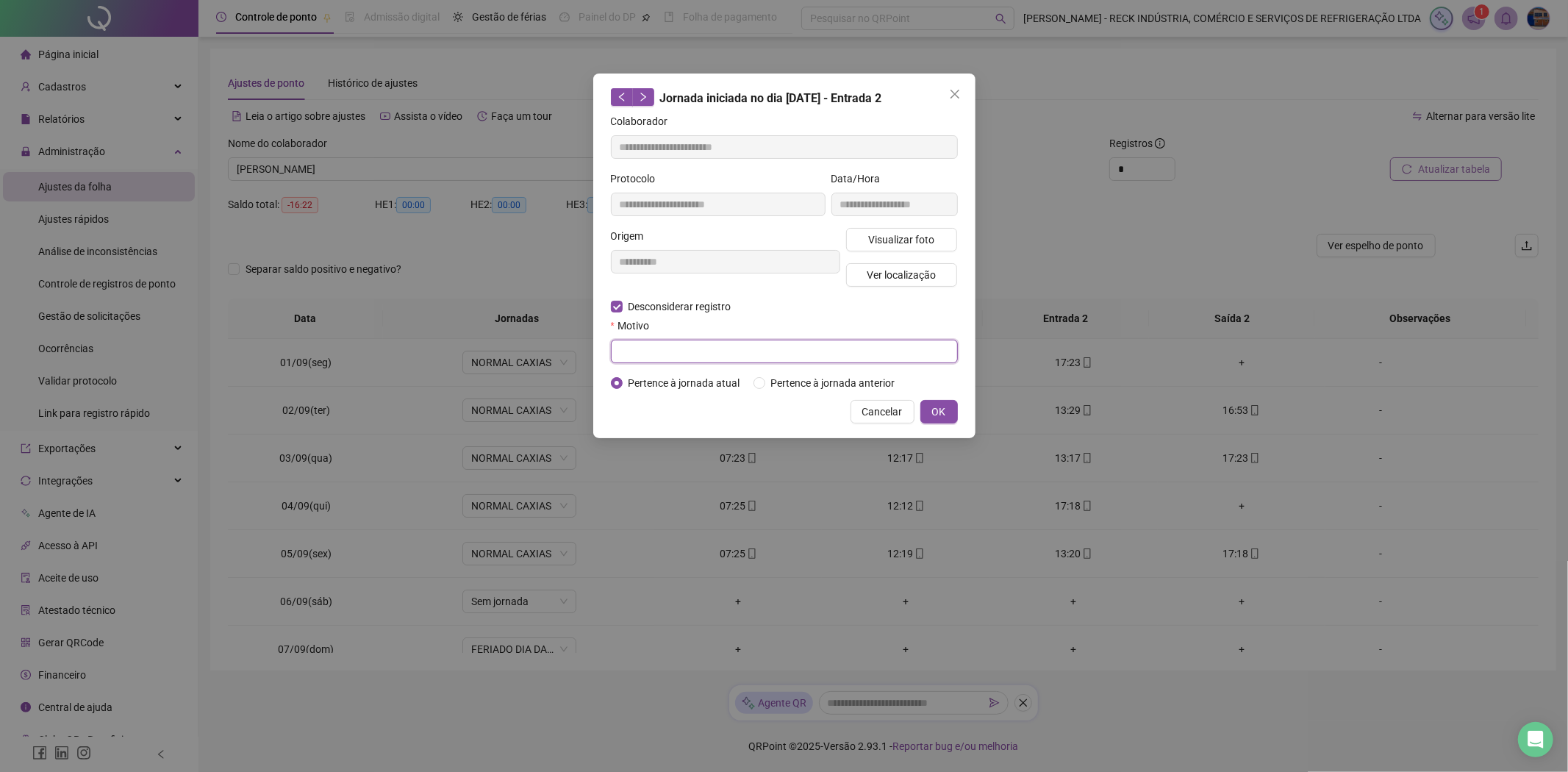
click at [699, 348] on input "text" at bounding box center [785, 351] width 347 height 23
type input "**********"
click at [942, 413] on span "OK" at bounding box center [939, 411] width 14 height 16
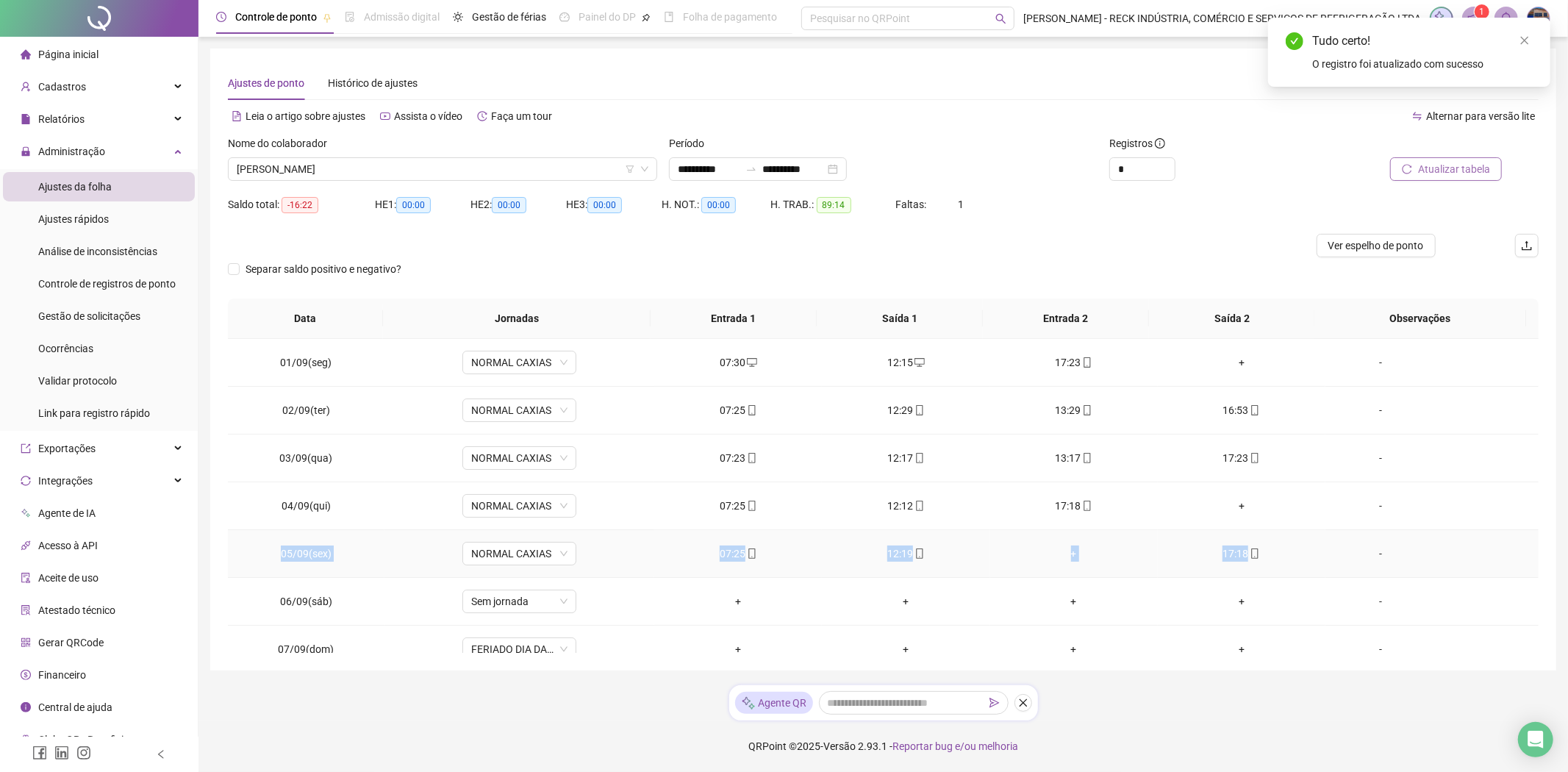
drag, startPoint x: 283, startPoint y: 554, endPoint x: 1261, endPoint y: 549, distance: 978.0
click at [1261, 549] on tr "05/09(sex) NORMAL CAXIAS 07:25 12:19 + 17:18 -" at bounding box center [883, 554] width 1311 height 48
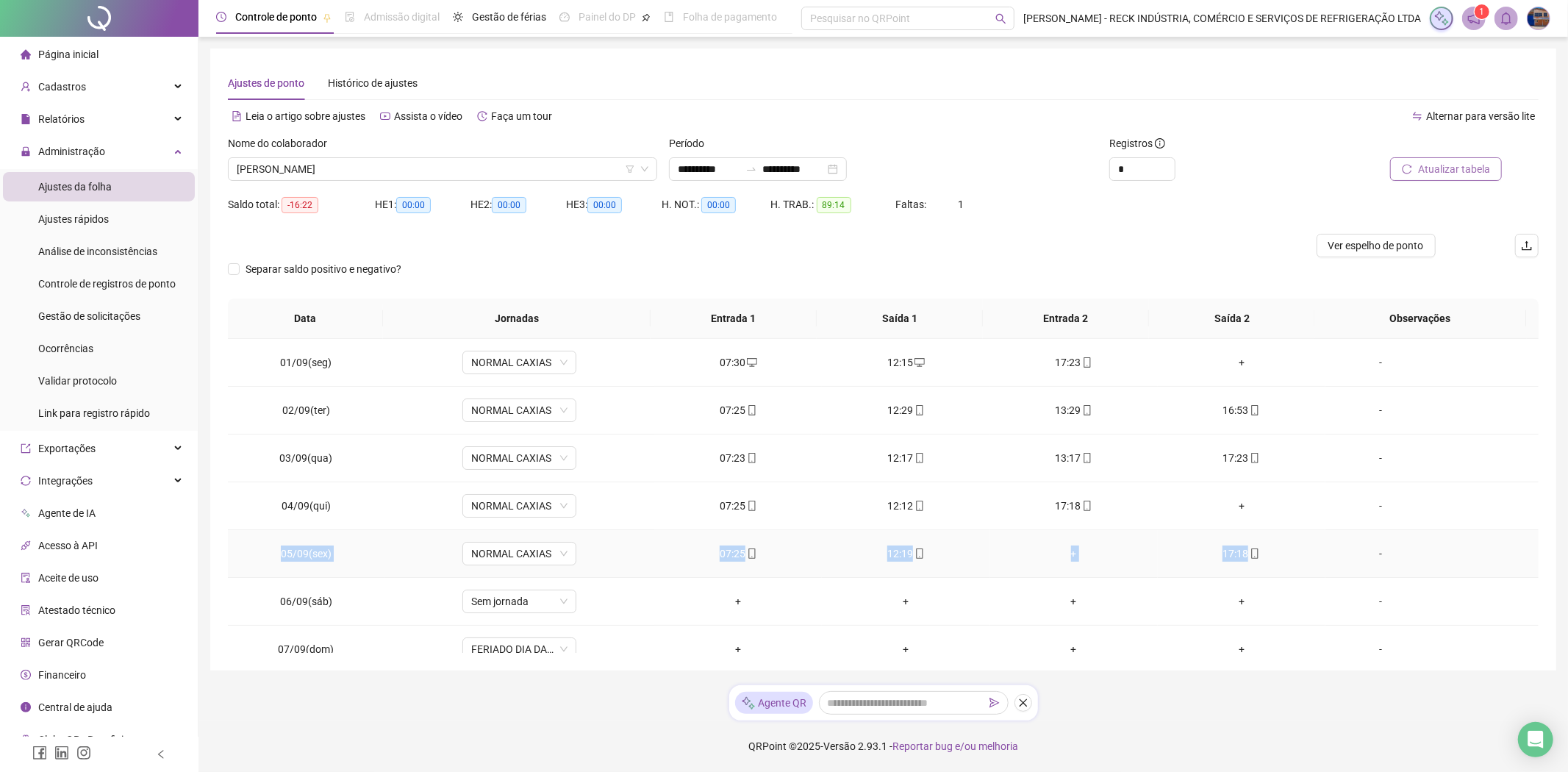
copy tr "05/09(sex) NORMAL CAXIAS 07:25 12:19 + 17:18"
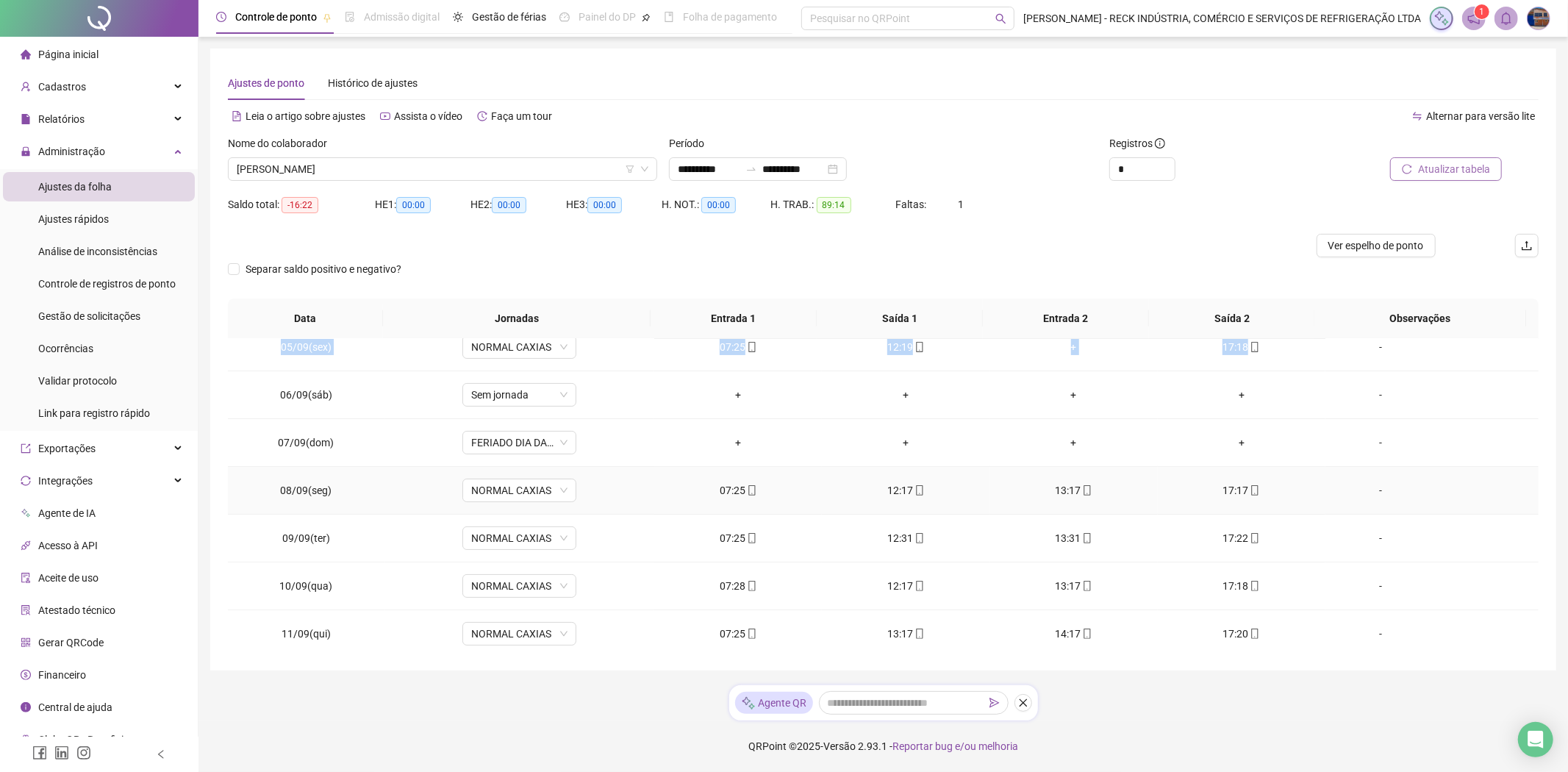
scroll to position [451, 0]
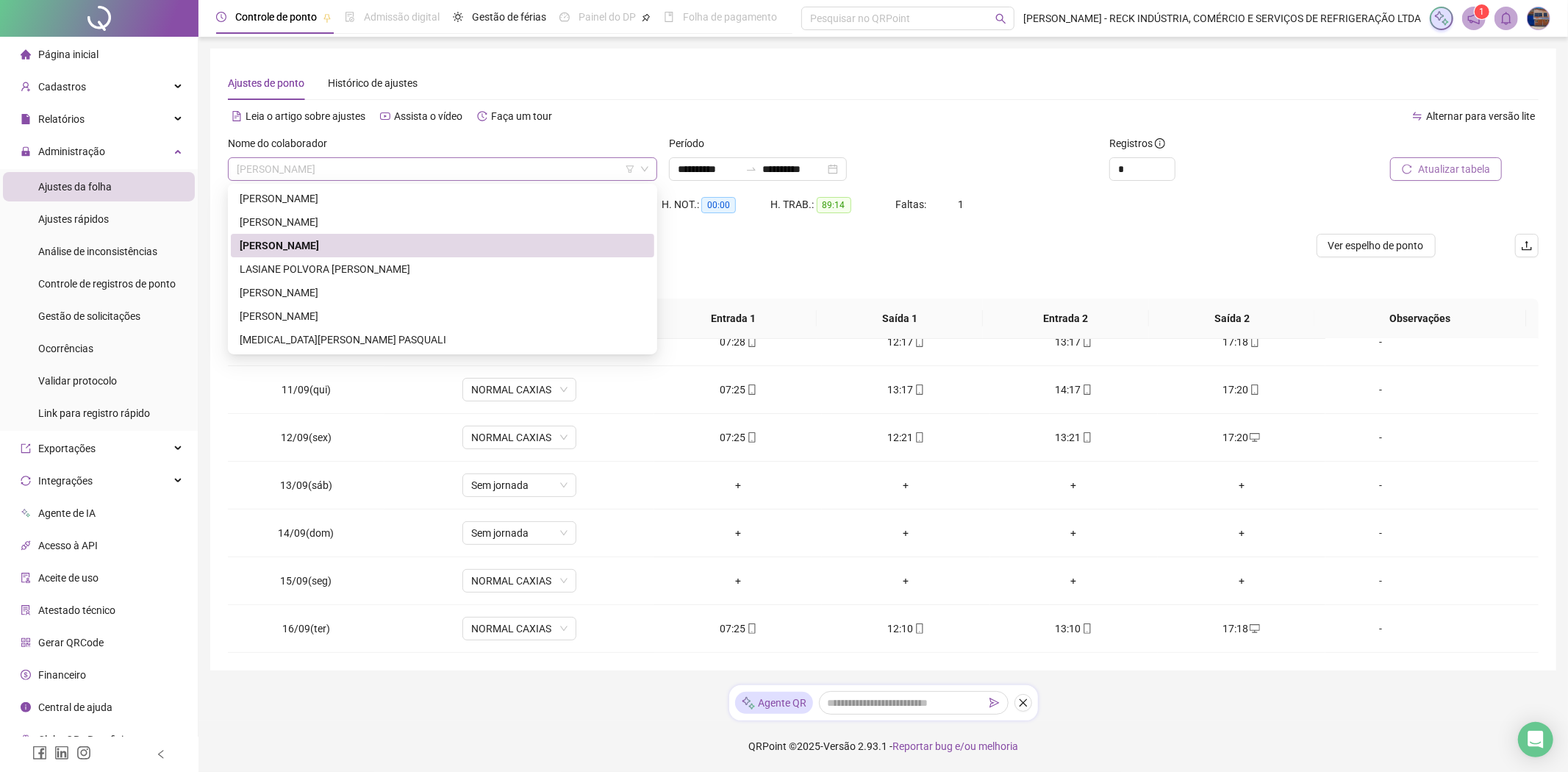
click at [359, 165] on span "[PERSON_NAME]" at bounding box center [442, 168] width 411 height 22
click at [298, 269] on div "LASIANE POLVORA [PERSON_NAME]" at bounding box center [442, 269] width 405 height 16
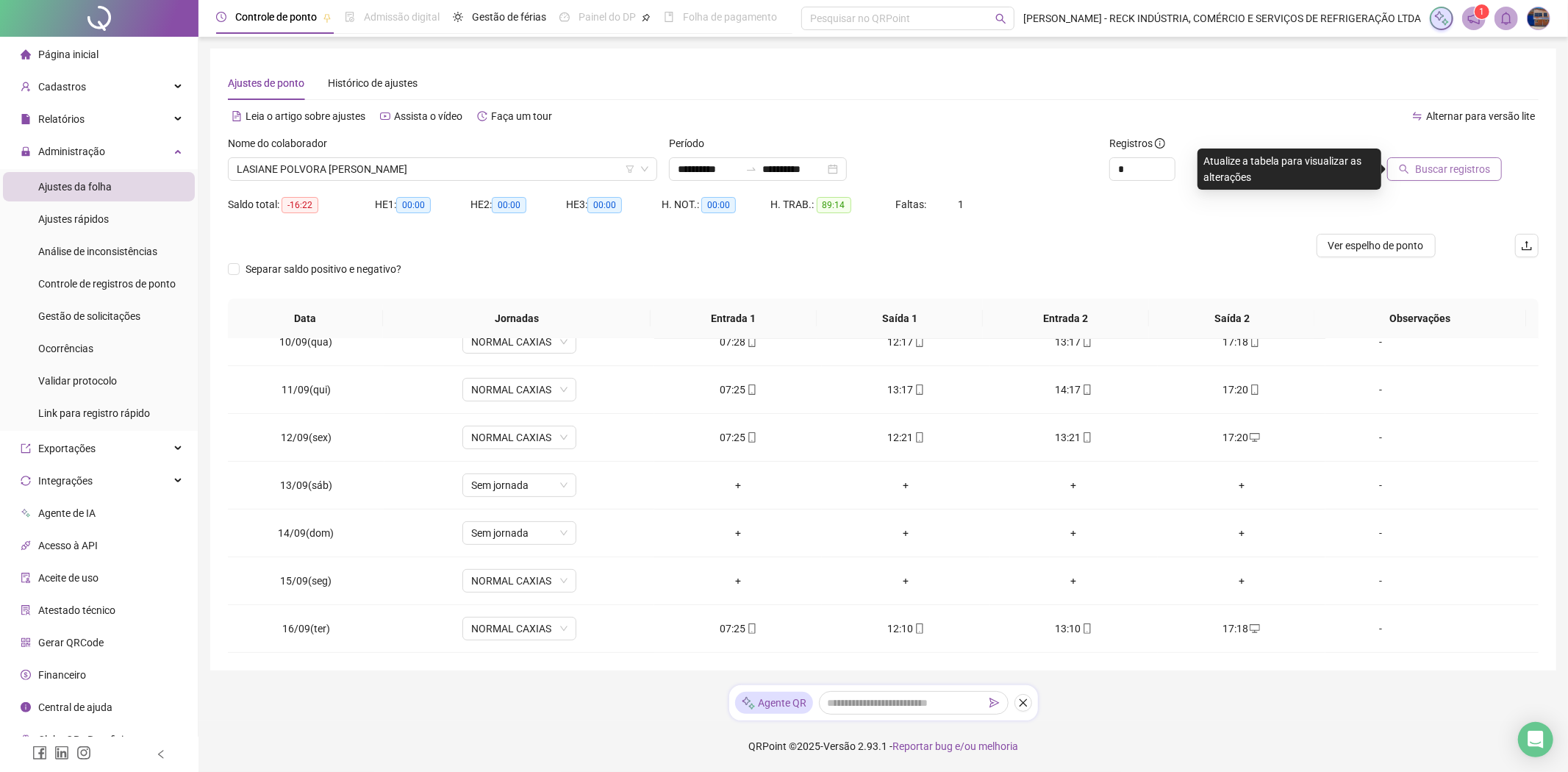
click at [1495, 168] on button "Buscar registros" at bounding box center [1444, 168] width 114 height 23
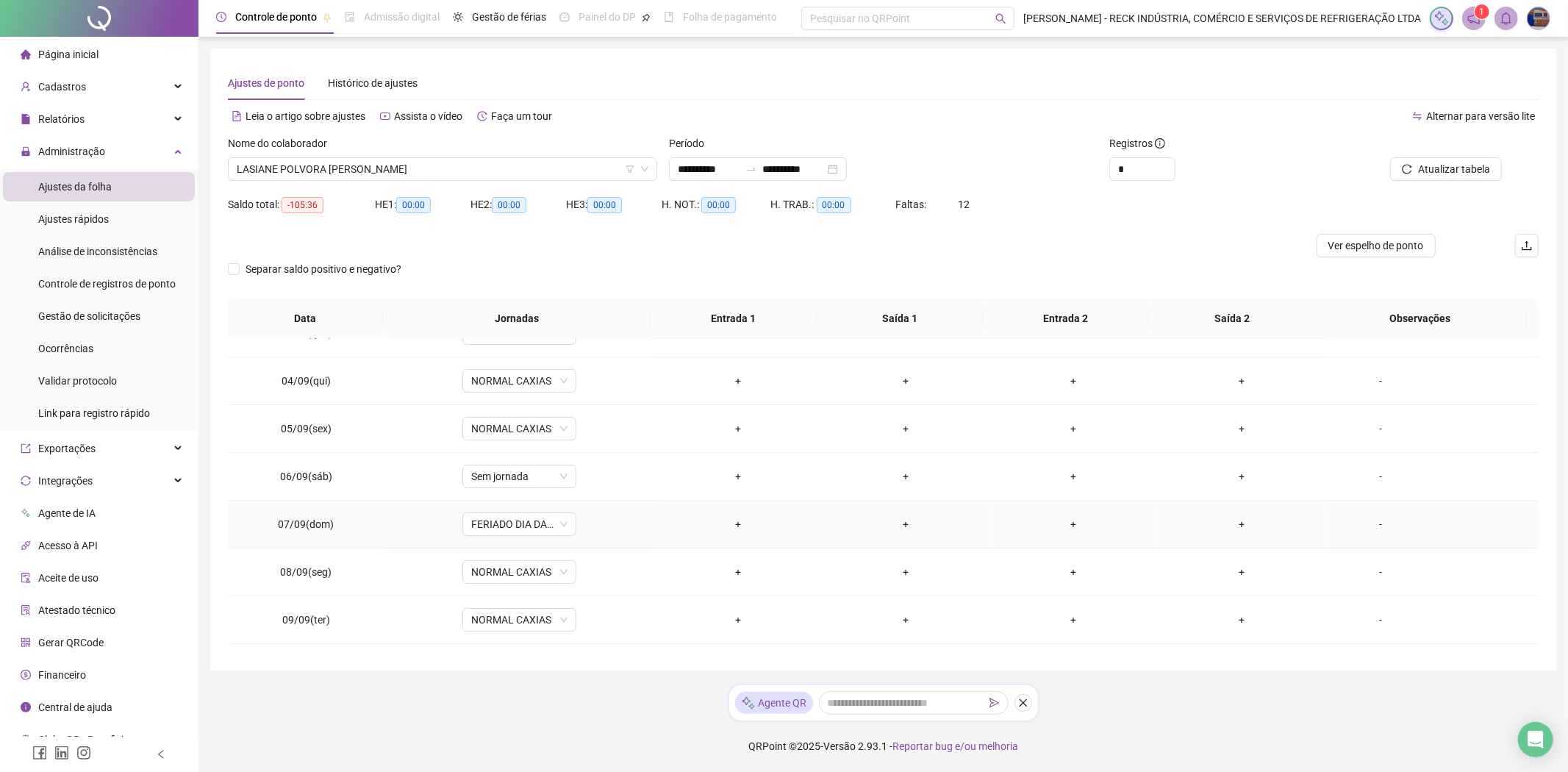
scroll to position [0, 0]
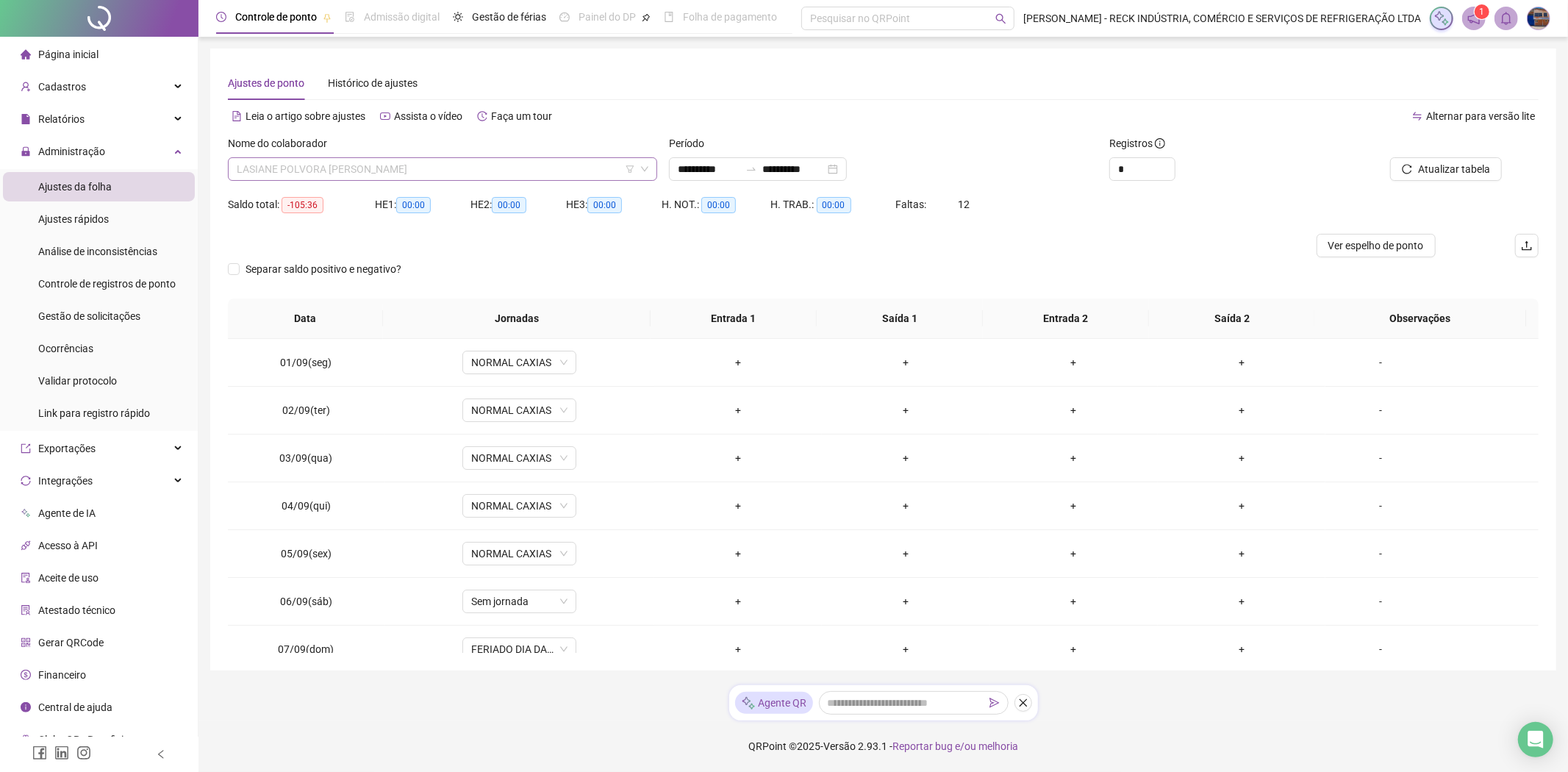
click at [313, 165] on span "LASIANE POLVORA [PERSON_NAME]" at bounding box center [442, 168] width 411 height 22
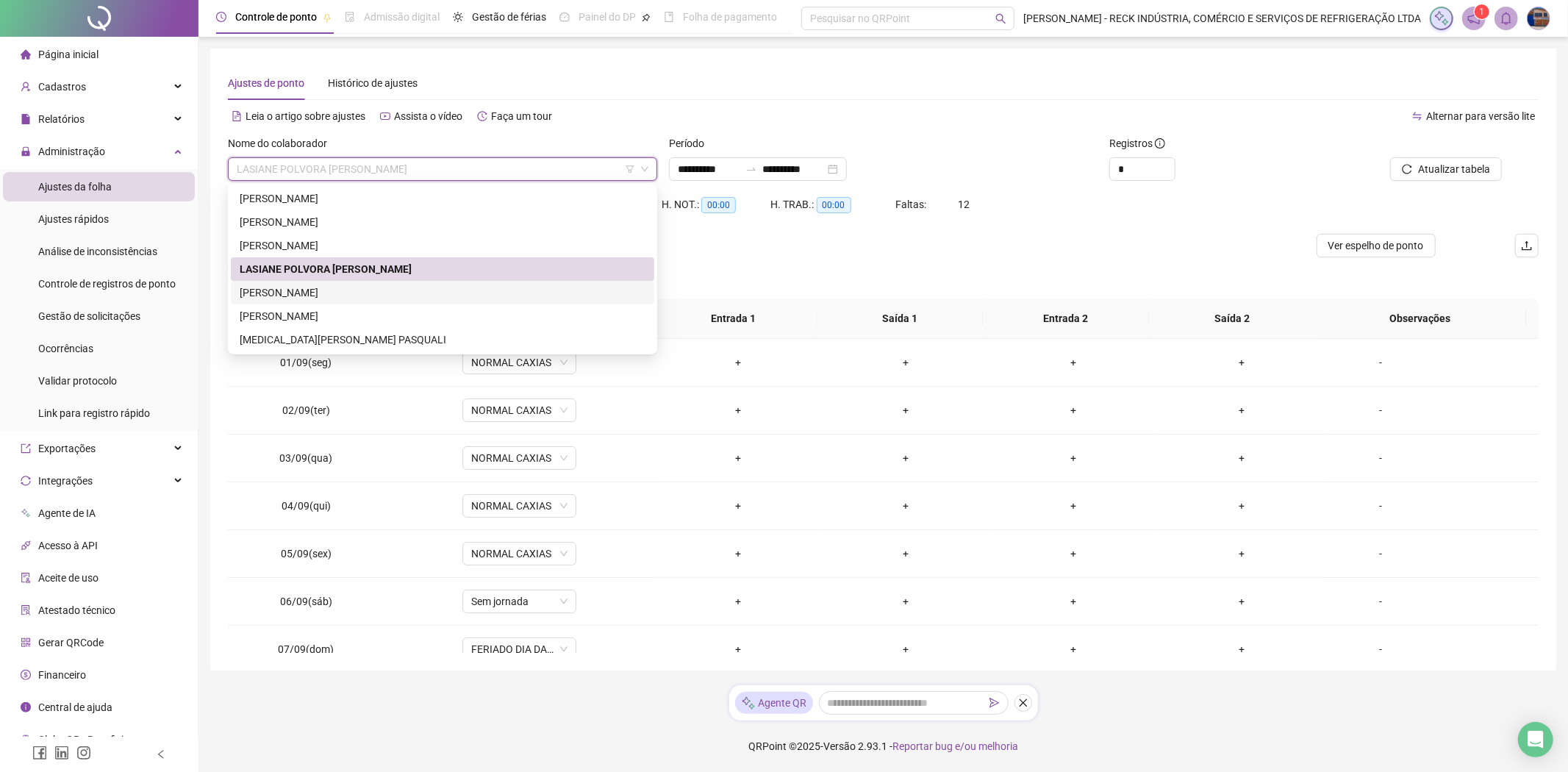
click at [260, 290] on div "[PERSON_NAME]" at bounding box center [442, 292] width 405 height 16
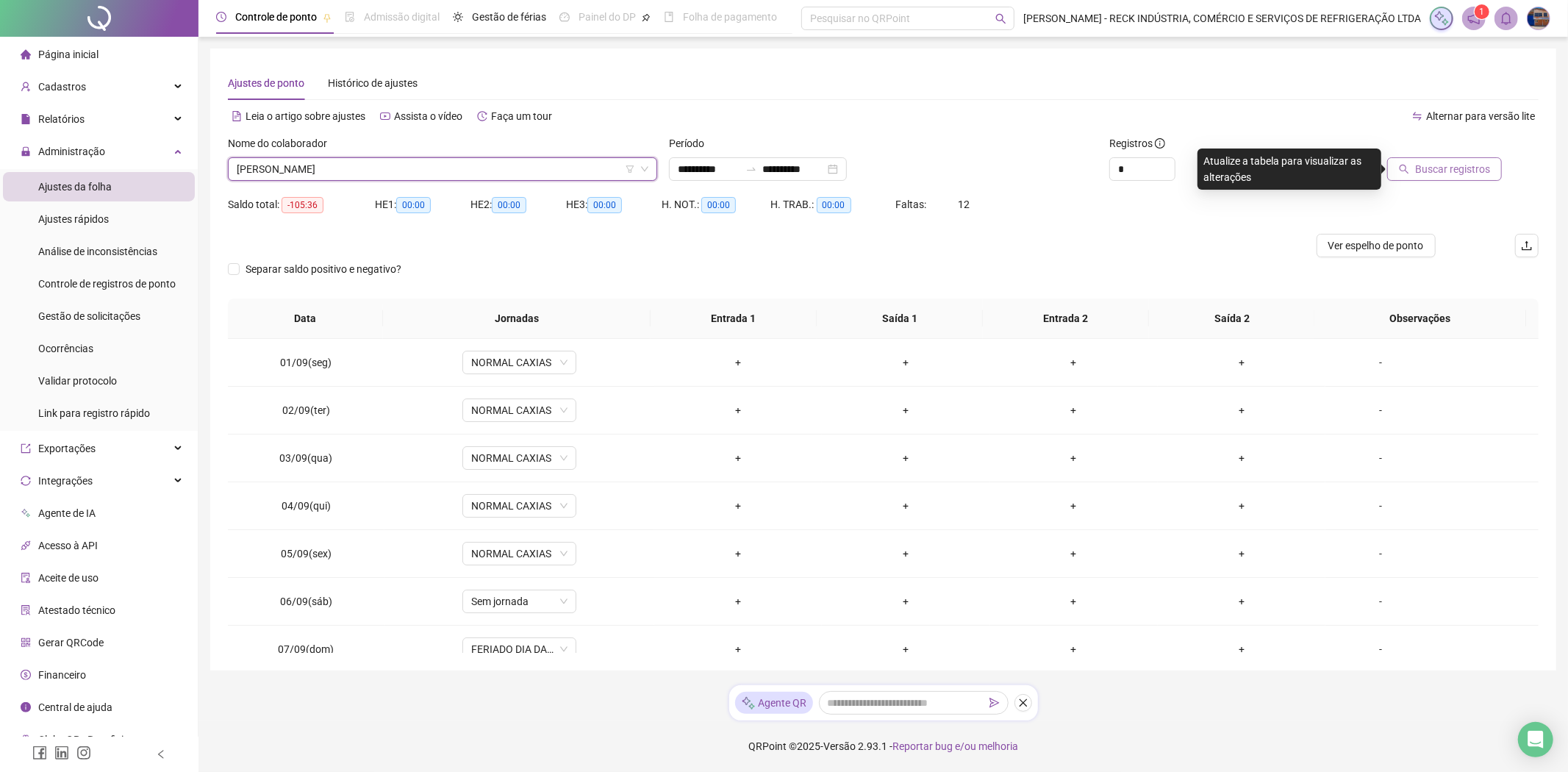
click at [1438, 162] on button "Buscar registros" at bounding box center [1444, 168] width 114 height 23
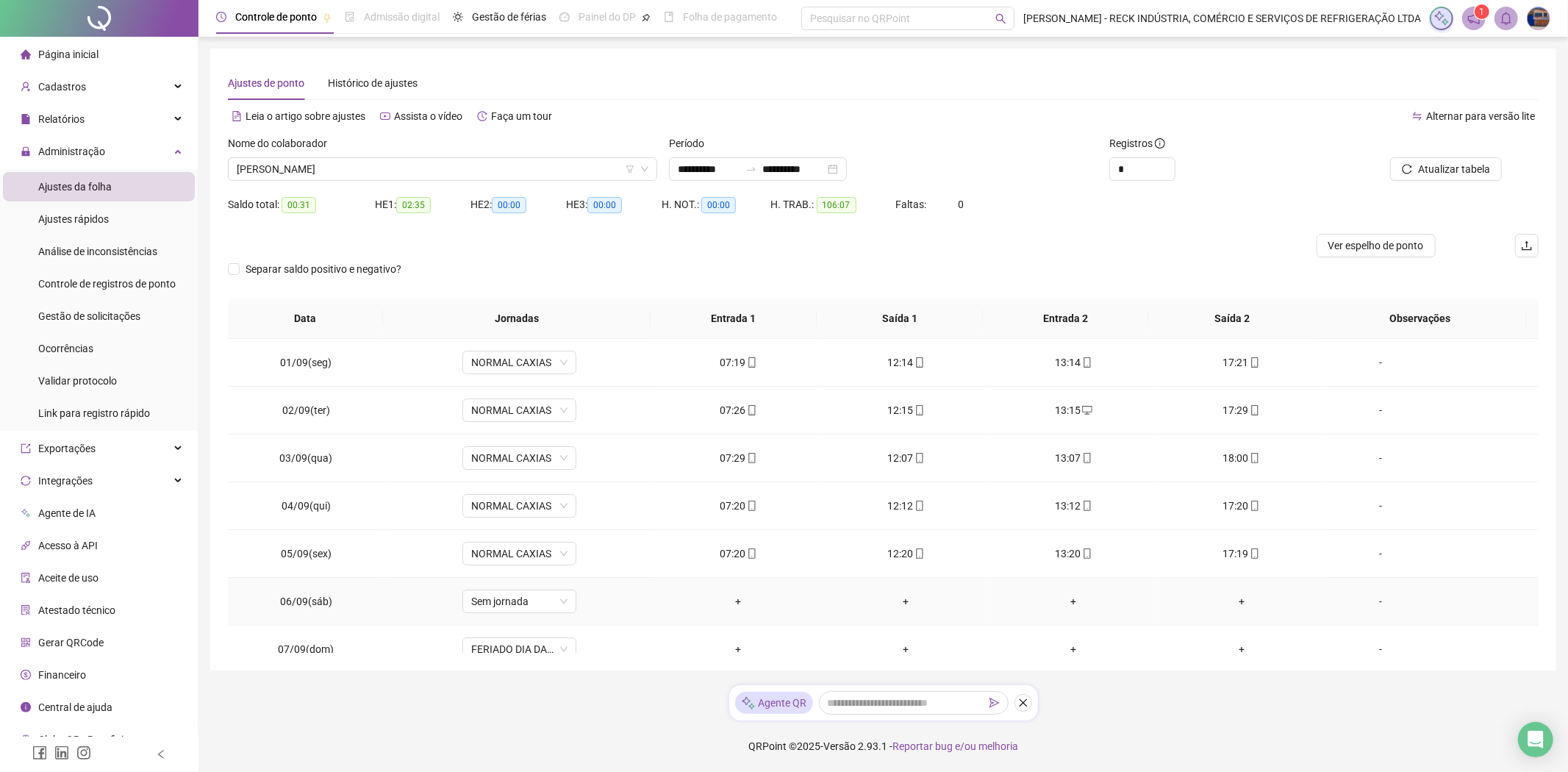
scroll to position [245, 0]
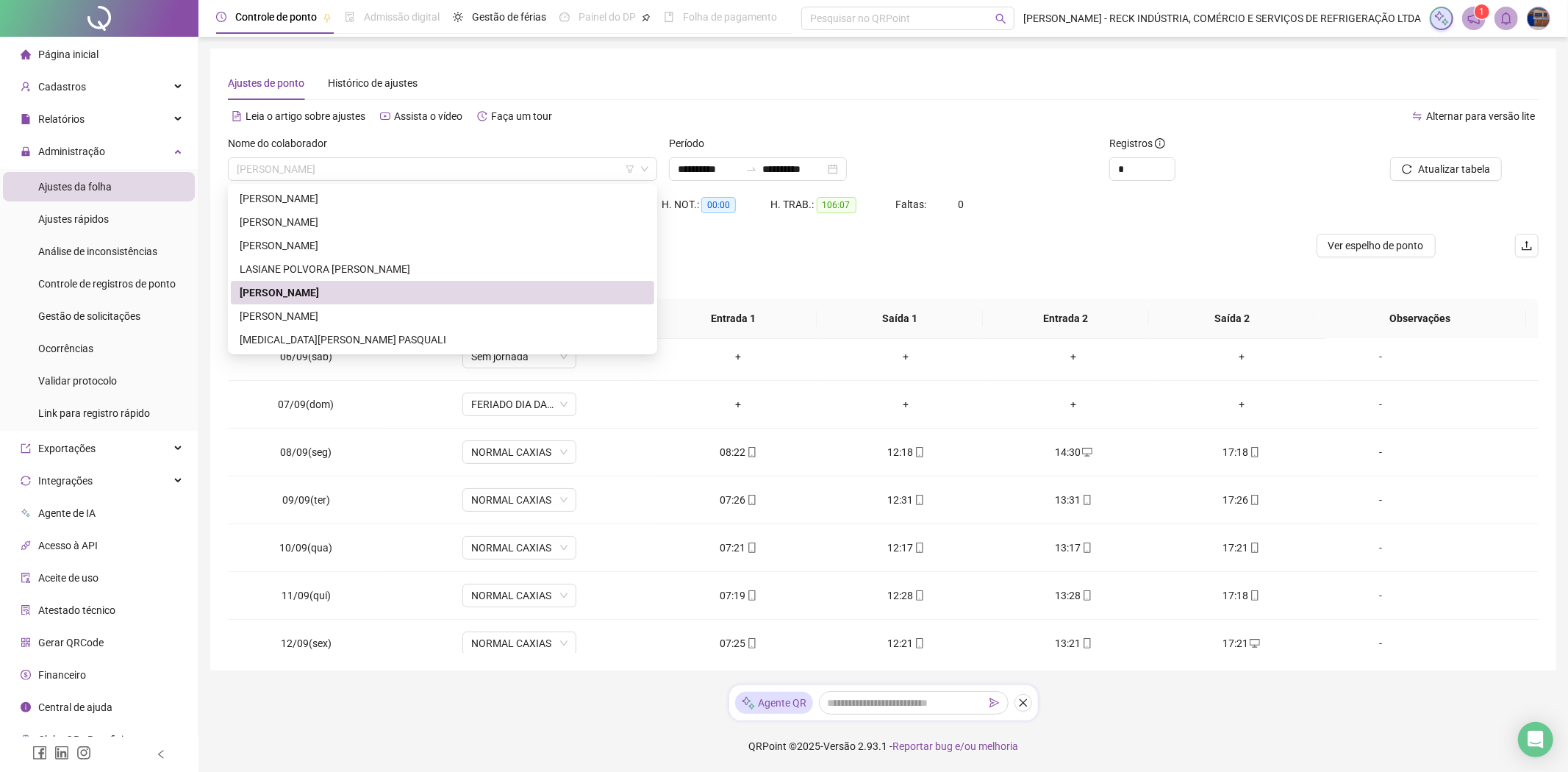
drag, startPoint x: 295, startPoint y: 168, endPoint x: 297, endPoint y: 185, distance: 17.1
click at [295, 167] on span "[PERSON_NAME]" at bounding box center [442, 168] width 411 height 22
click at [291, 316] on div "[PERSON_NAME]" at bounding box center [442, 316] width 405 height 16
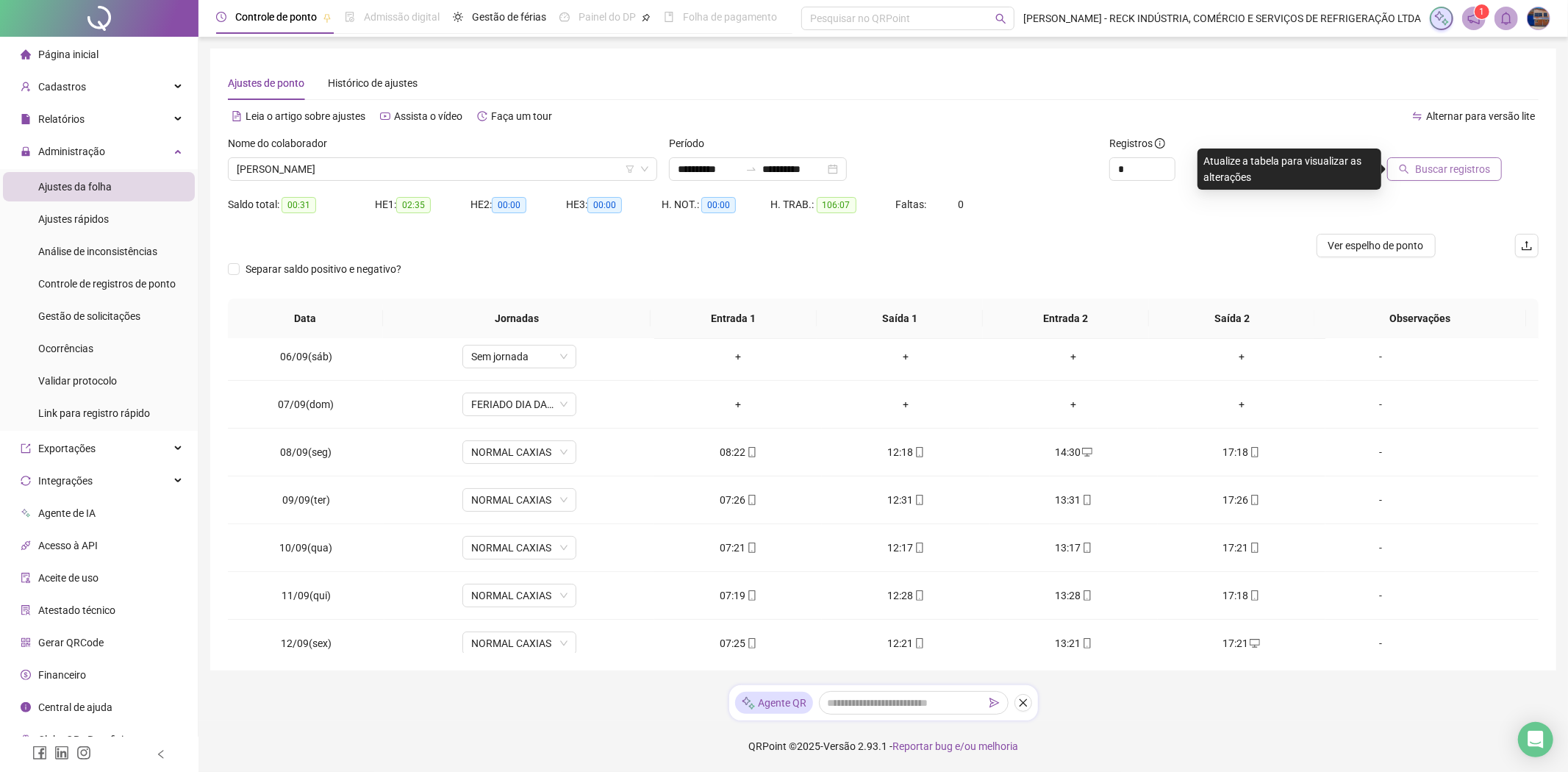
click at [1487, 170] on span "Buscar registros" at bounding box center [1453, 169] width 75 height 16
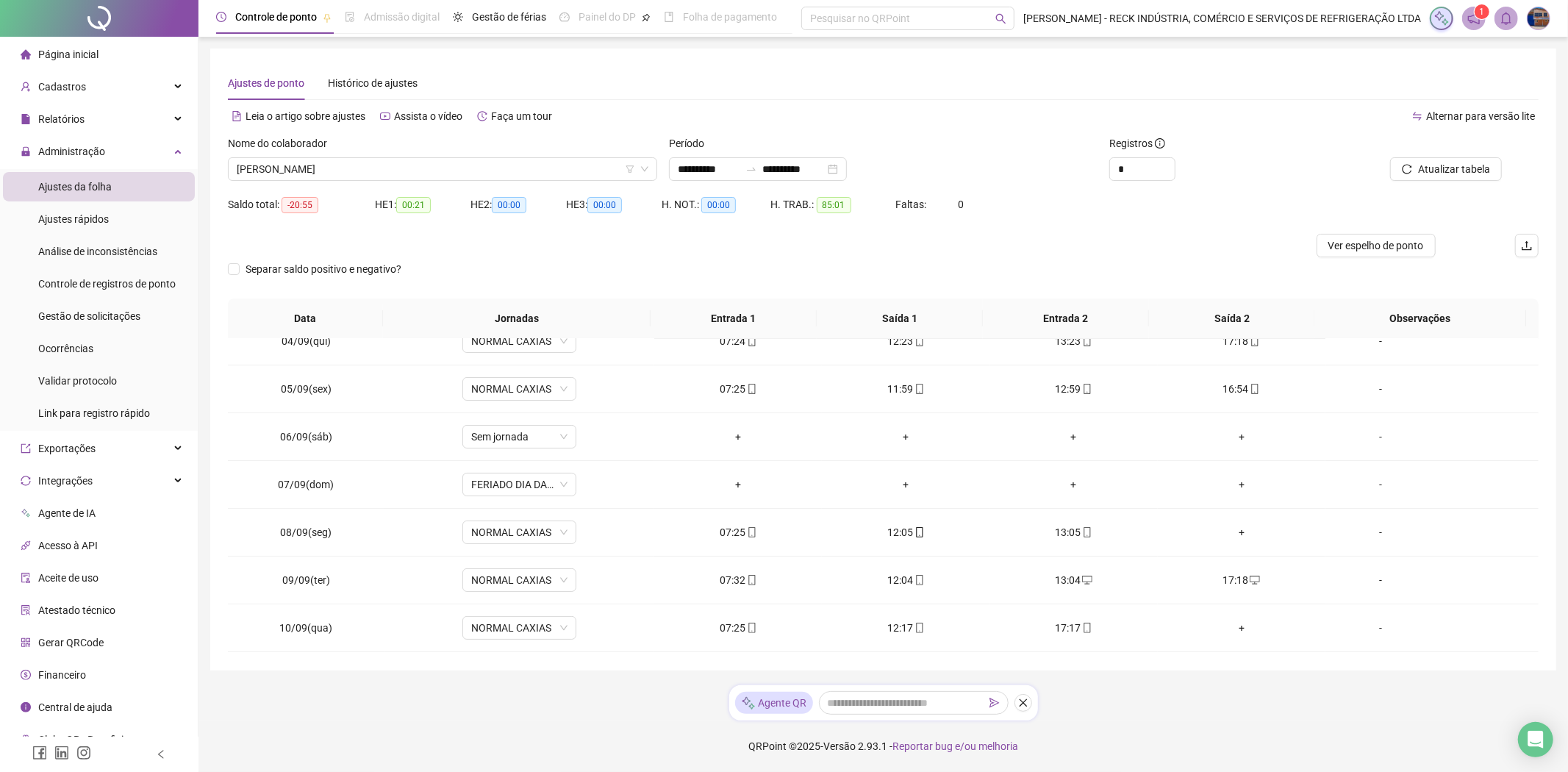
scroll to position [0, 0]
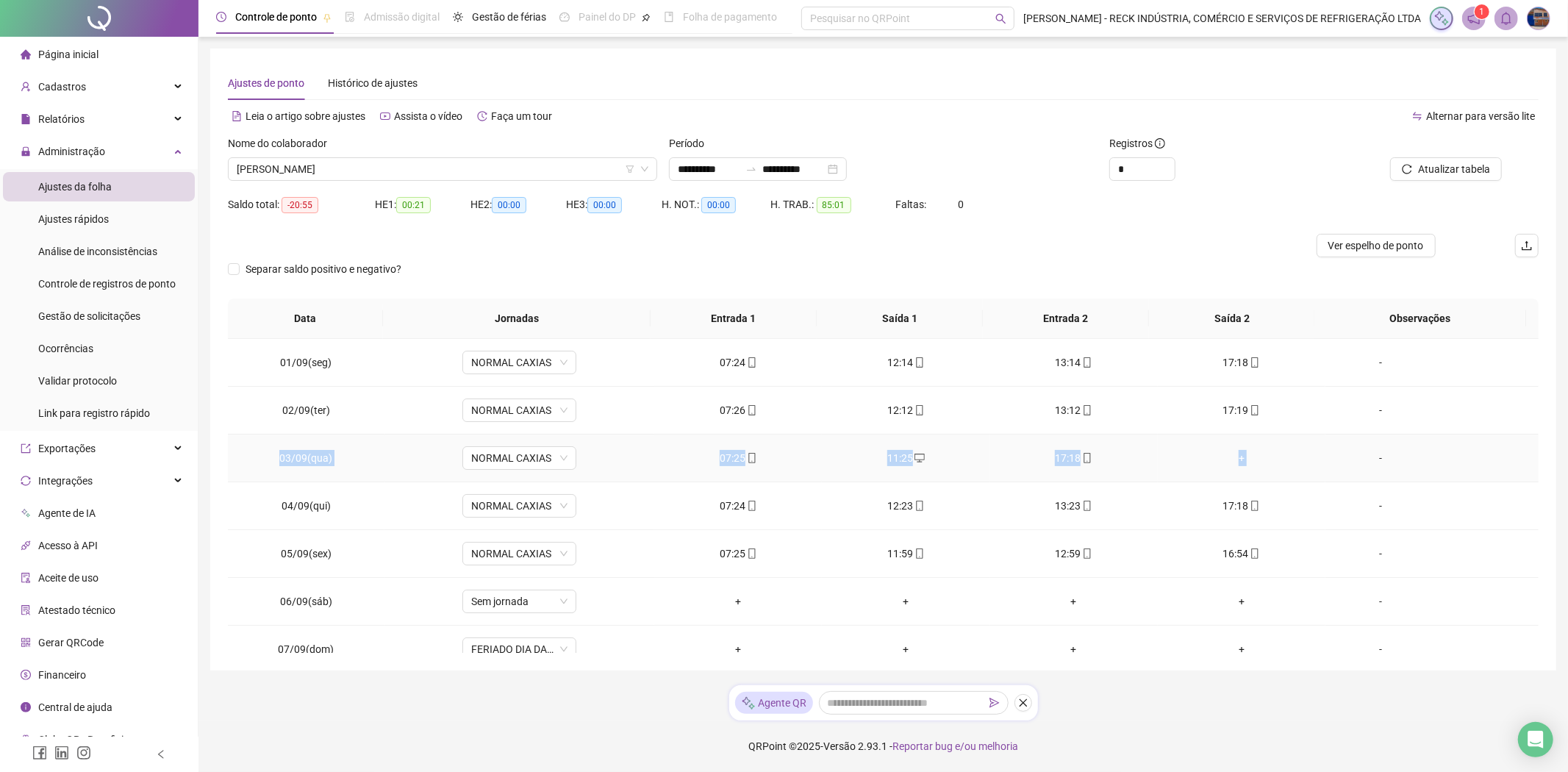
drag, startPoint x: 317, startPoint y: 456, endPoint x: 1326, endPoint y: 458, distance: 1009.0
click at [1326, 458] on tr "03/09(qua) NORMAL CAXIAS 07:25 11:25 17:18 + -" at bounding box center [883, 459] width 1311 height 48
copy tr "03/09(qua) NORMAL CAXIAS 07:25 11:25 17:18 +"
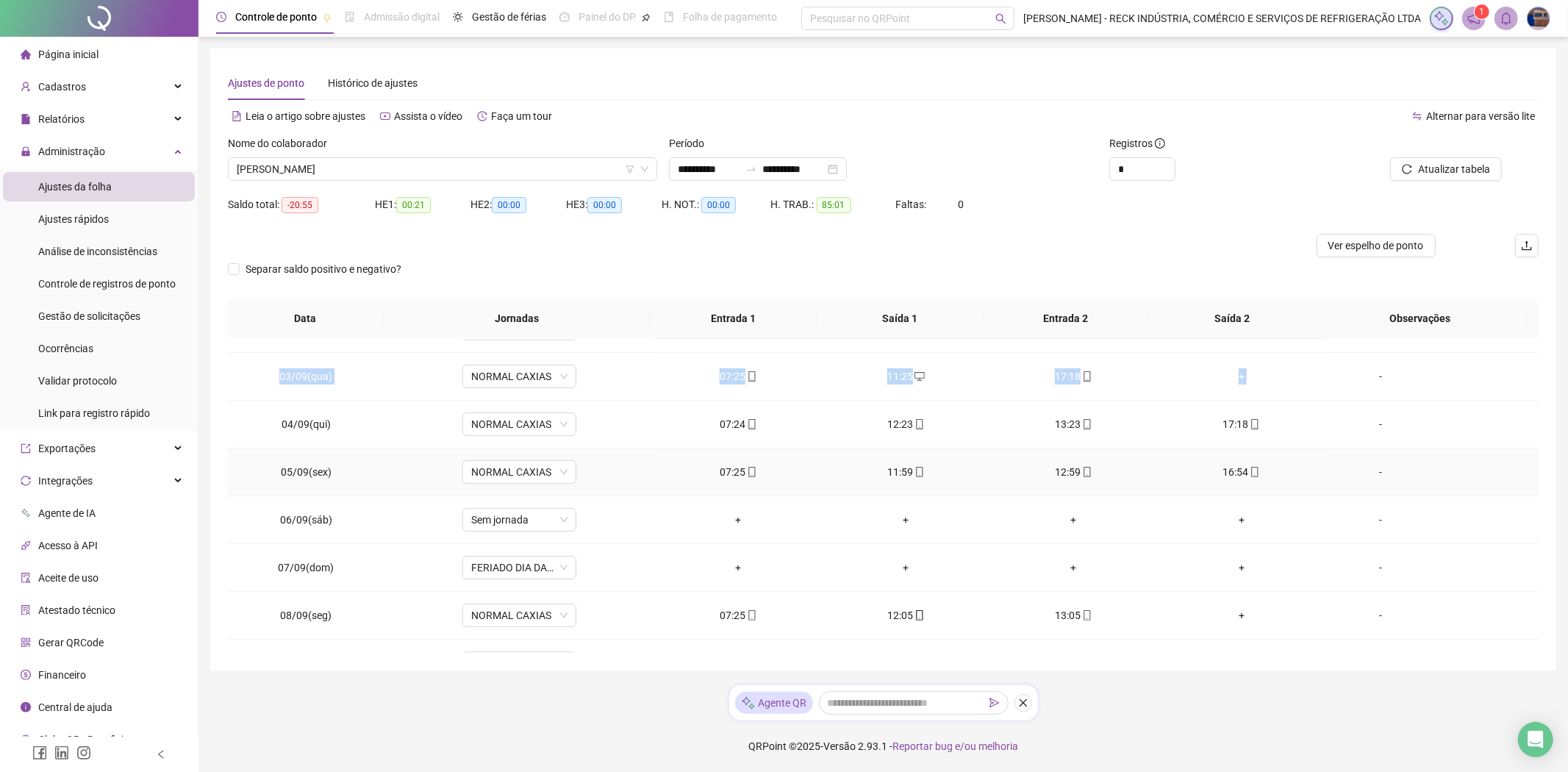
scroll to position [245, 0]
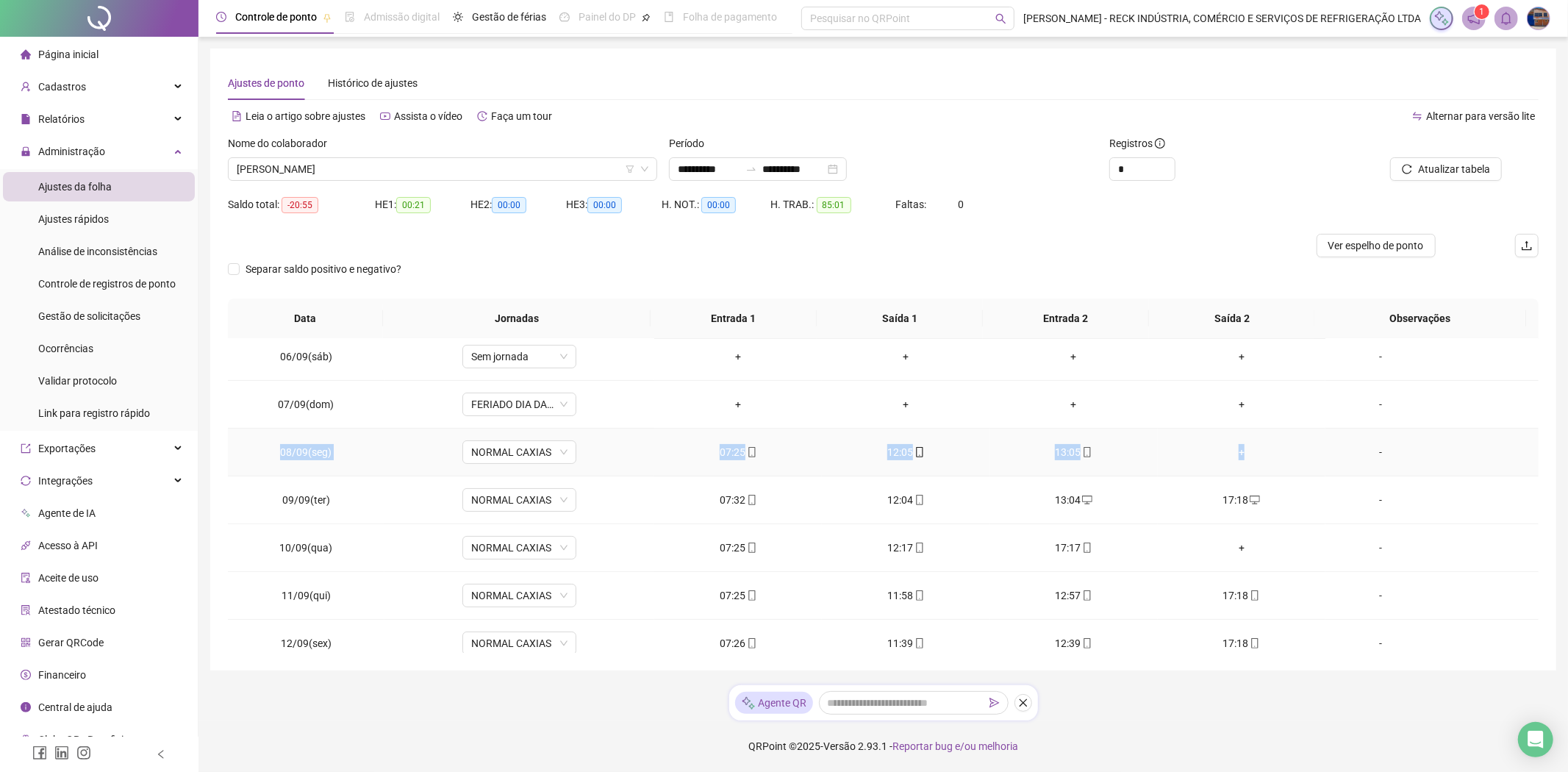
drag, startPoint x: 271, startPoint y: 450, endPoint x: 1254, endPoint y: 452, distance: 983.0
click at [1254, 452] on tr "08/09(seg) NORMAL CAXIAS 07:25 12:05 13:05 + -" at bounding box center [883, 453] width 1311 height 48
copy tr "08/09(seg) NORMAL CAXIAS 07:25 12:05 13:05 +"
drag, startPoint x: 248, startPoint y: 545, endPoint x: 1235, endPoint y: 548, distance: 987.0
click at [1235, 548] on tr "10/09(qua) NORMAL CAXIAS 07:25 12:17 17:17 + -" at bounding box center [883, 548] width 1311 height 48
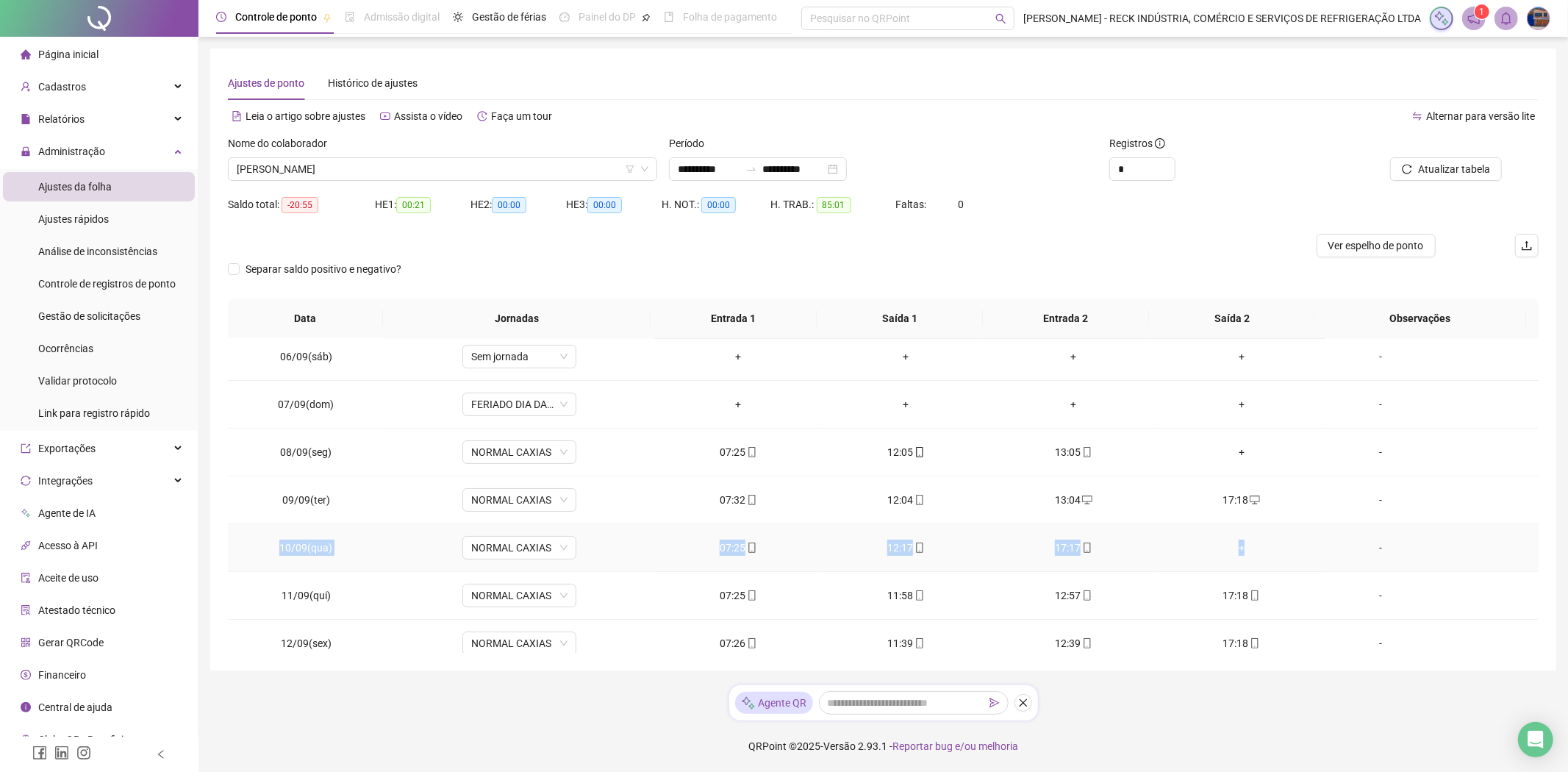
copy tr "10/09(qua) NORMAL CAXIAS 07:25 12:17 17:17 +"
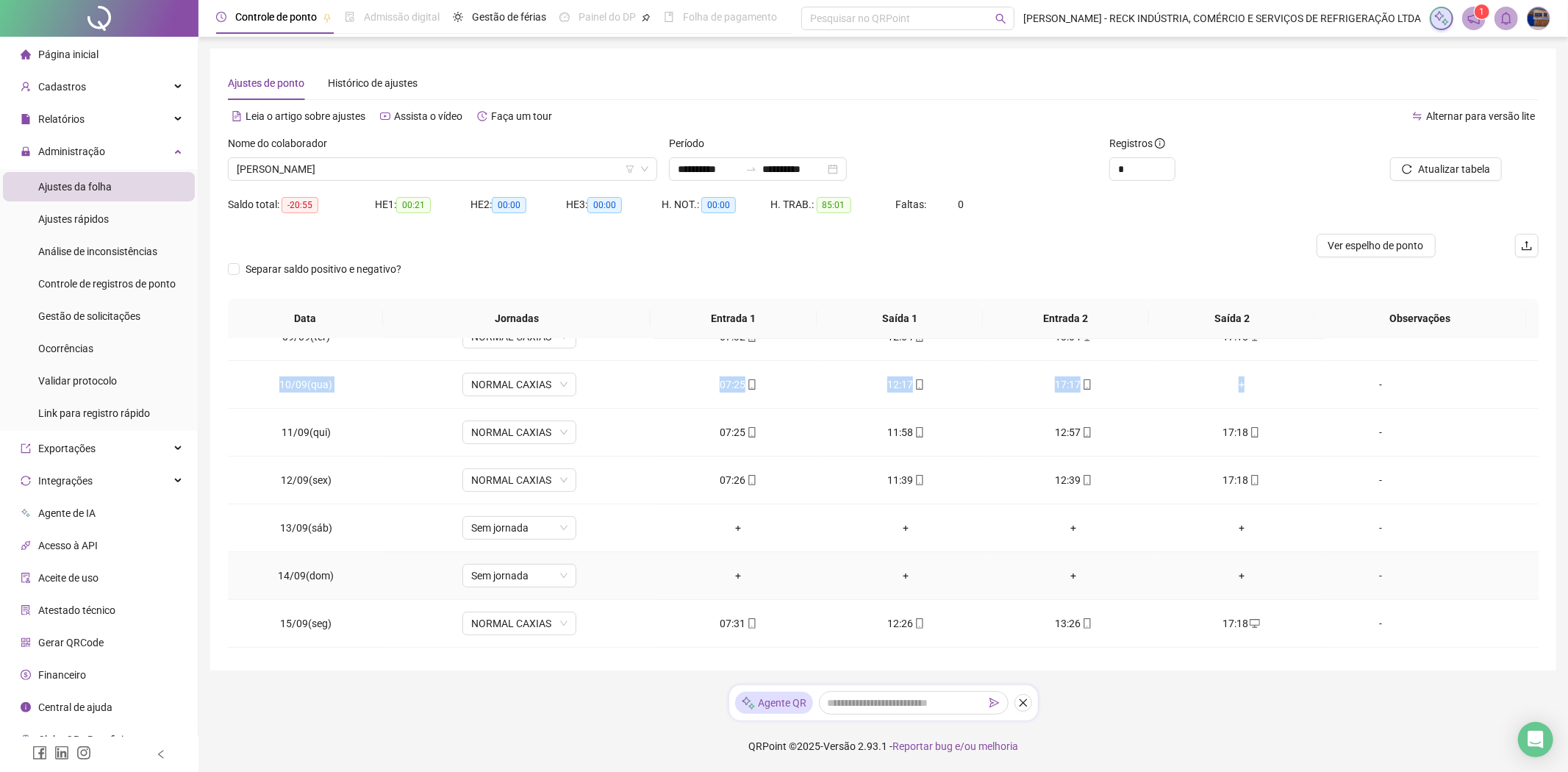
scroll to position [451, 0]
click at [1059, 388] on div "12:57" at bounding box center [1074, 390] width 144 height 16
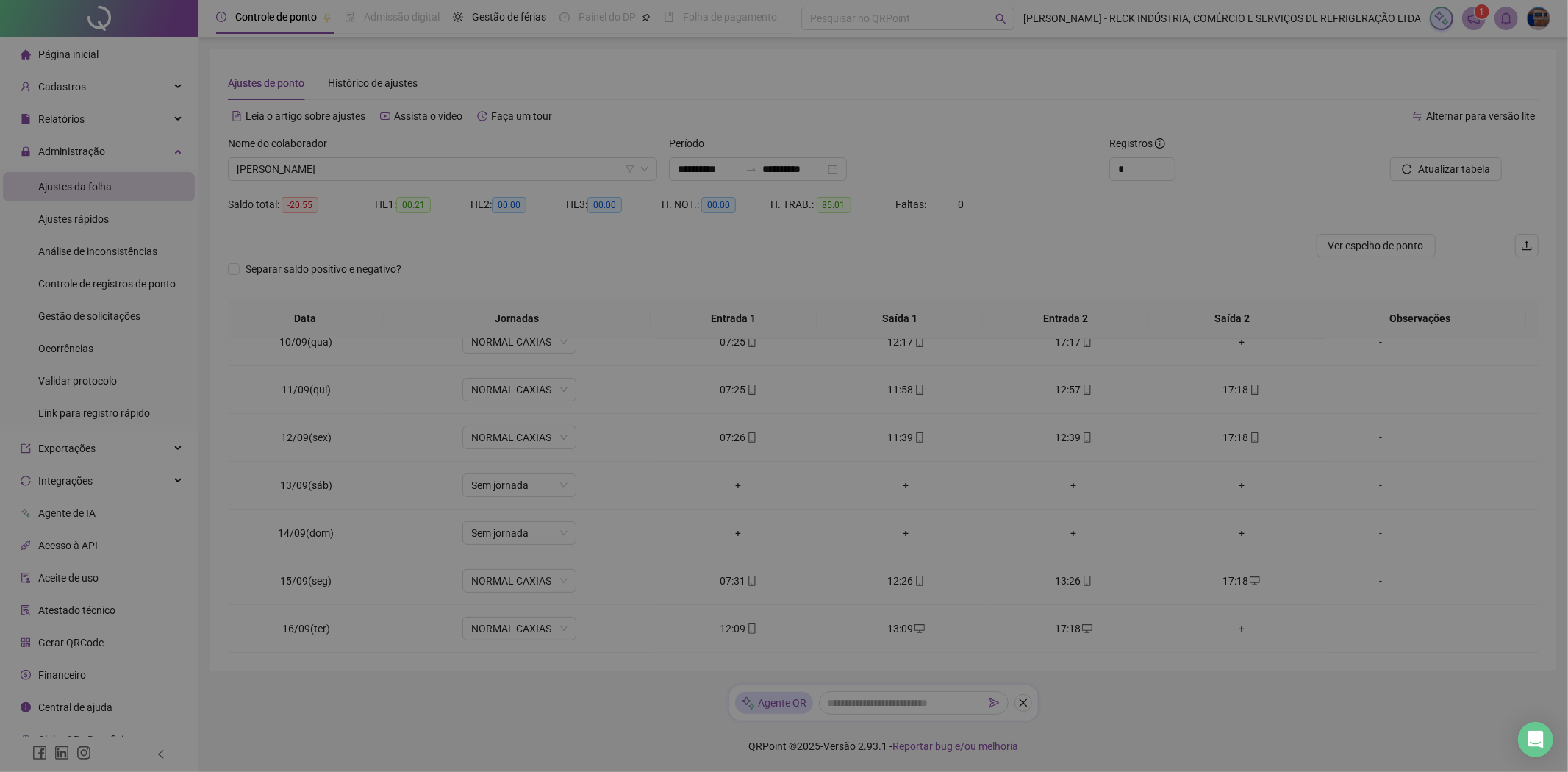
type input "**********"
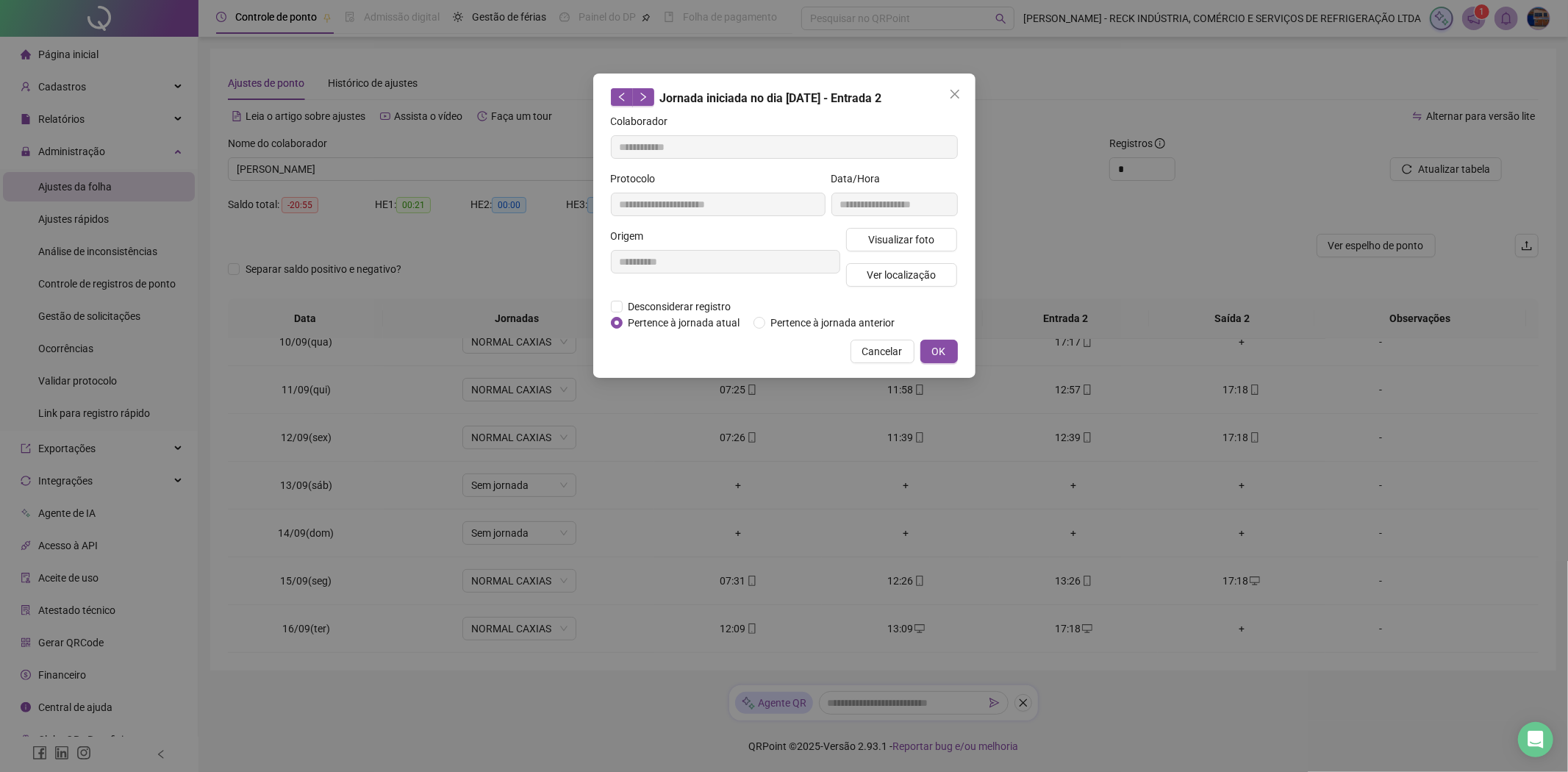
click at [618, 298] on label "Desconsiderar registro" at bounding box center [679, 307] width 137 height 16
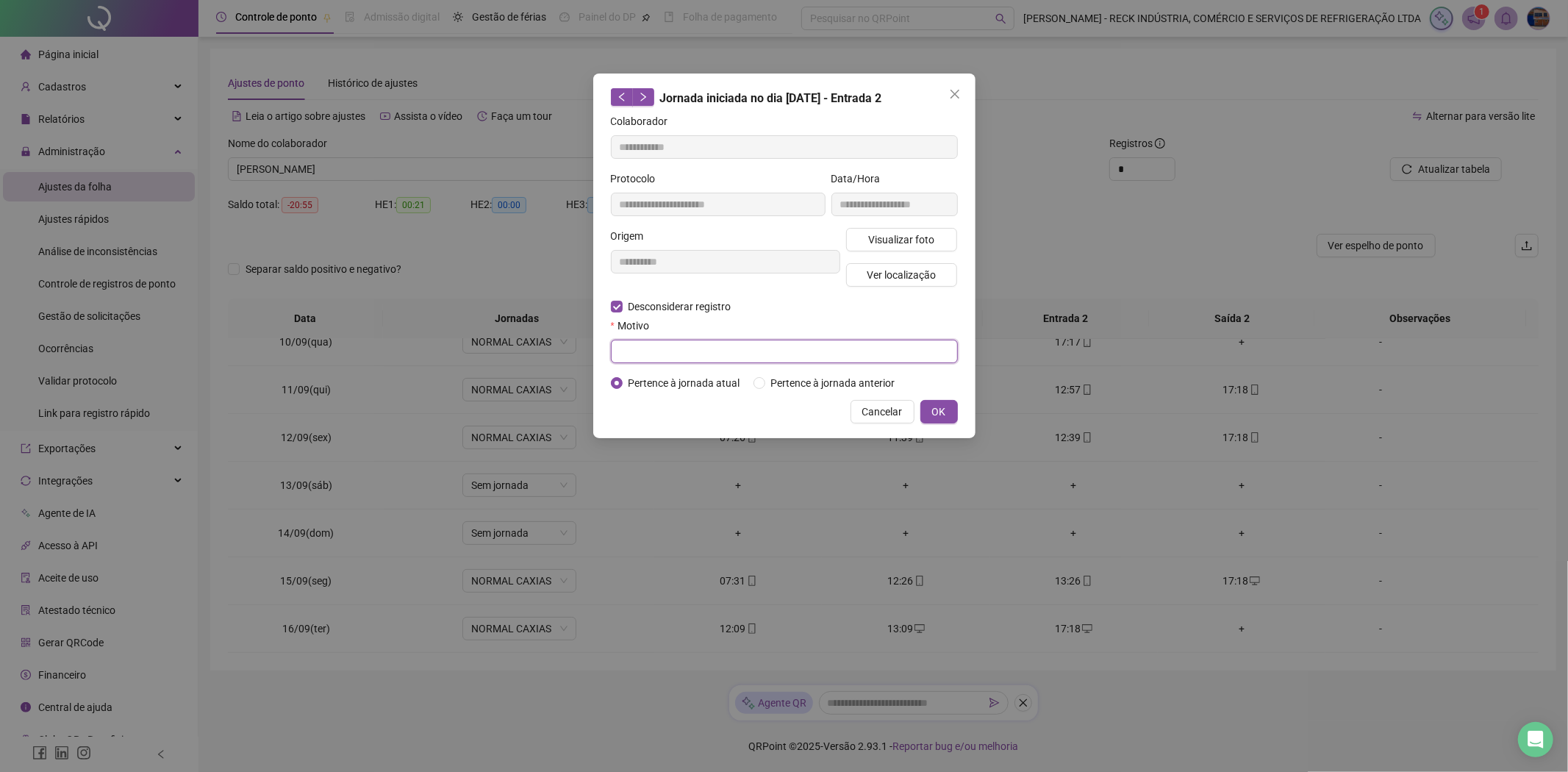
click at [652, 354] on input "text" at bounding box center [785, 351] width 347 height 23
type input "**********"
click at [930, 408] on button "OK" at bounding box center [939, 411] width 37 height 23
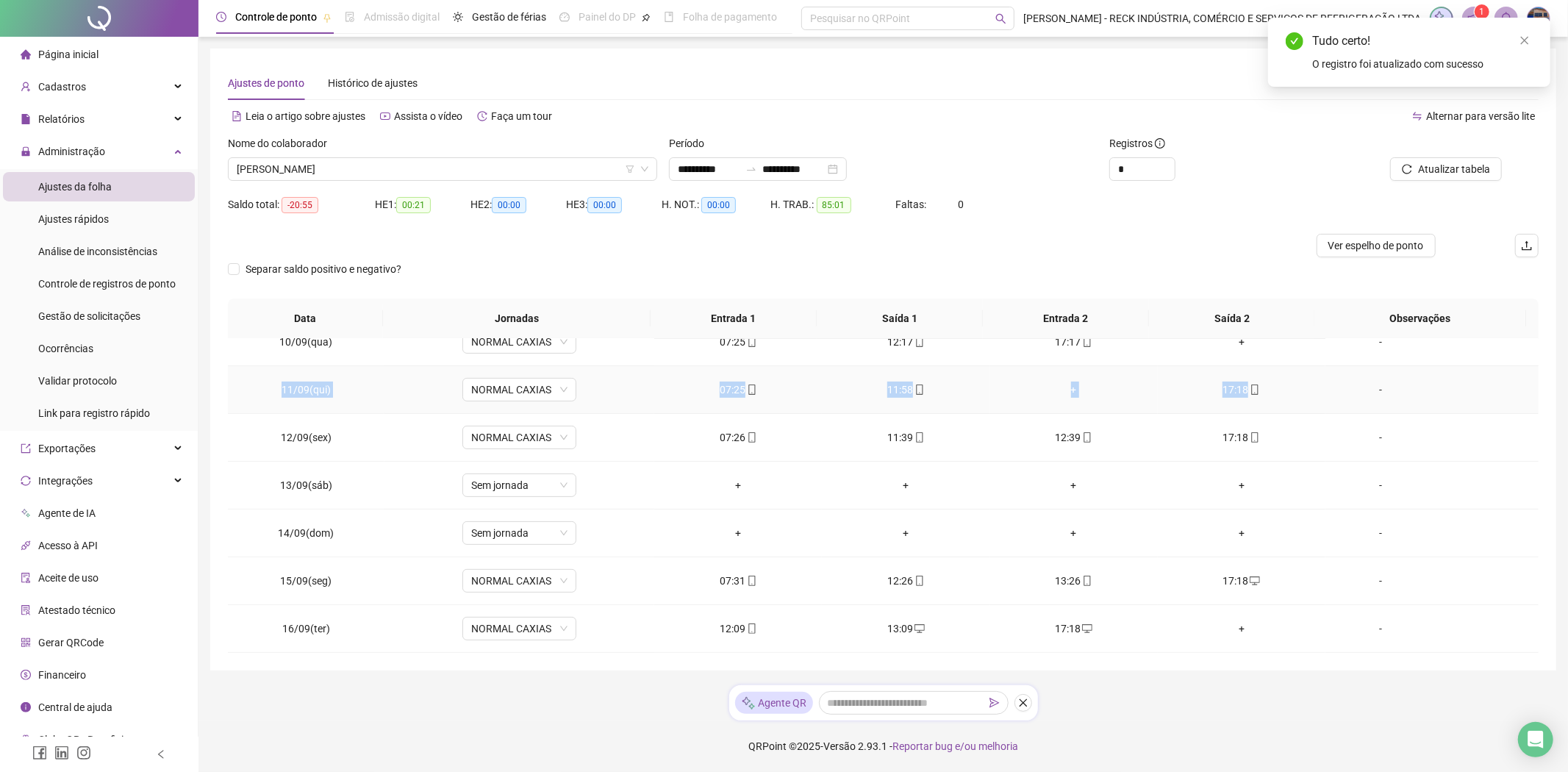
drag, startPoint x: 275, startPoint y: 390, endPoint x: 1299, endPoint y: 393, distance: 1024.0
click at [1299, 393] on tr "11/09(qui) NORMAL CAXIAS 07:25 11:58 + 17:18 -" at bounding box center [883, 390] width 1311 height 48
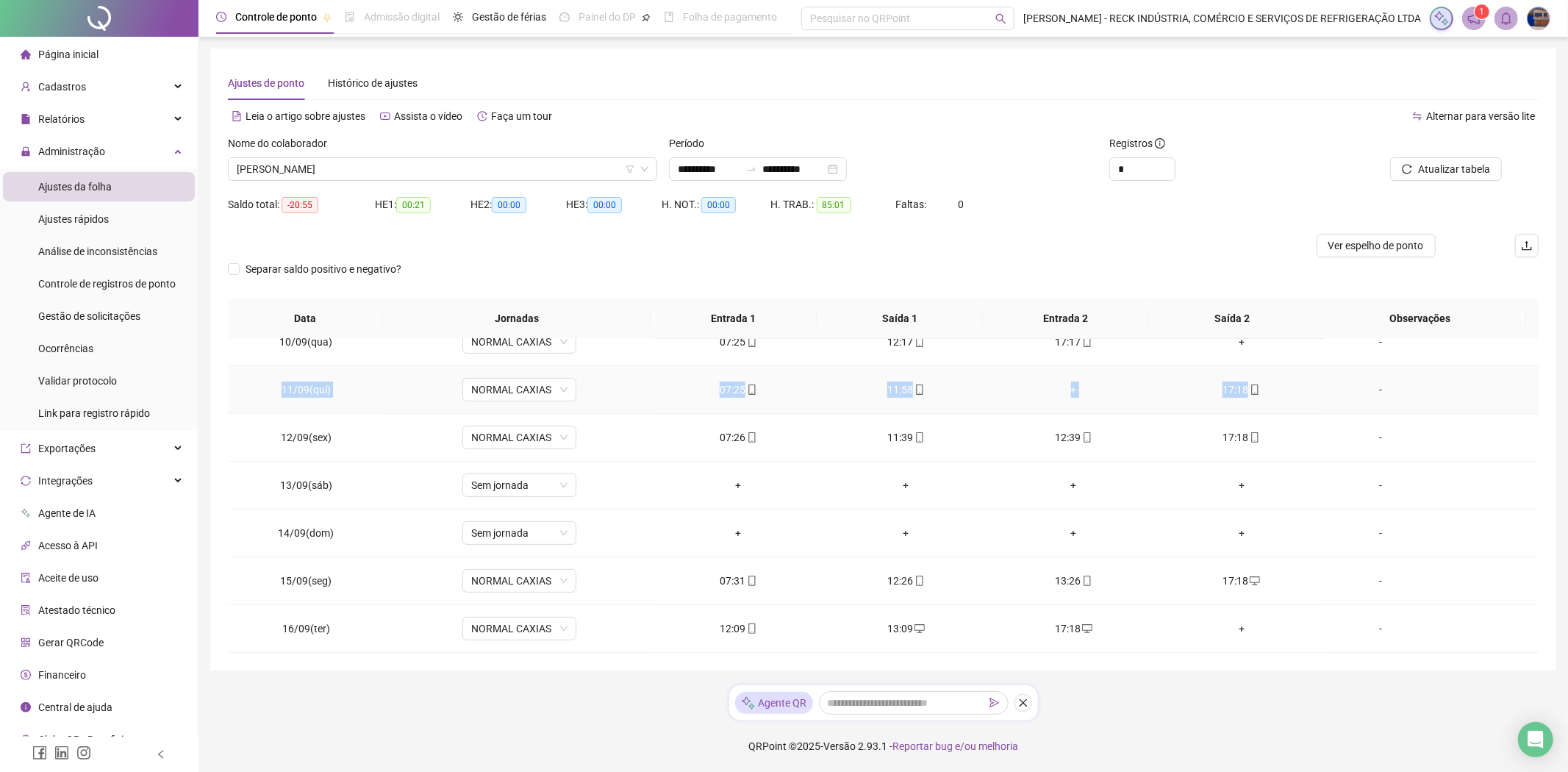
copy tr "11/09(qui) NORMAL CAXIAS 07:25 11:58 + 17:18"
click at [1137, 586] on td "13:26" at bounding box center [1074, 581] width 168 height 48
drag, startPoint x: 512, startPoint y: 638, endPoint x: 1249, endPoint y: 626, distance: 737.1
click at [1249, 626] on tr "16/09(ter) NORMAL CAXIAS 12:09 13:09 17:18 + -" at bounding box center [883, 629] width 1311 height 48
copy tr "16/09(ter) NORMAL CAXIAS 12:09 13:09 17:18 +"
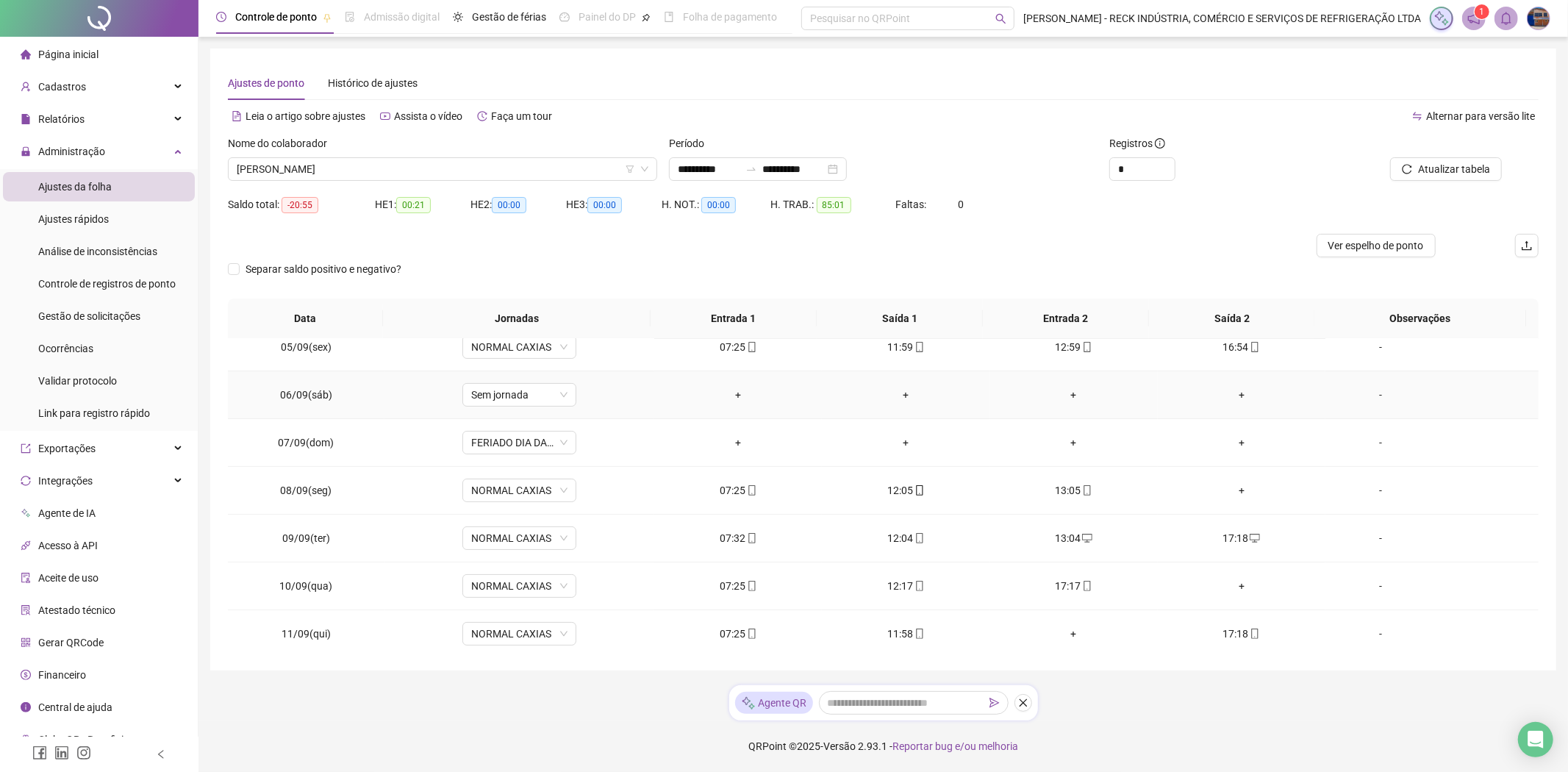
scroll to position [0, 0]
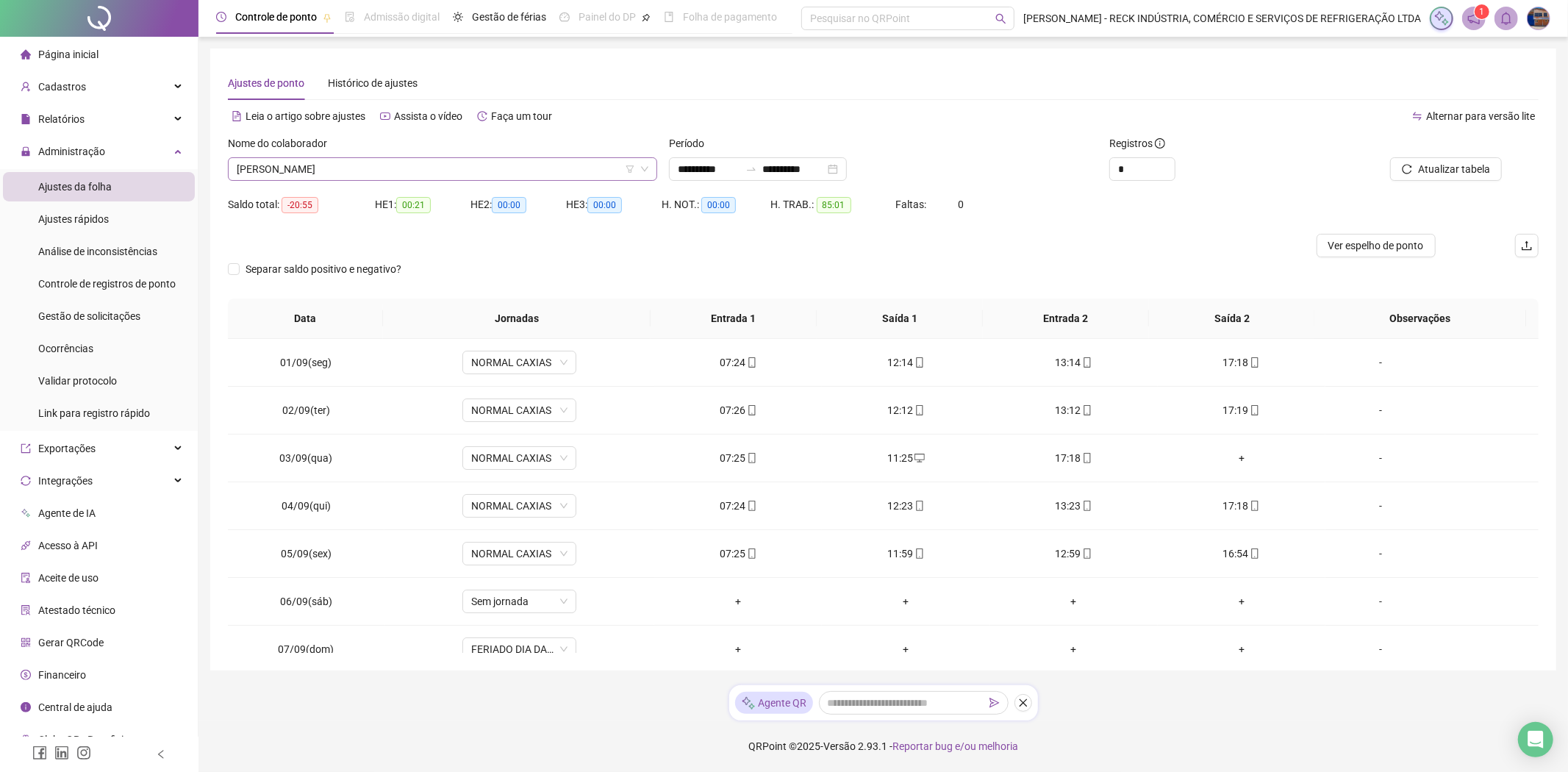
click at [331, 165] on span "[PERSON_NAME]" at bounding box center [442, 168] width 411 height 22
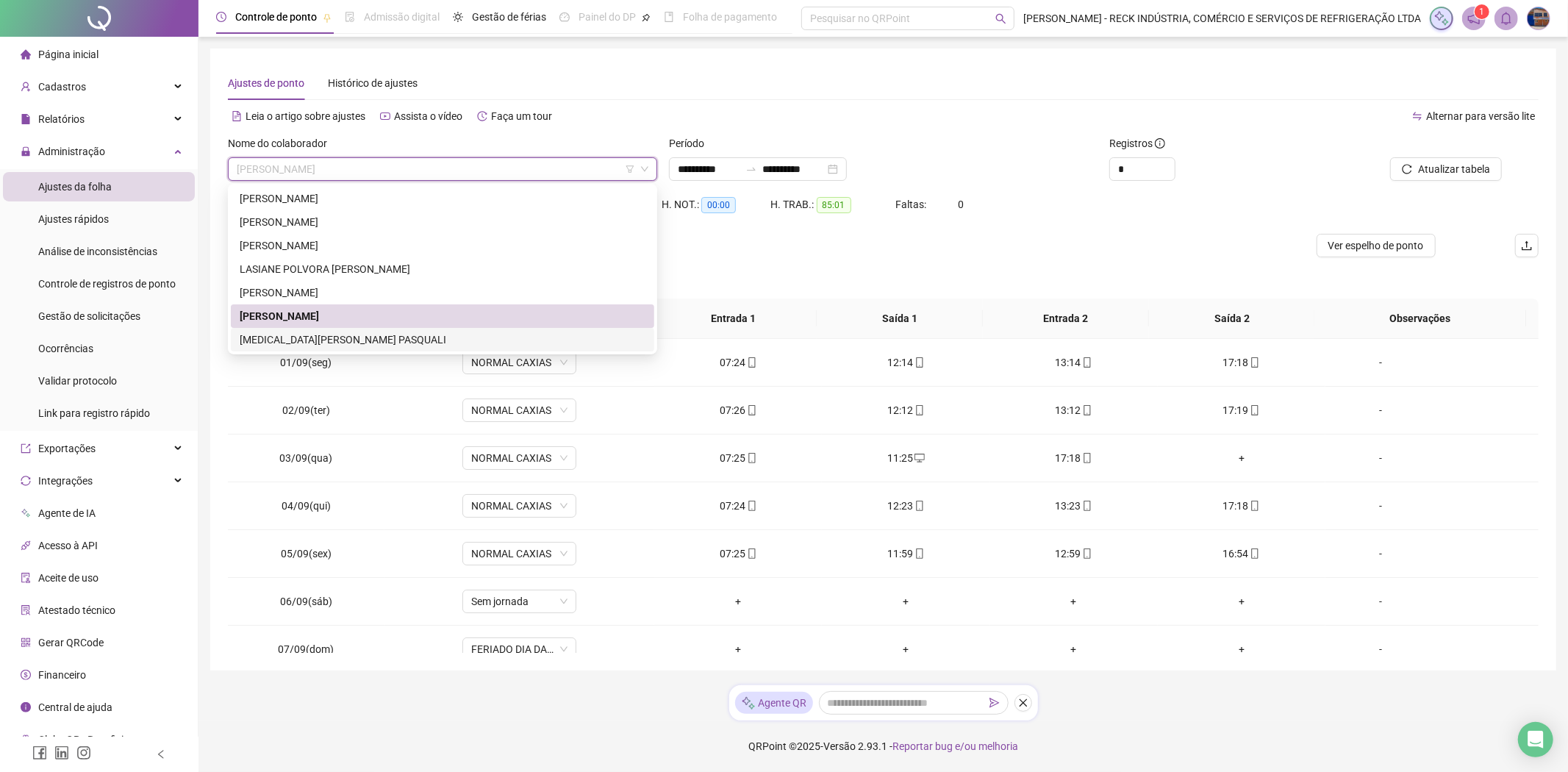
click at [267, 338] on div "[MEDICAL_DATA][PERSON_NAME] PASQUALI" at bounding box center [442, 340] width 405 height 16
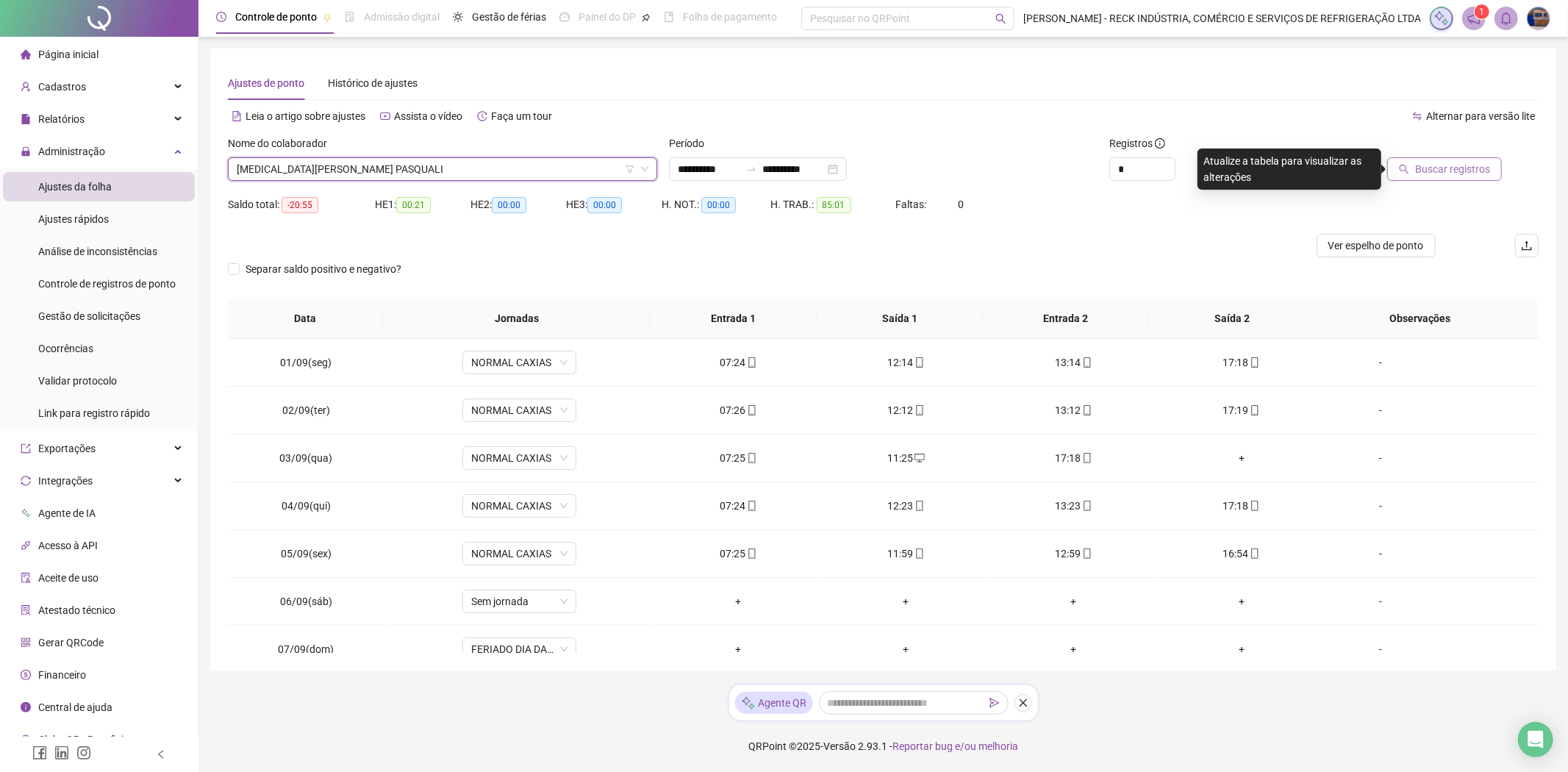
click at [1439, 170] on span "Buscar registros" at bounding box center [1453, 169] width 75 height 16
